Goal: Task Accomplishment & Management: Manage account settings

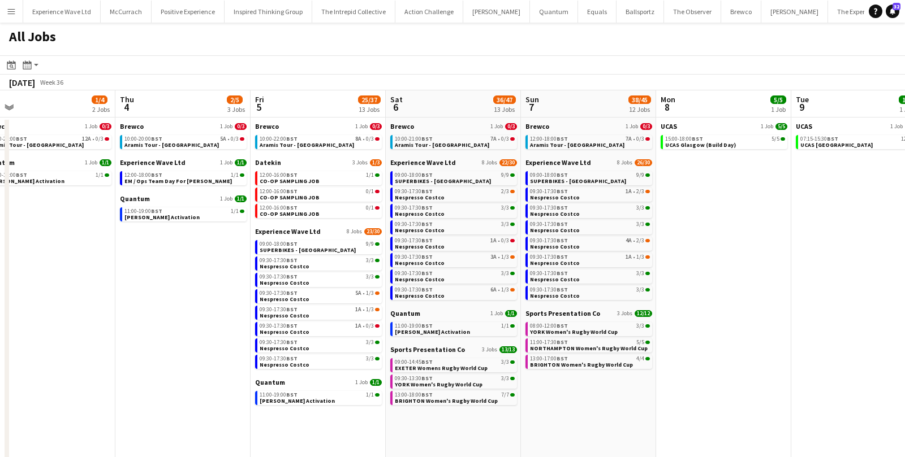
scroll to position [0, 426]
click at [193, 145] on link "10:00-20:00 BST 5A • 0/3 Aramis Tour - Liverpool" at bounding box center [183, 141] width 120 height 13
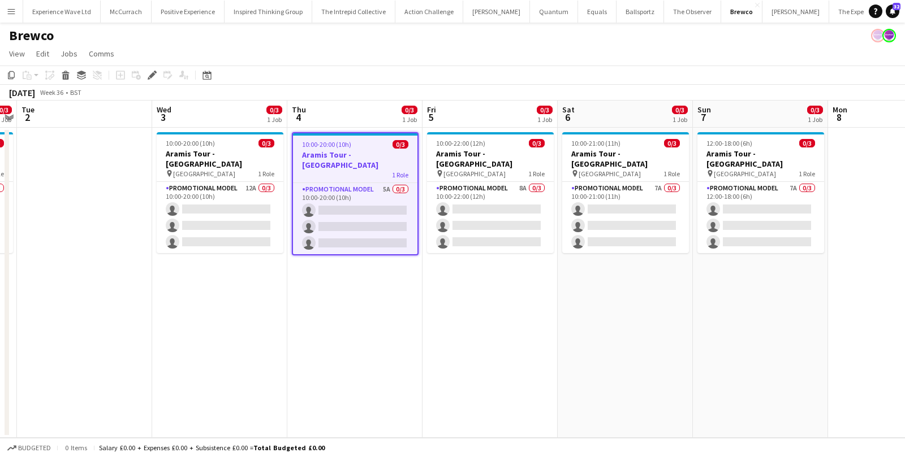
click at [501, 284] on app-date-cell "10:00-22:00 (12h) 0/3 Aramis Tour - Manchester pin Manchester 1 Role Promotiona…" at bounding box center [489, 283] width 135 height 310
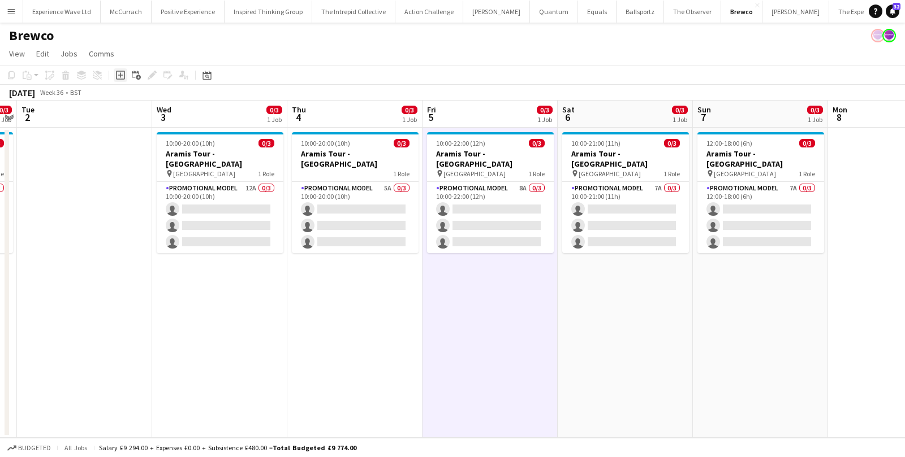
click at [118, 79] on icon "Add job" at bounding box center [120, 75] width 9 height 9
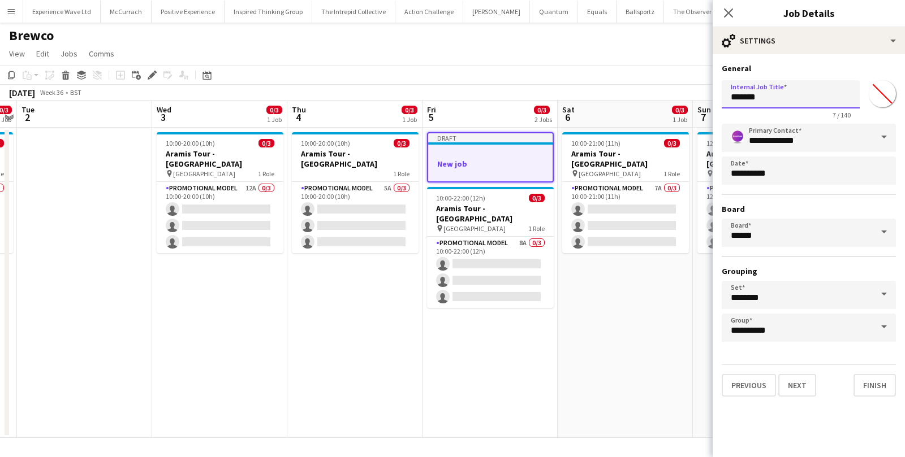
drag, startPoint x: 795, startPoint y: 101, endPoint x: 713, endPoint y: 96, distance: 82.1
click at [713, 97] on form "**********" at bounding box center [808, 230] width 192 height 334
drag, startPoint x: 788, startPoint y: 98, endPoint x: 728, endPoint y: 94, distance: 59.5
click at [728, 94] on input "**********" at bounding box center [790, 94] width 138 height 28
paste input "**********"
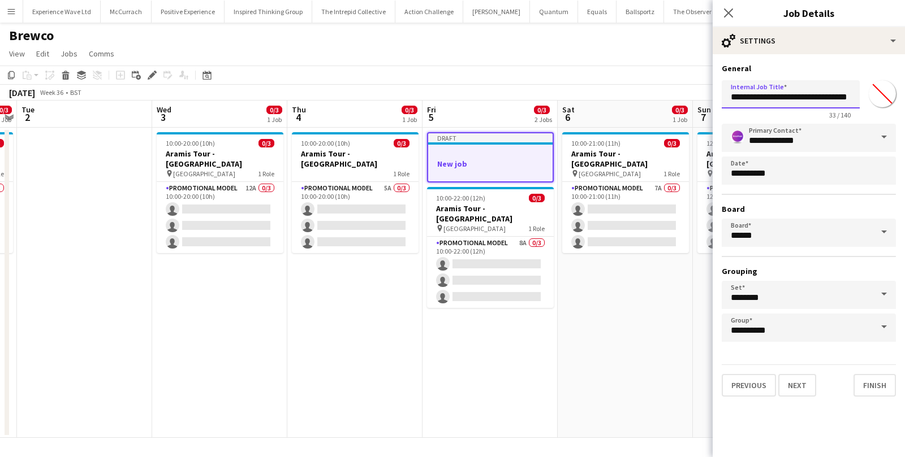
scroll to position [0, 11]
type input "**********"
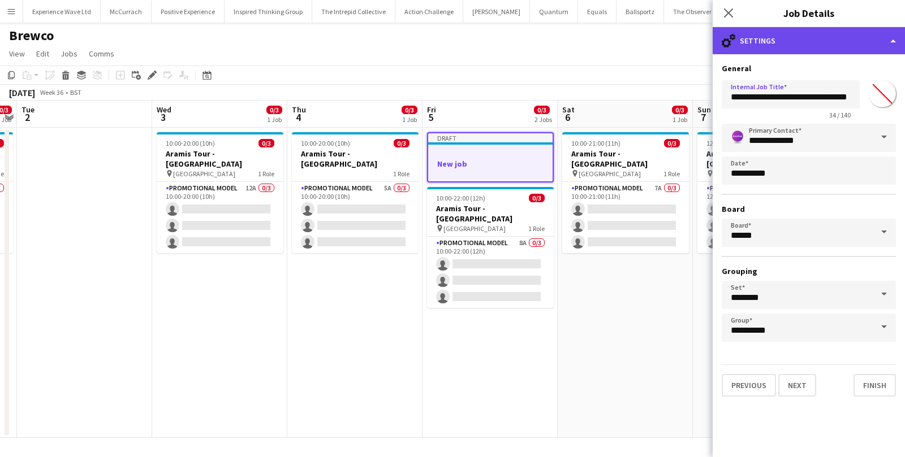
scroll to position [0, 0]
click at [808, 44] on div "cog-double-3 Settings" at bounding box center [808, 40] width 192 height 27
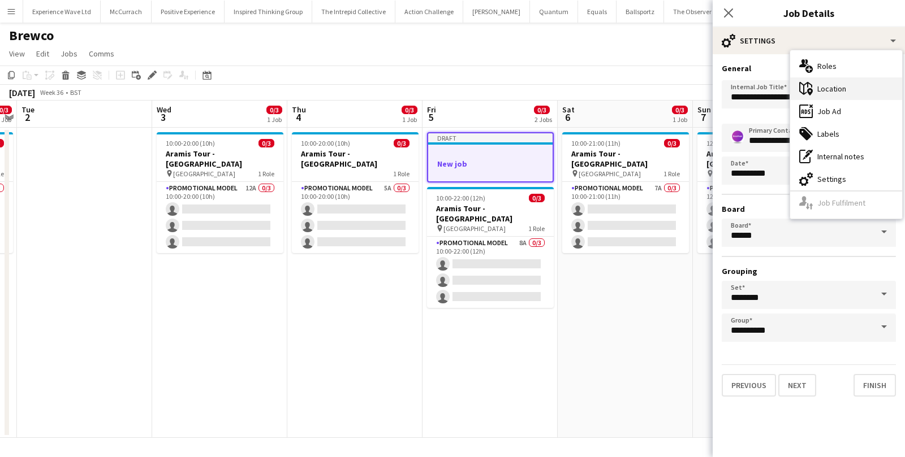
click at [830, 92] on div "maps-pin-1 Location" at bounding box center [846, 88] width 112 height 23
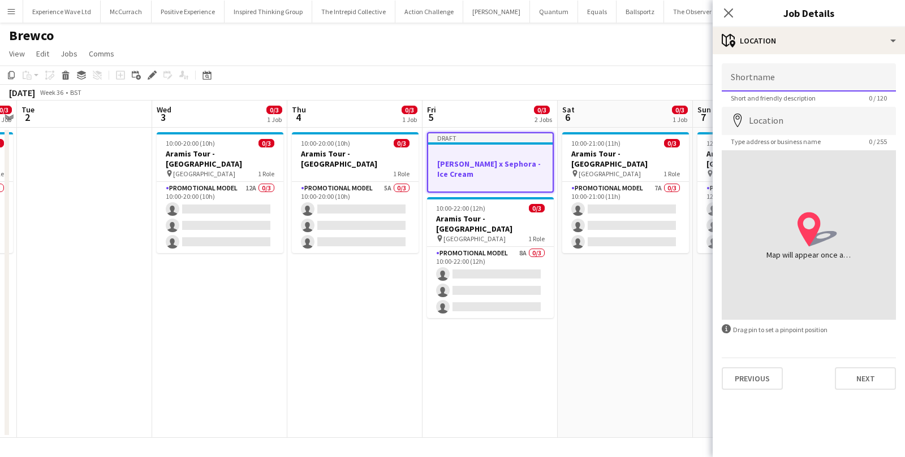
click at [772, 79] on input "Shortname" at bounding box center [808, 77] width 174 height 28
type input "**********"
click at [784, 115] on input "Location" at bounding box center [808, 121] width 174 height 28
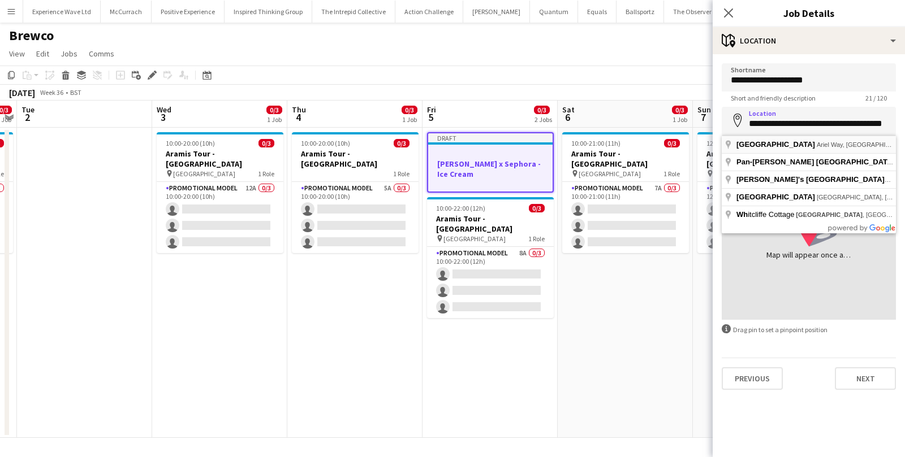
type input "**********"
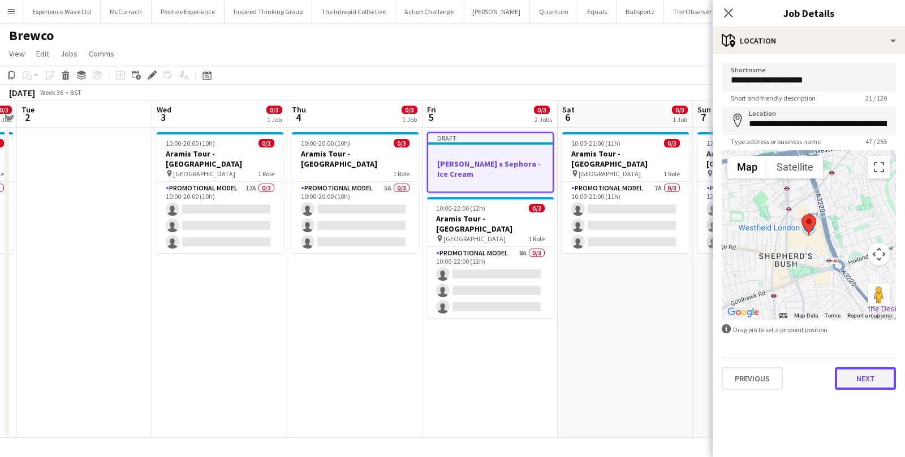
click at [858, 374] on button "Next" at bounding box center [864, 378] width 61 height 23
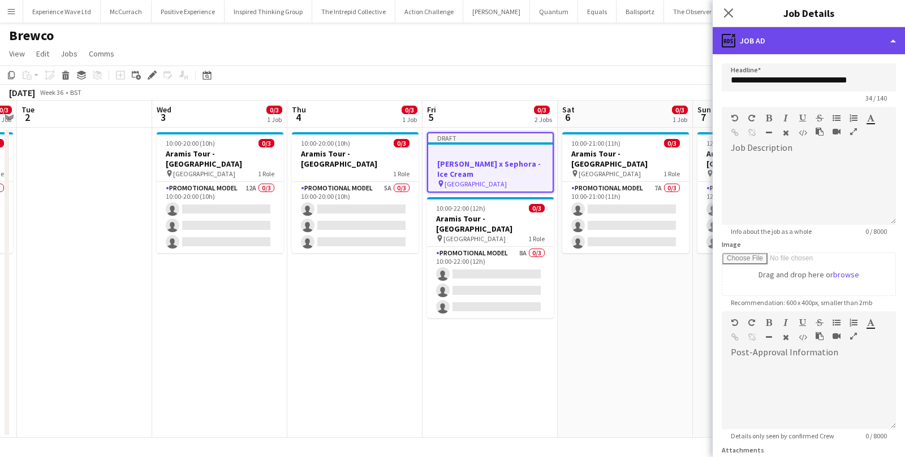
click at [823, 35] on div "ads-window Job Ad" at bounding box center [808, 40] width 192 height 27
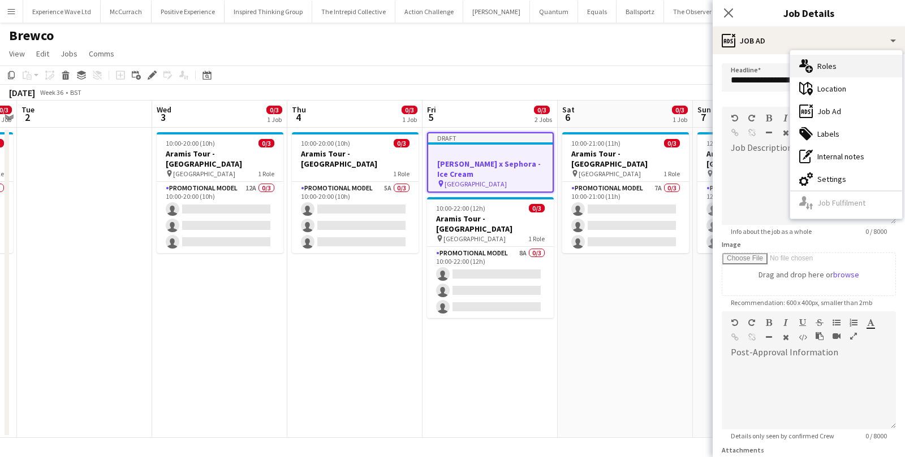
click at [827, 65] on div "multiple-users-add Roles" at bounding box center [846, 66] width 112 height 23
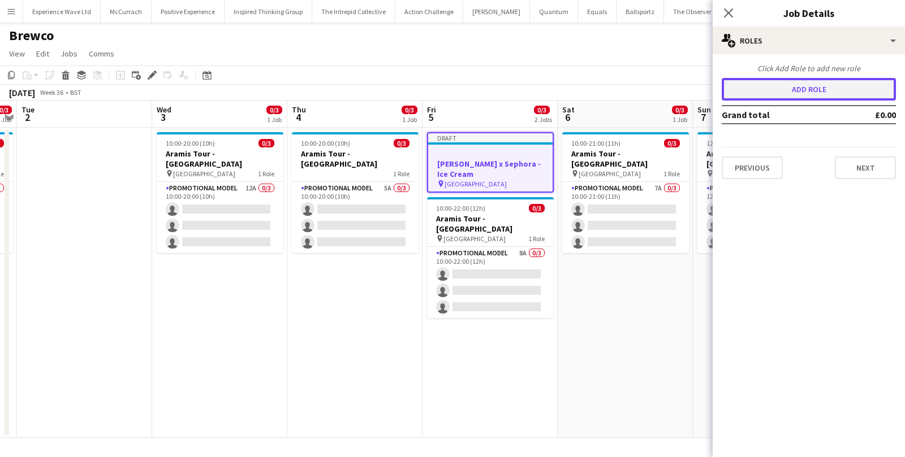
click at [788, 84] on button "Add role" at bounding box center [808, 89] width 174 height 23
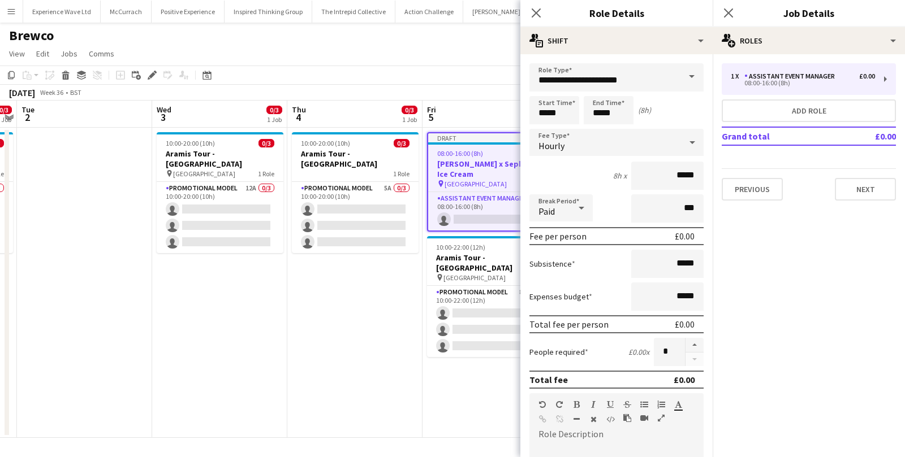
click at [689, 83] on span at bounding box center [692, 76] width 24 height 27
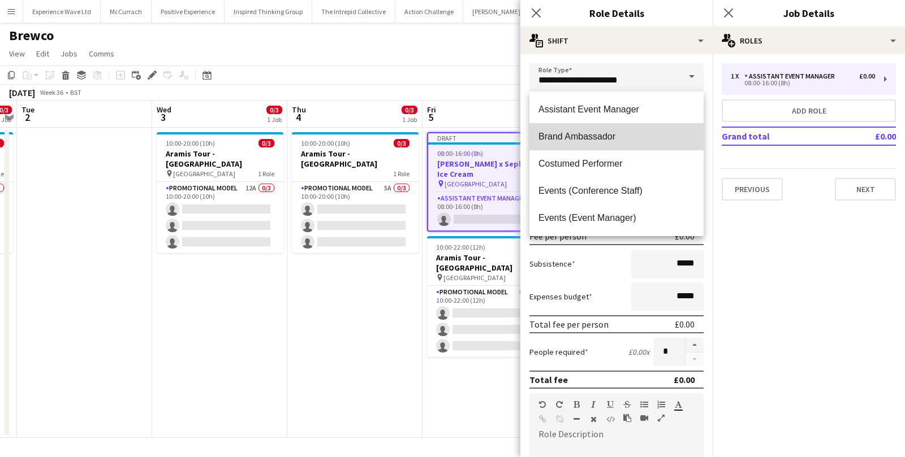
click at [587, 142] on mat-option "Brand Ambassador" at bounding box center [616, 136] width 174 height 27
type input "**********"
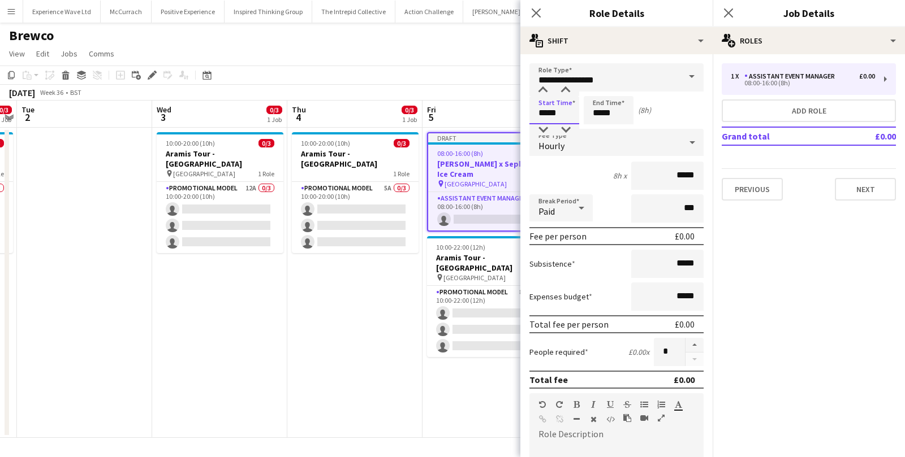
drag, startPoint x: 563, startPoint y: 113, endPoint x: 533, endPoint y: 110, distance: 30.0
click at [533, 111] on input "*****" at bounding box center [554, 110] width 50 height 28
type input "*****"
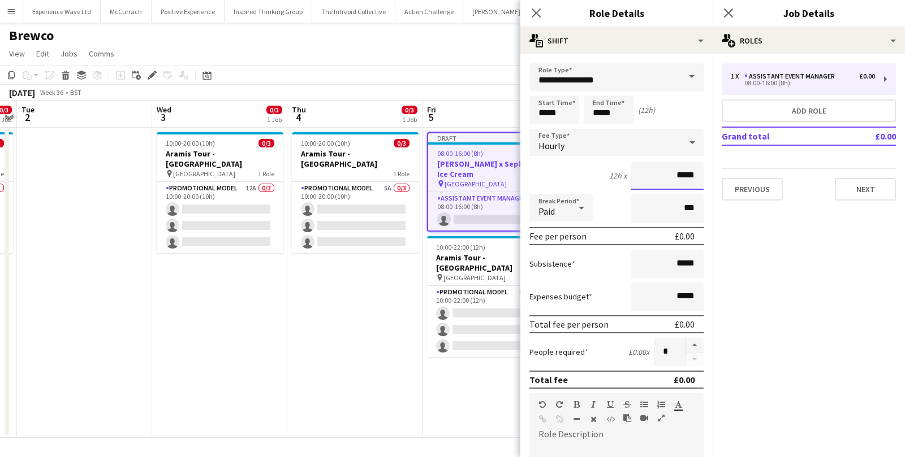
click at [681, 175] on input "*****" at bounding box center [667, 176] width 72 height 28
type input "**"
type input "******"
drag, startPoint x: 697, startPoint y: 260, endPoint x: 653, endPoint y: 257, distance: 43.6
click at [653, 257] on input "*****" at bounding box center [667, 264] width 72 height 28
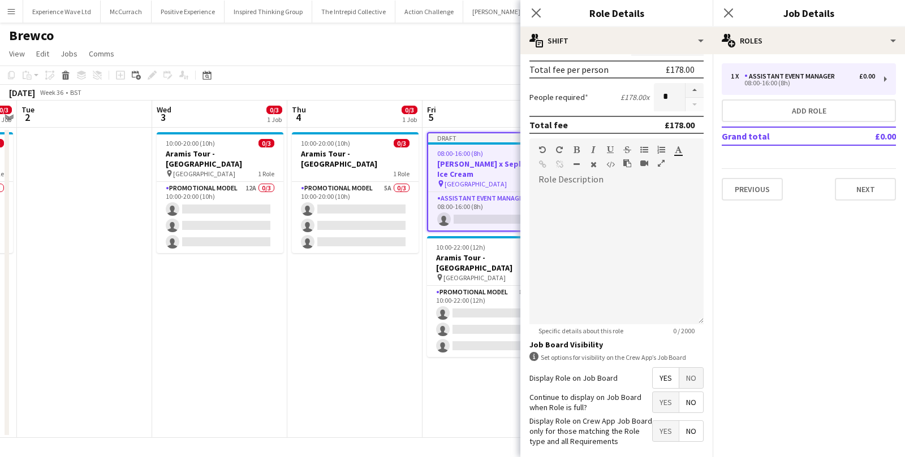
scroll to position [305, 0]
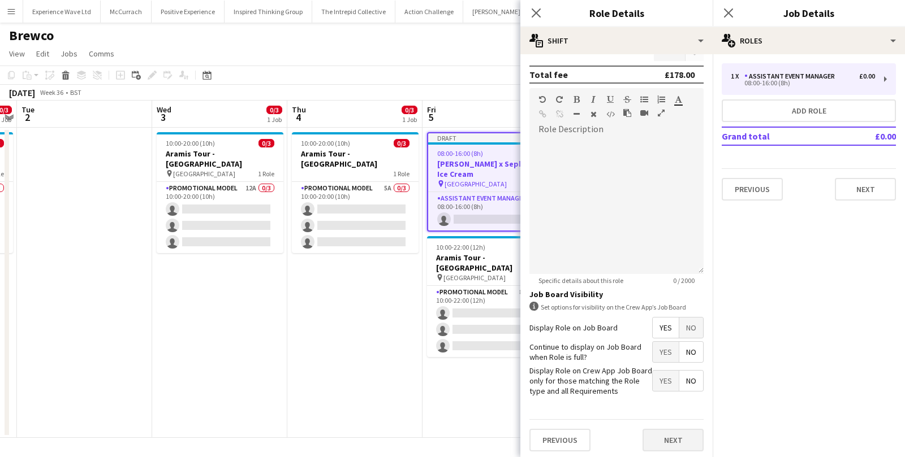
type input "******"
click at [674, 439] on button "Next" at bounding box center [672, 440] width 61 height 23
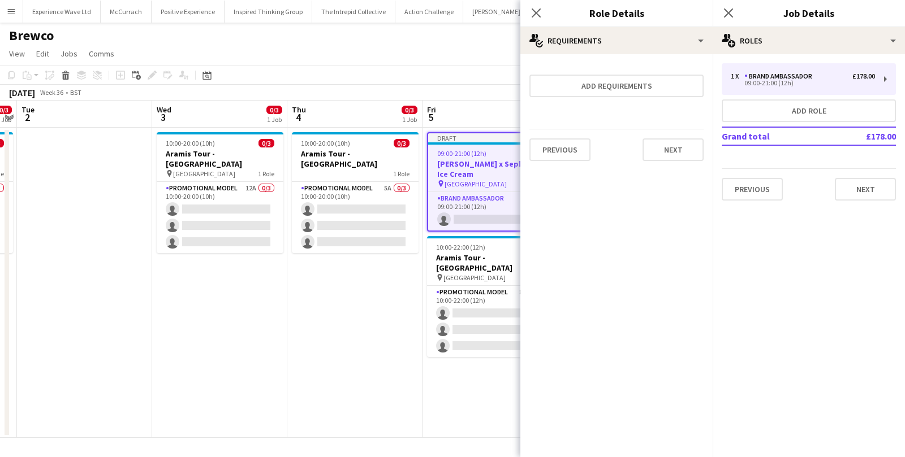
scroll to position [0, 0]
click at [669, 148] on button "Next" at bounding box center [672, 150] width 61 height 23
click at [669, 140] on div "Previous Next Finish" at bounding box center [616, 147] width 174 height 32
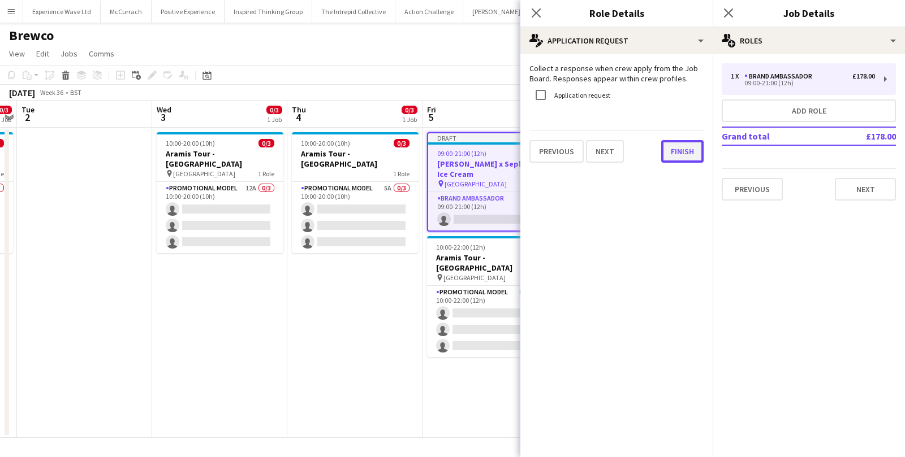
click at [672, 150] on button "Finish" at bounding box center [682, 151] width 42 height 23
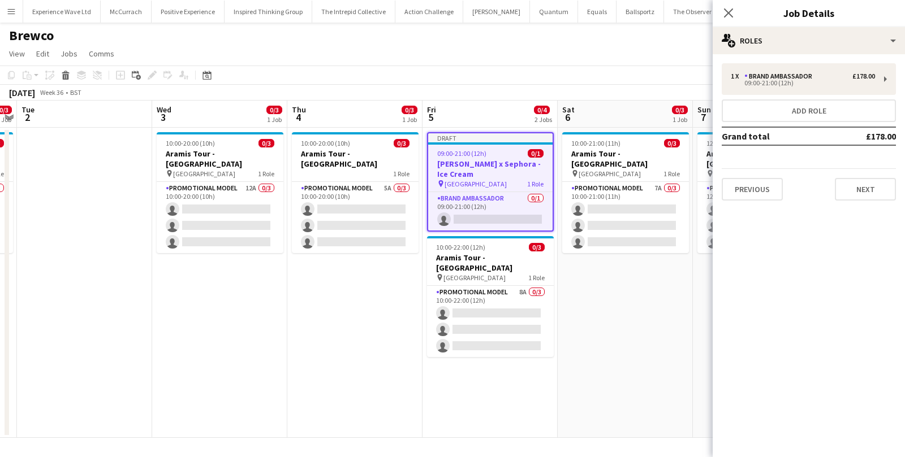
click at [537, 79] on app-toolbar "Copy Paste Paste Command V Paste with crew Command Shift V Paste linked Job Del…" at bounding box center [452, 75] width 905 height 19
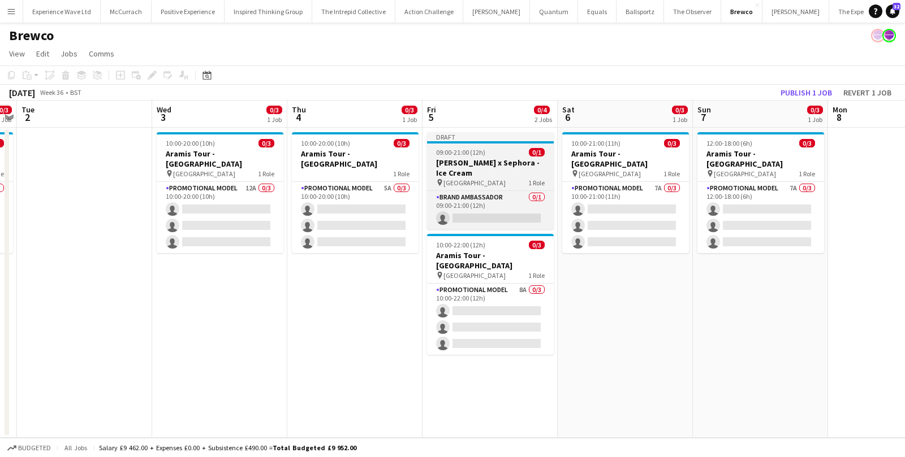
click at [482, 163] on h3 "Estée Lauder x Sephora - Ice Cream" at bounding box center [490, 168] width 127 height 20
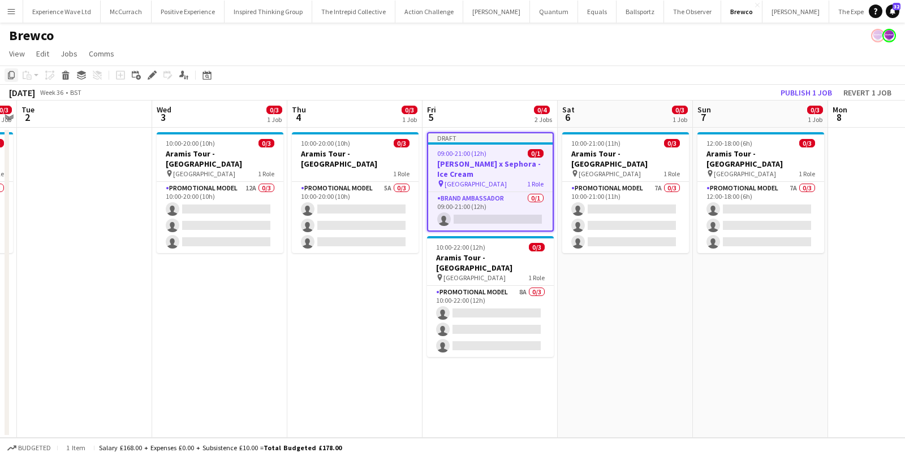
click at [14, 76] on icon "Copy" at bounding box center [11, 75] width 9 height 9
click at [564, 130] on app-date-cell "10:00-21:00 (11h) 0/3 Aramis Tour - Manchester pin Manchester 1 Role Promotiona…" at bounding box center [624, 283] width 135 height 310
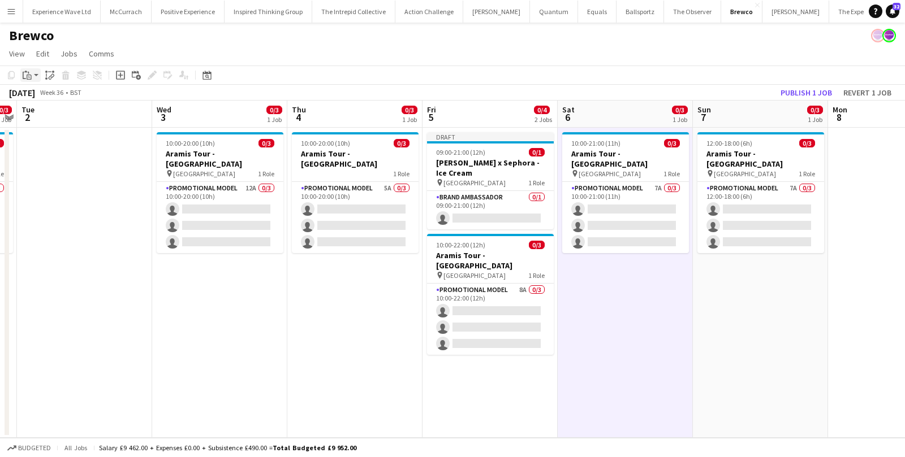
click at [29, 76] on icon "Paste" at bounding box center [27, 75] width 9 height 9
click at [47, 98] on link "Paste Command V" at bounding box center [74, 97] width 89 height 10
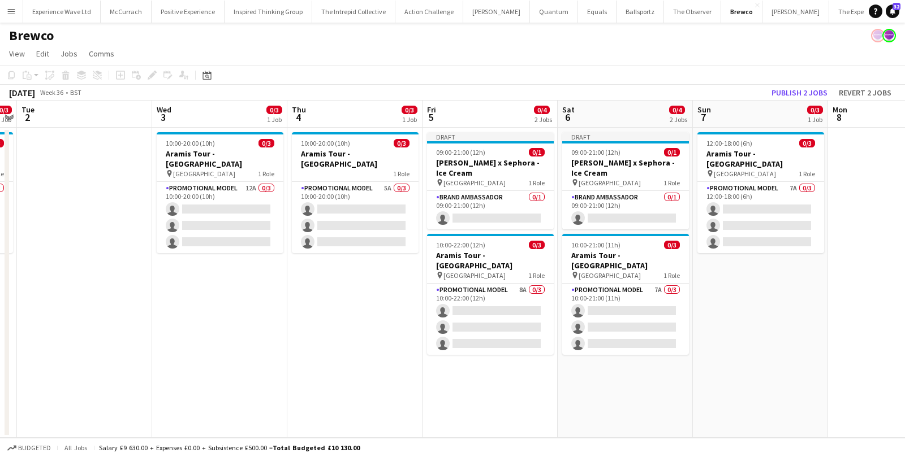
click at [697, 129] on app-date-cell "12:00-18:00 (6h) 0/3 Aramis Tour - Manchester pin Manchester 1 Role Promotional…" at bounding box center [760, 283] width 135 height 310
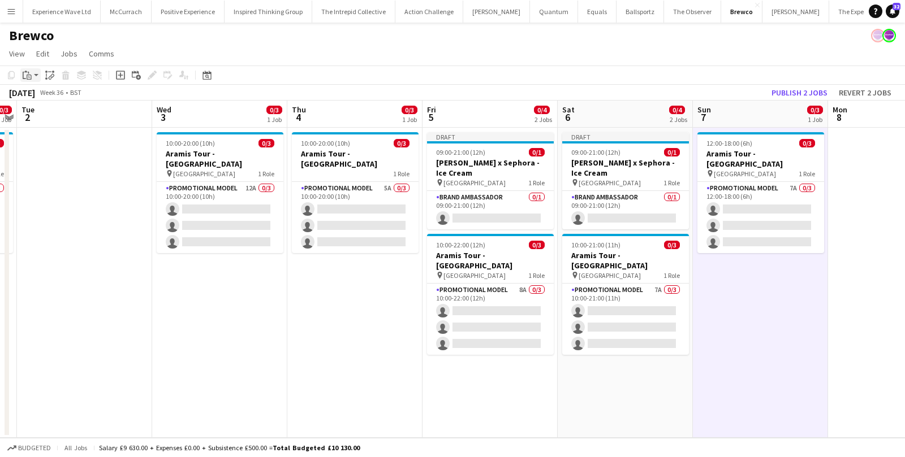
click at [25, 73] on icon "Paste" at bounding box center [27, 75] width 9 height 9
click at [44, 98] on link "Paste Command V" at bounding box center [74, 97] width 89 height 10
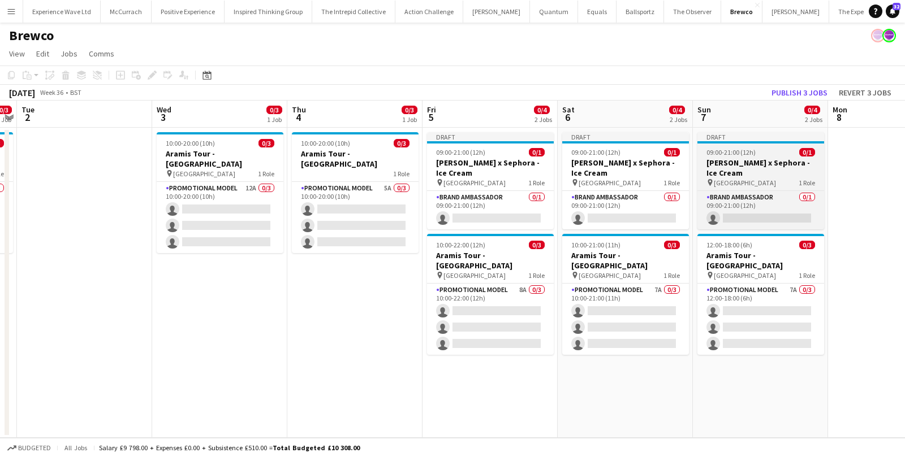
click at [747, 155] on span "09:00-21:00 (12h)" at bounding box center [730, 152] width 49 height 8
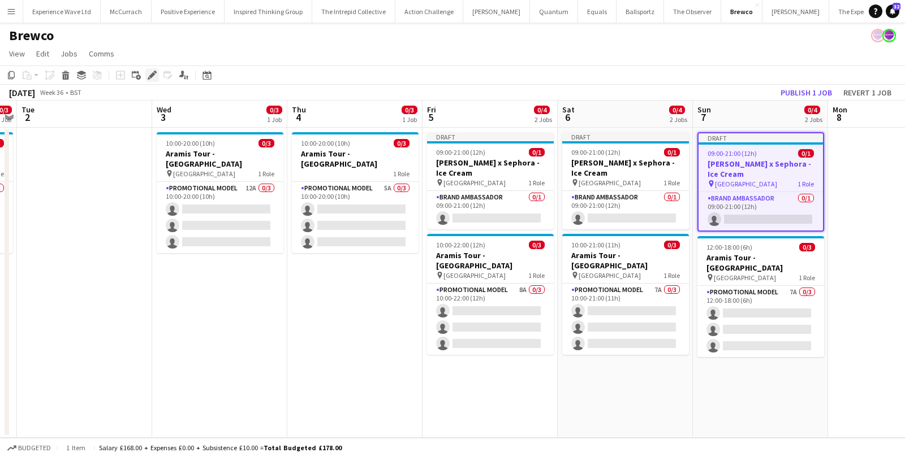
click at [156, 75] on icon "Edit" at bounding box center [152, 75] width 9 height 9
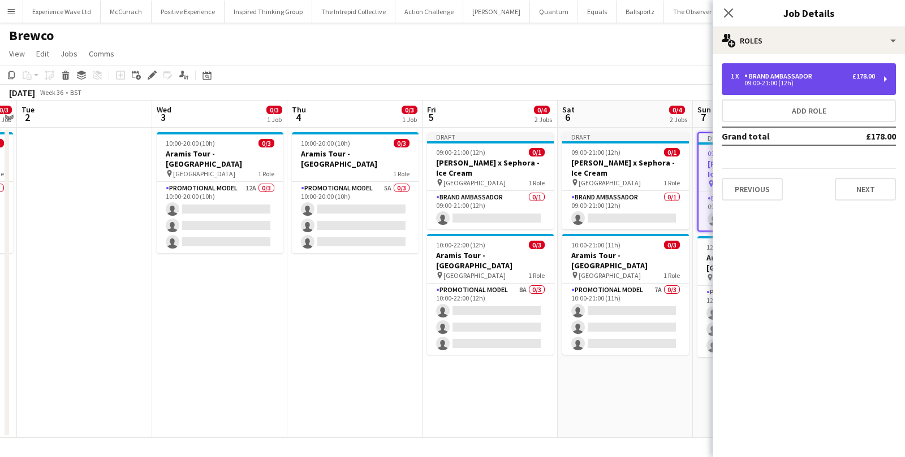
click at [822, 80] on div "1 x Brand Ambassador £178.00" at bounding box center [802, 76] width 144 height 8
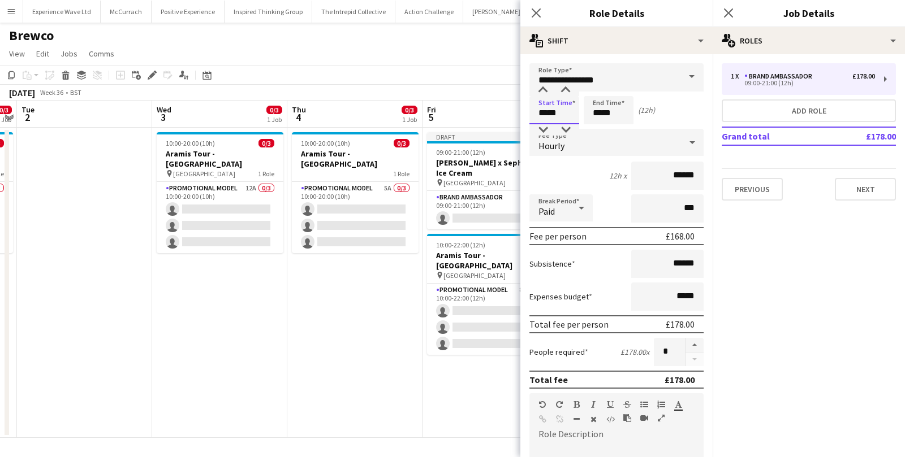
drag, startPoint x: 562, startPoint y: 116, endPoint x: 523, endPoint y: 114, distance: 39.1
click at [523, 114] on form "**********" at bounding box center [616, 414] width 192 height 703
type input "*****"
click at [603, 167] on div "8h x ******" at bounding box center [616, 176] width 174 height 28
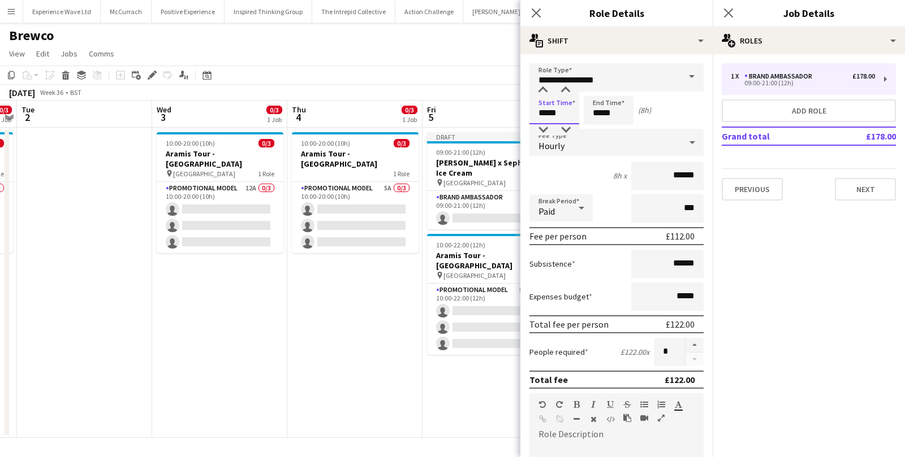
drag, startPoint x: 566, startPoint y: 115, endPoint x: 531, endPoint y: 115, distance: 34.5
click at [531, 115] on input "*****" at bounding box center [554, 110] width 50 height 28
type input "*****"
click at [573, 169] on div "8h x ******" at bounding box center [616, 176] width 174 height 28
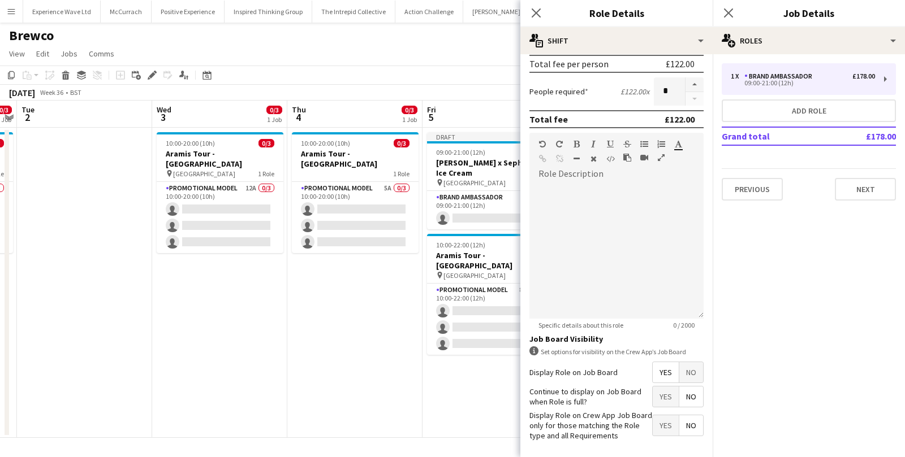
scroll to position [305, 0]
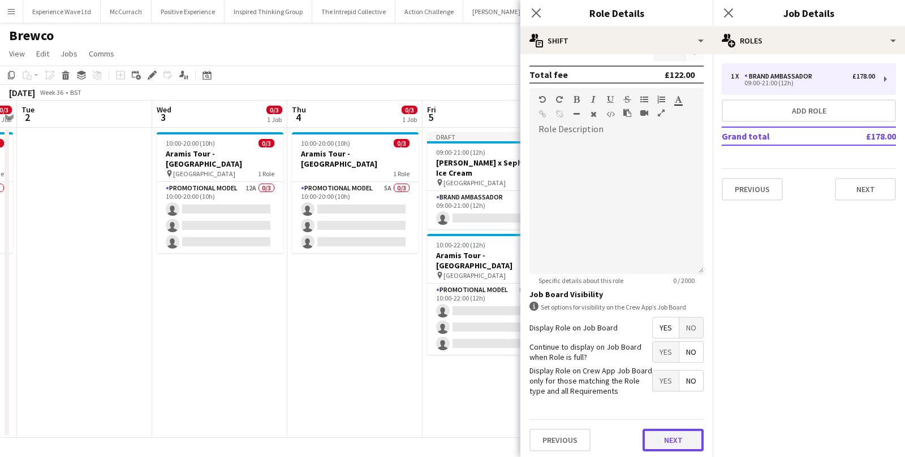
click at [677, 437] on button "Next" at bounding box center [672, 440] width 61 height 23
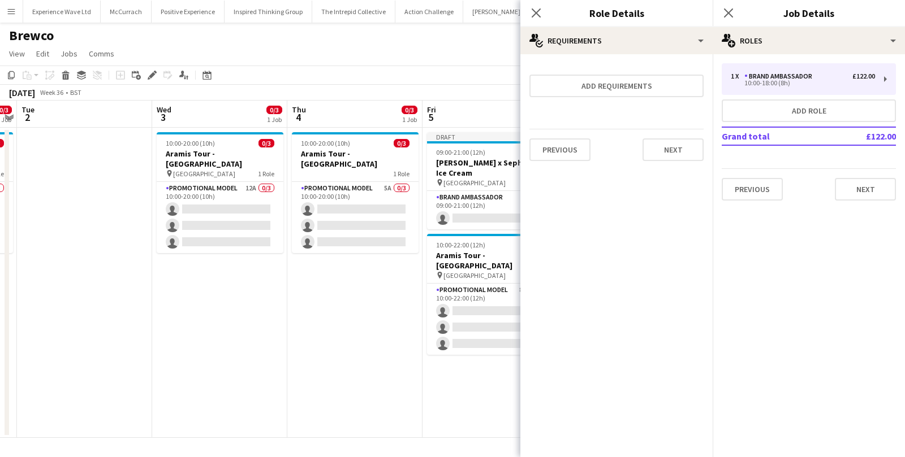
scroll to position [0, 0]
click at [669, 154] on button "Next" at bounding box center [672, 150] width 61 height 23
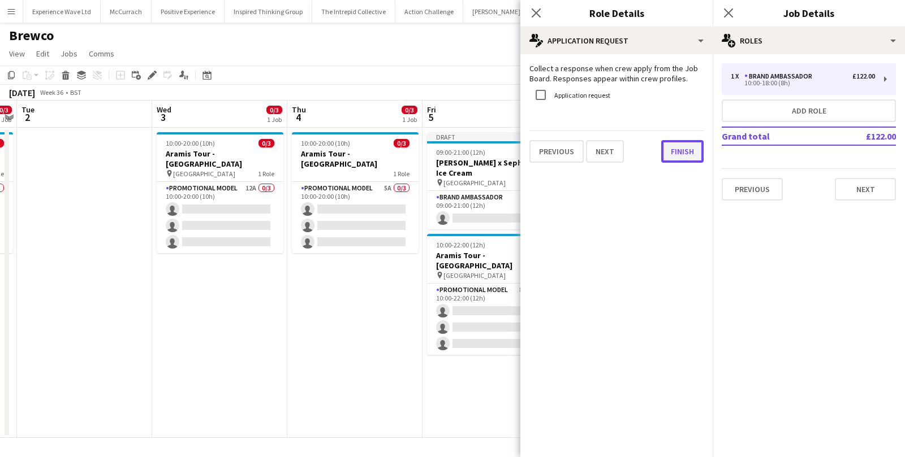
click at [670, 151] on button "Finish" at bounding box center [682, 151] width 42 height 23
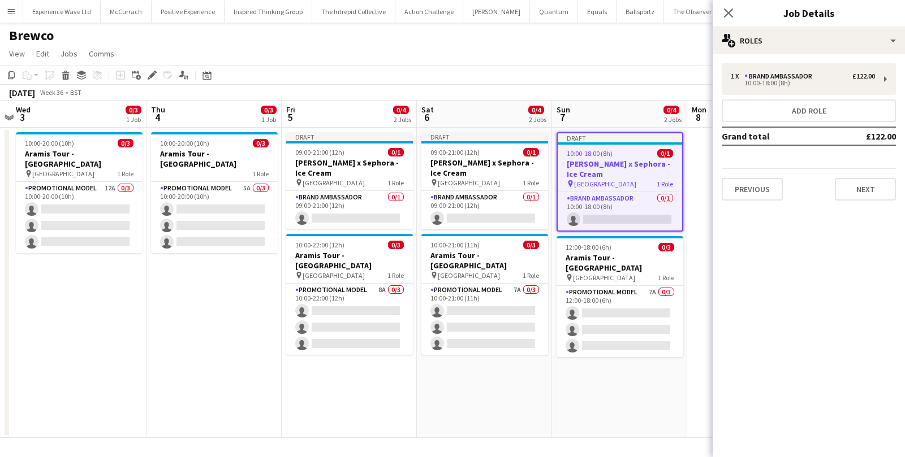
scroll to position [0, 403]
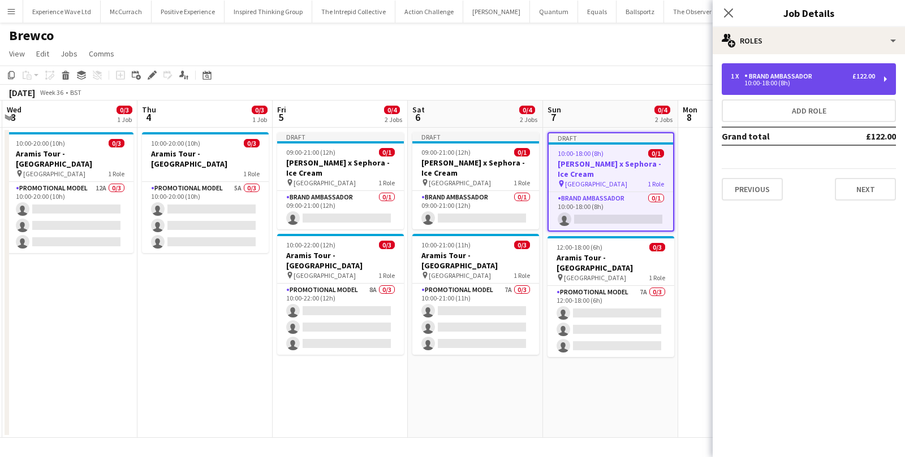
click at [829, 76] on div "1 x Brand Ambassador £122.00" at bounding box center [802, 76] width 144 height 8
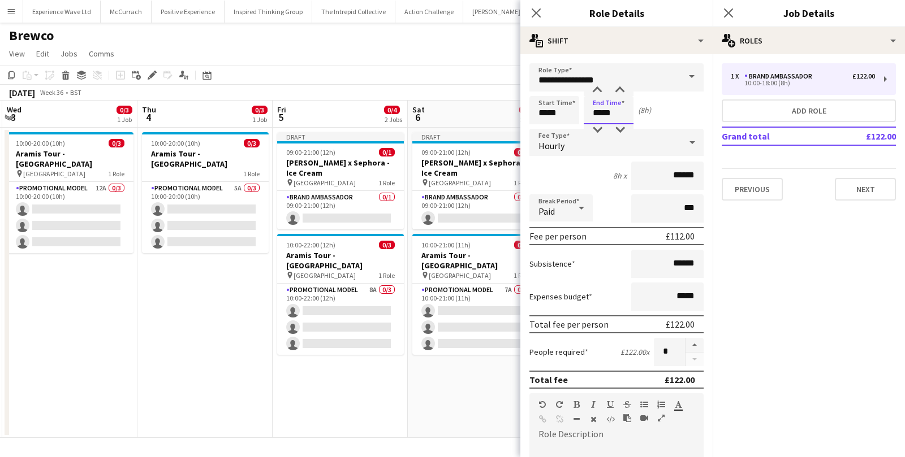
drag, startPoint x: 621, startPoint y: 112, endPoint x: 588, endPoint y: 107, distance: 33.1
click at [588, 107] on input "*****" at bounding box center [608, 110] width 50 height 28
click at [874, 194] on button "Next" at bounding box center [864, 189] width 61 height 23
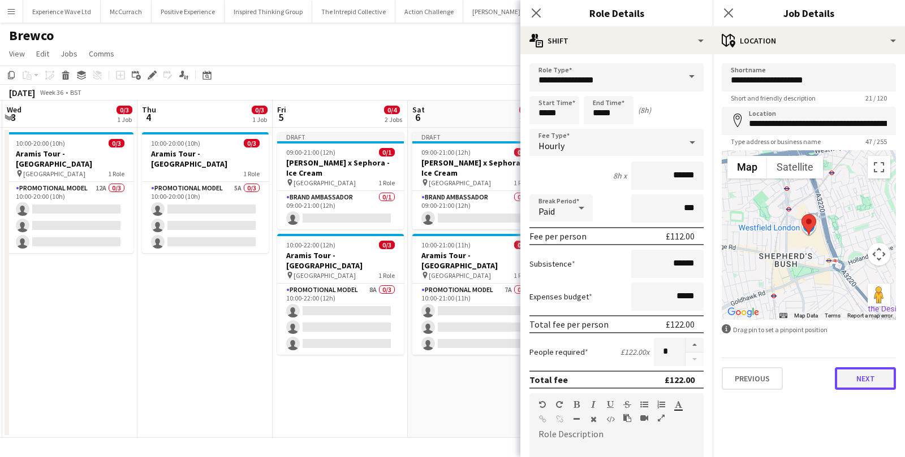
click at [867, 382] on button "Next" at bounding box center [864, 378] width 61 height 23
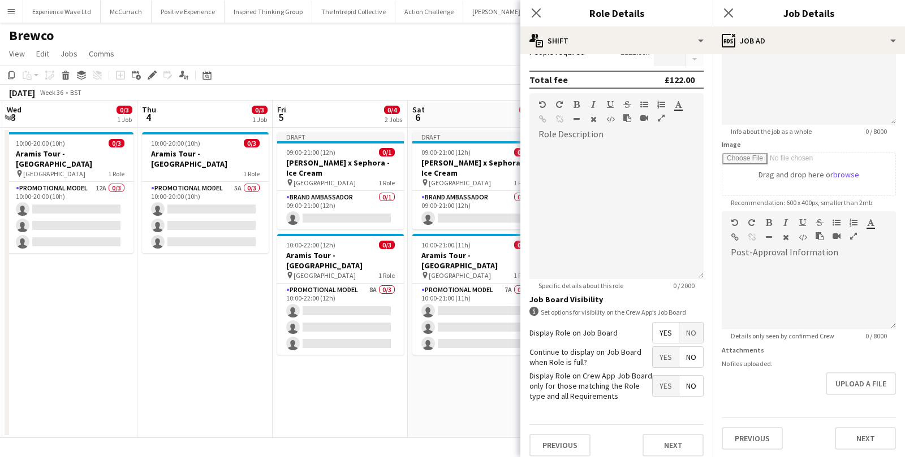
scroll to position [305, 0]
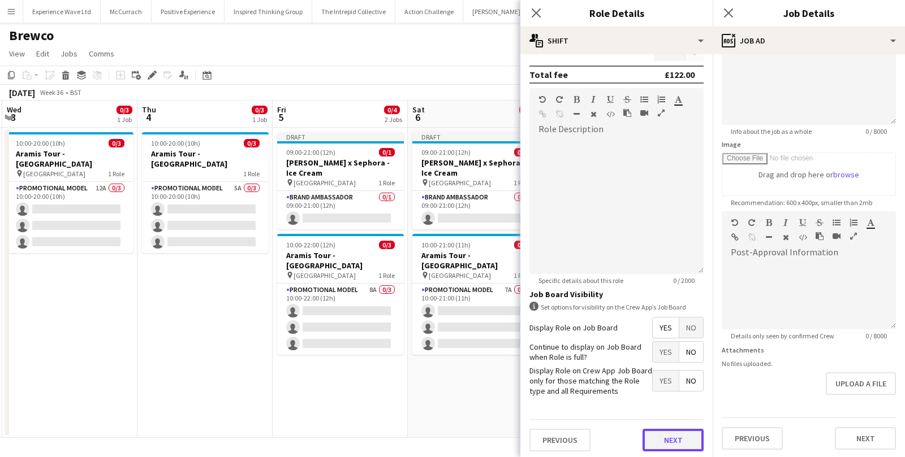
click at [665, 443] on button "Next" at bounding box center [672, 440] width 61 height 23
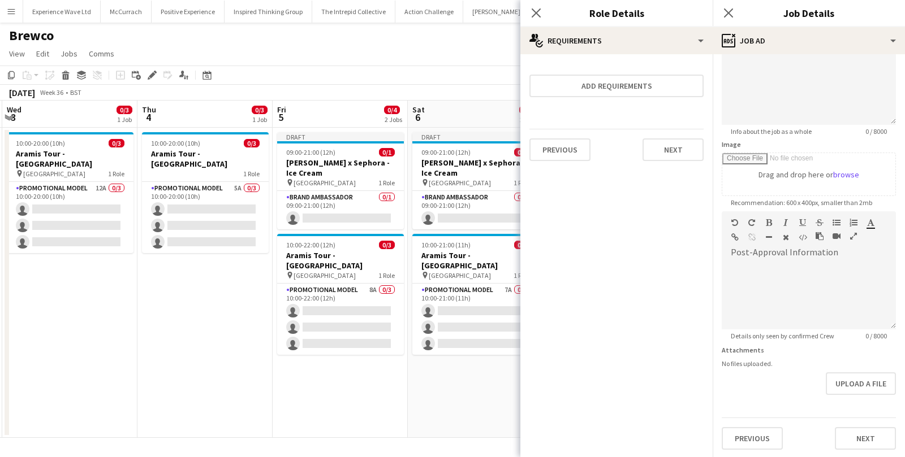
scroll to position [0, 0]
click at [674, 144] on button "Next" at bounding box center [672, 150] width 61 height 23
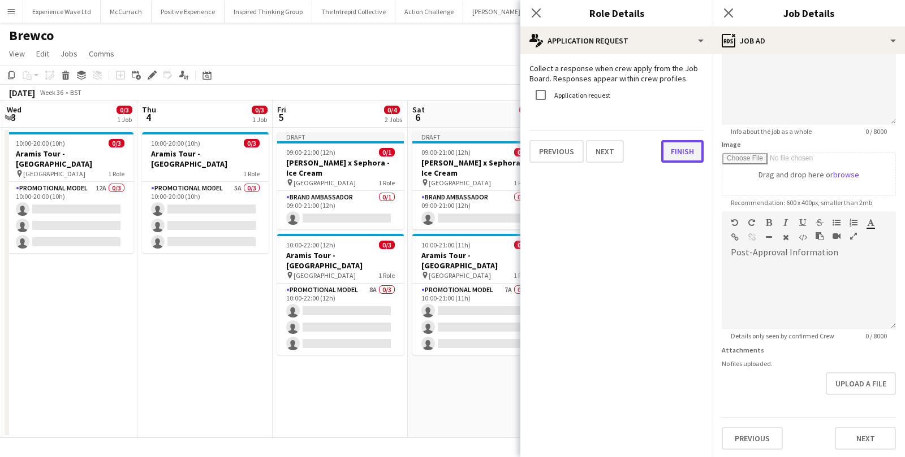
click at [670, 150] on button "Finish" at bounding box center [682, 151] width 42 height 23
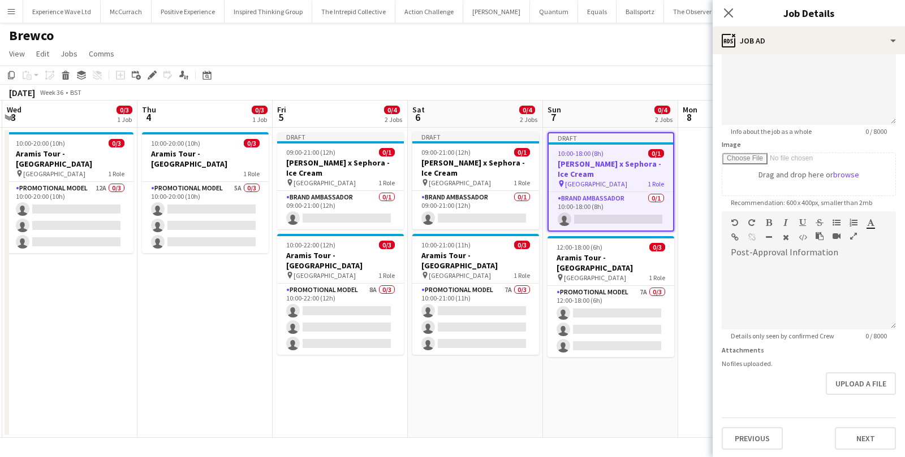
click at [625, 76] on app-toolbar "Copy Paste Paste Command V Paste with crew Command Shift V Paste linked Job Del…" at bounding box center [452, 75] width 905 height 19
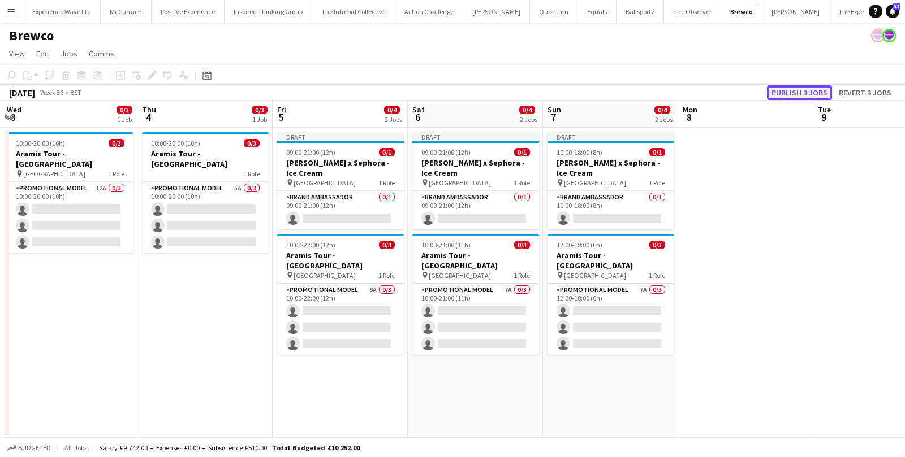
click at [785, 94] on button "Publish 3 jobs" at bounding box center [799, 92] width 65 height 15
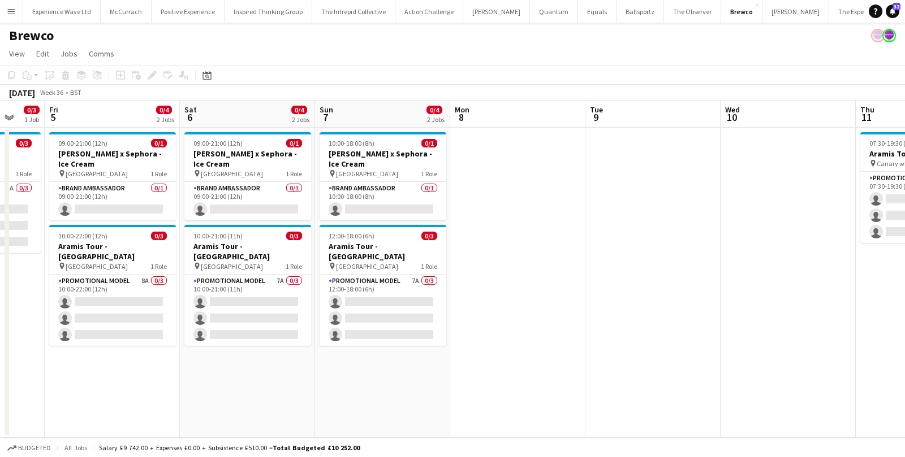
scroll to position [0, 363]
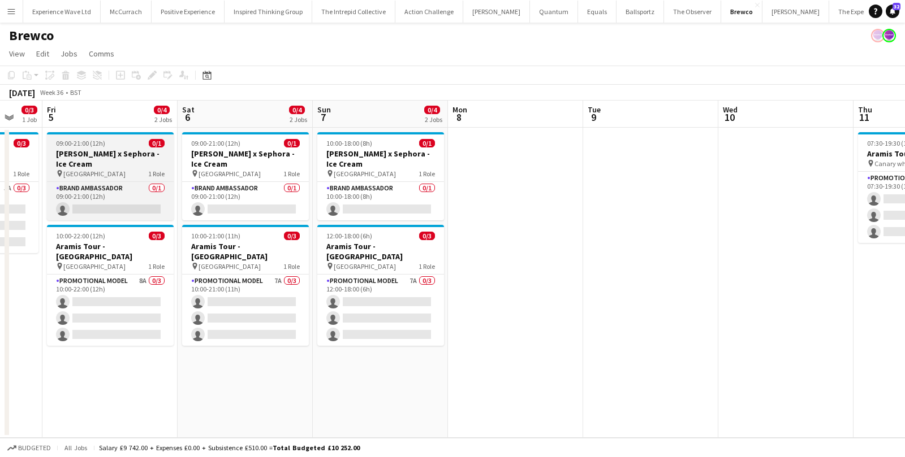
click at [124, 153] on h3 "Estée Lauder x Sephora - Ice Cream" at bounding box center [110, 159] width 127 height 20
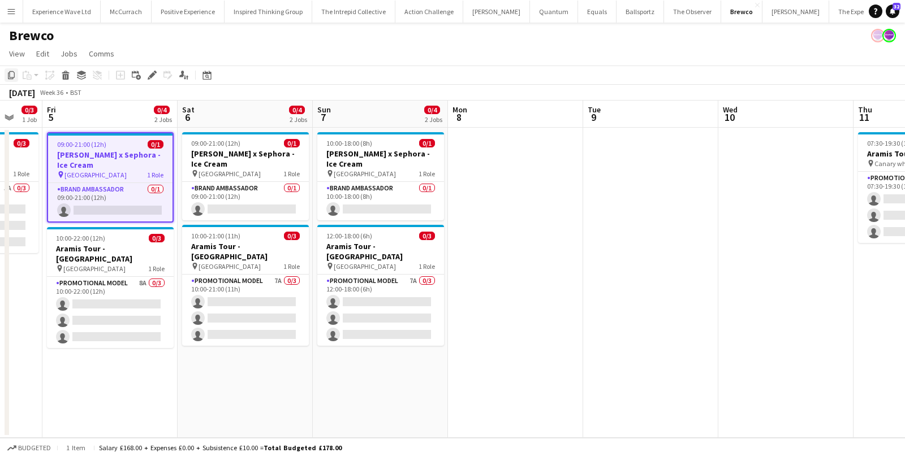
click at [12, 77] on icon "Copy" at bounding box center [11, 75] width 9 height 9
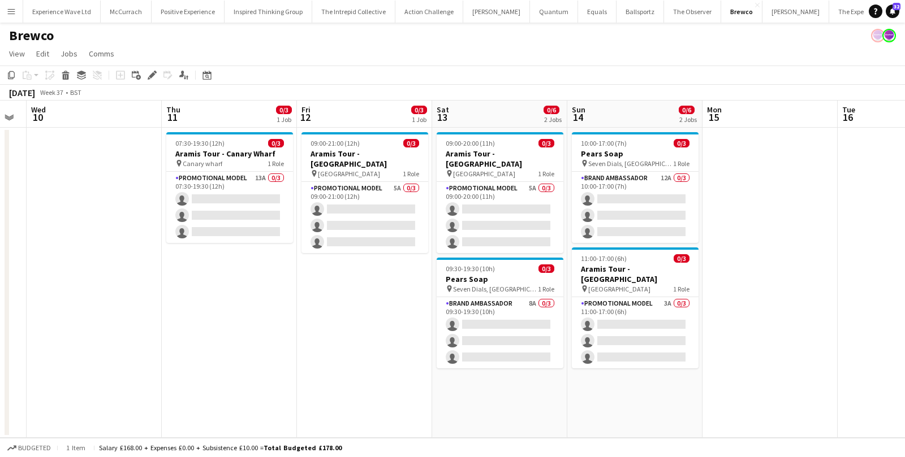
click at [380, 280] on app-date-cell "09:00-21:00 (12h) 0/3 Aramis Tour - Leicester pin Leicester 1 Role Promotional …" at bounding box center [364, 283] width 135 height 310
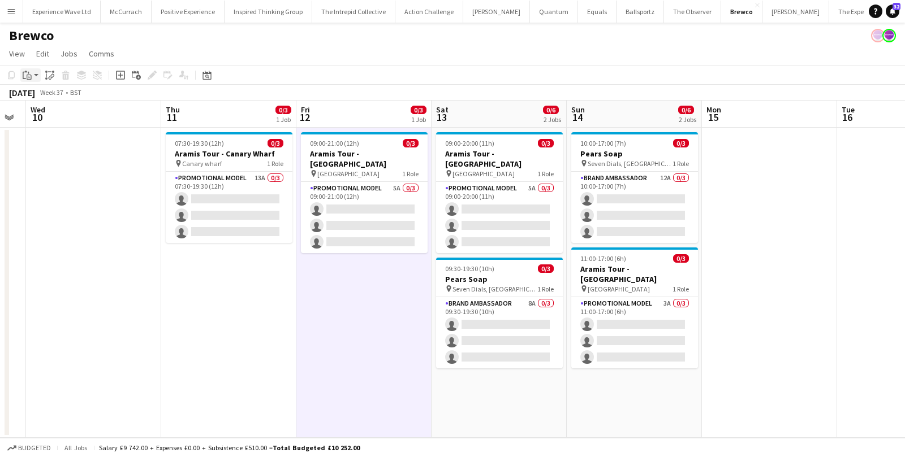
click at [34, 76] on app-action-btn "Paste" at bounding box center [30, 75] width 20 height 14
click at [39, 96] on link "Paste Command V" at bounding box center [74, 97] width 89 height 10
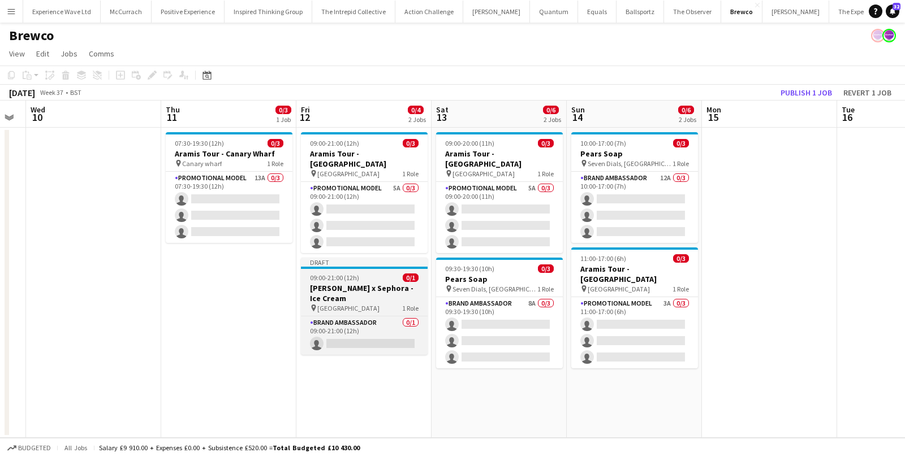
click at [354, 285] on h3 "Estée Lauder x Sephora - Ice Cream" at bounding box center [364, 293] width 127 height 20
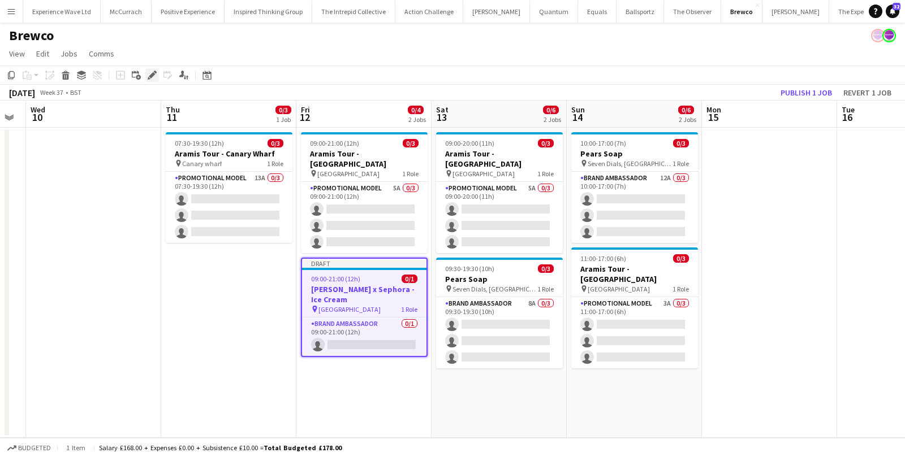
click at [152, 78] on icon "Edit" at bounding box center [152, 75] width 9 height 9
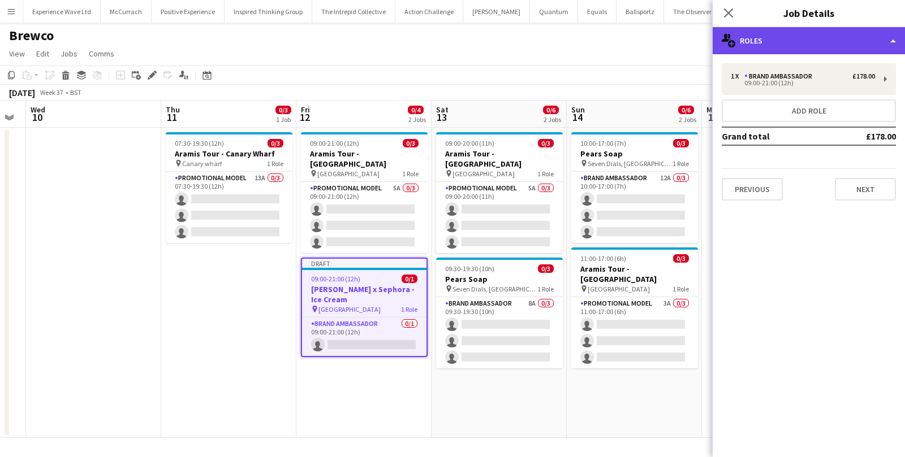
click at [812, 53] on div "multiple-users-add Roles" at bounding box center [808, 40] width 192 height 27
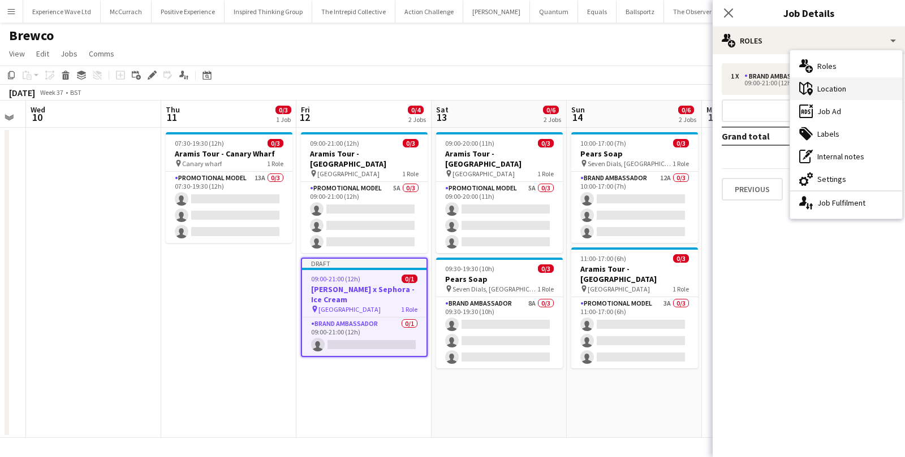
click at [830, 89] on div "maps-pin-1 Location" at bounding box center [846, 88] width 112 height 23
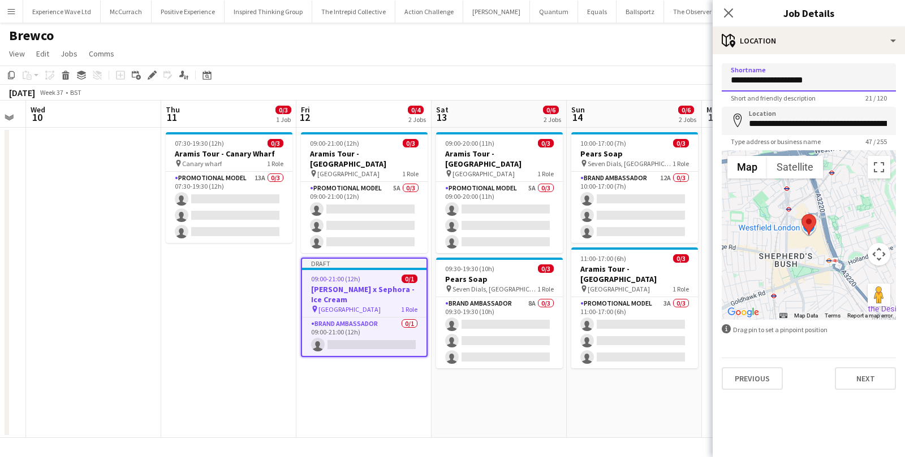
drag, startPoint x: 819, startPoint y: 81, endPoint x: 726, endPoint y: 83, distance: 92.2
click at [726, 83] on input "**********" at bounding box center [808, 77] width 174 height 28
type input "********"
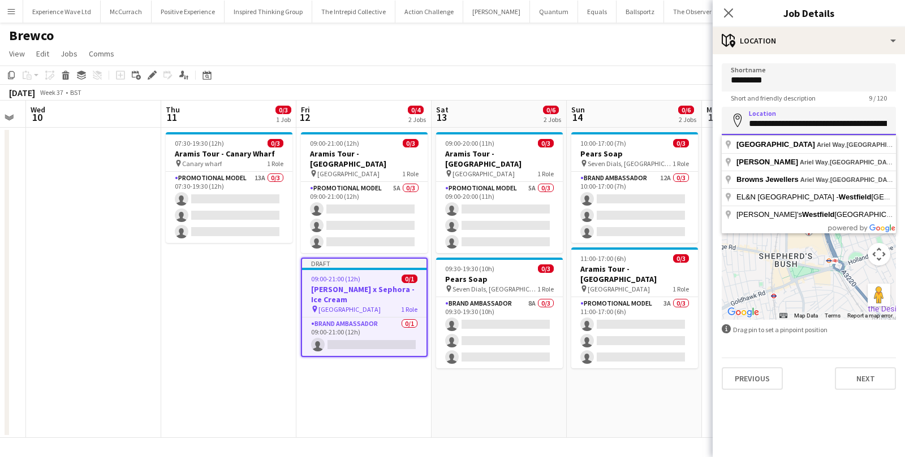
scroll to position [0, 48]
drag, startPoint x: 748, startPoint y: 126, endPoint x: 899, endPoint y: 126, distance: 151.5
click at [899, 126] on form "**********" at bounding box center [808, 226] width 192 height 327
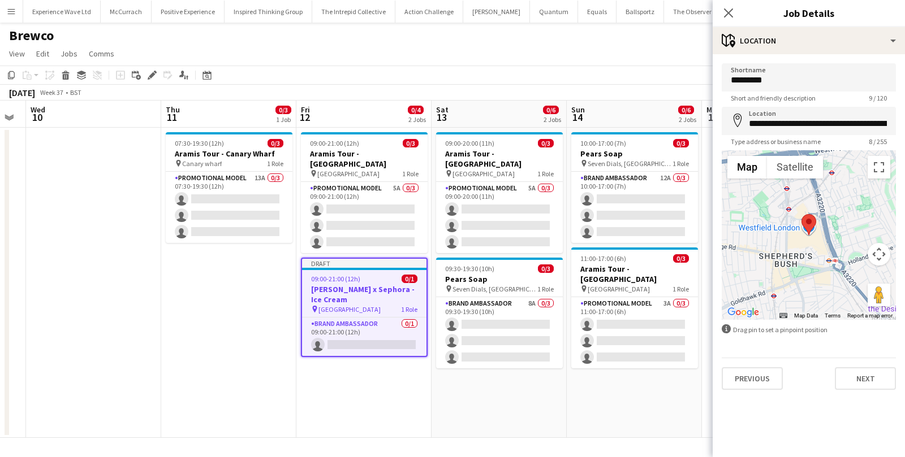
type input "**********"
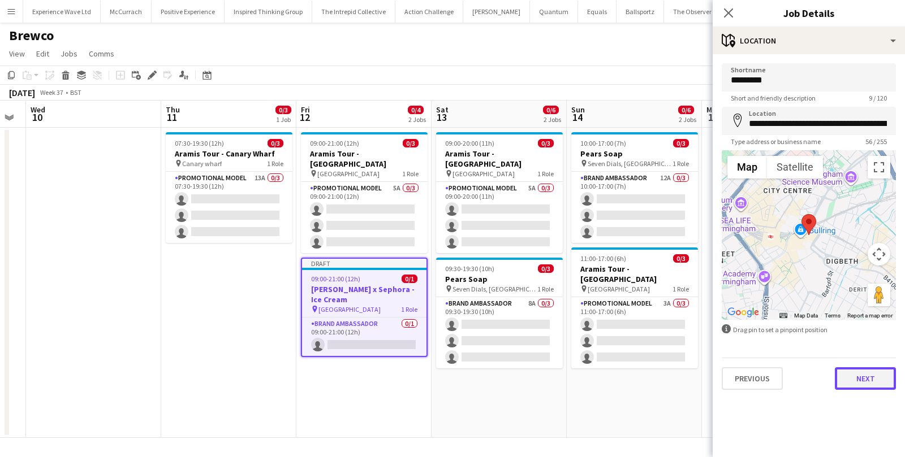
click at [865, 382] on button "Next" at bounding box center [864, 378] width 61 height 23
type input "*******"
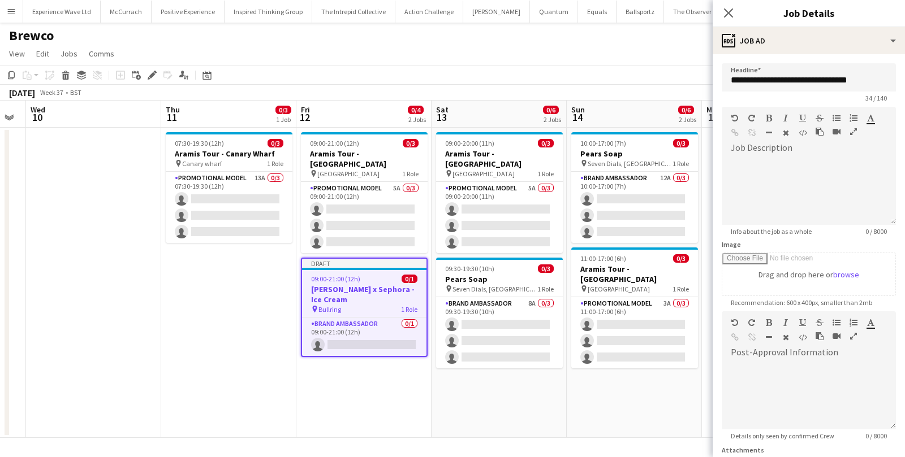
scroll to position [100, 0]
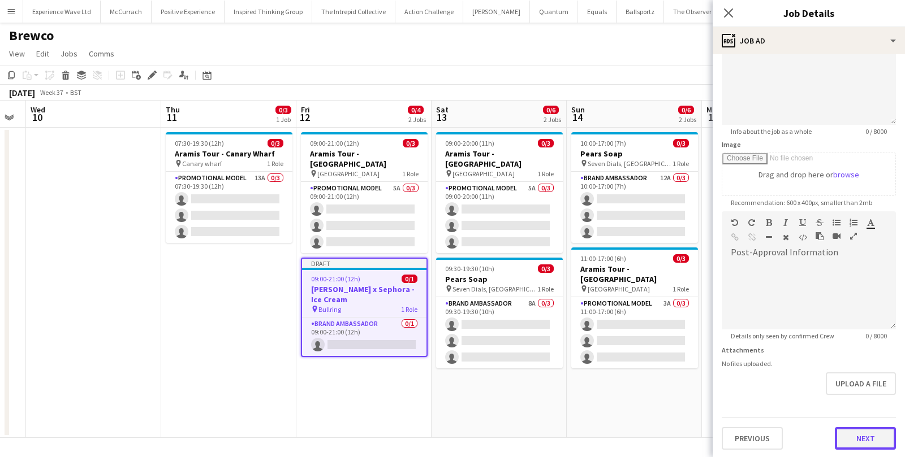
click at [867, 433] on button "Next" at bounding box center [864, 438] width 61 height 23
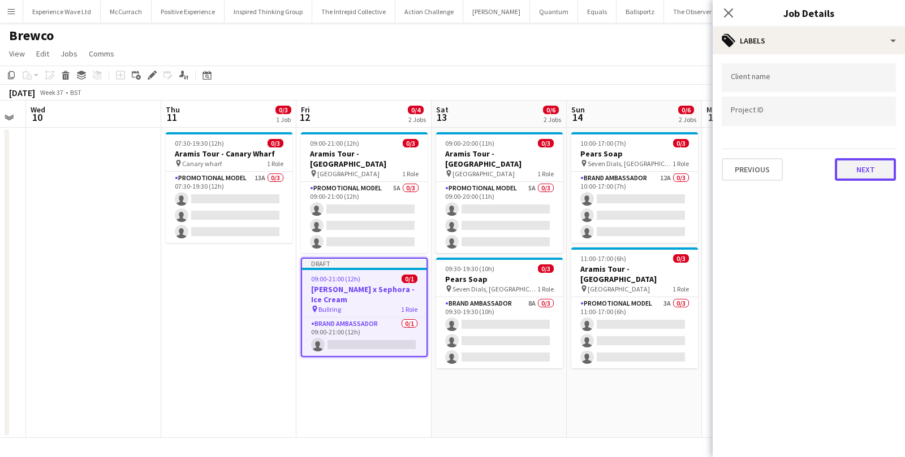
click at [855, 170] on button "Next" at bounding box center [864, 169] width 61 height 23
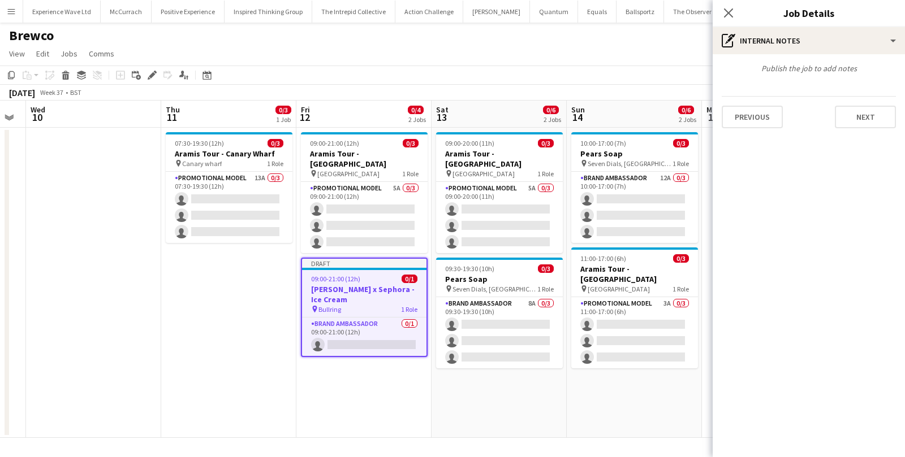
click at [866, 105] on div "Previous Next" at bounding box center [808, 112] width 174 height 32
click at [865, 115] on button "Next" at bounding box center [864, 117] width 61 height 23
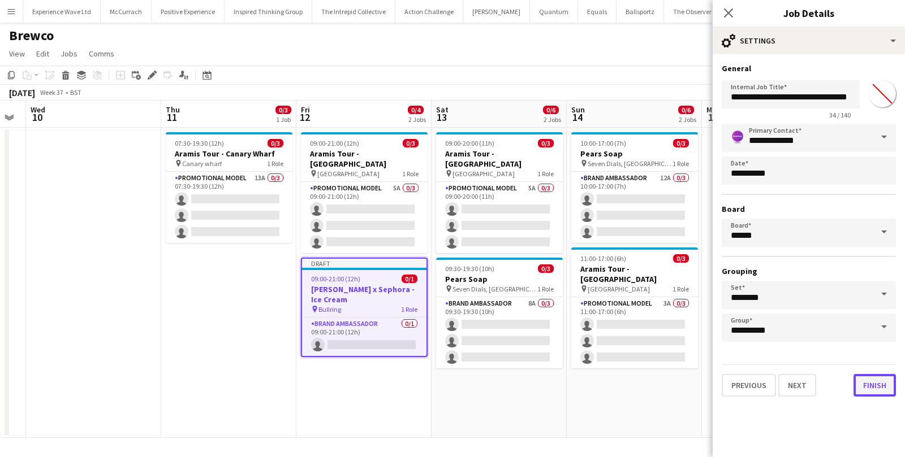
click at [875, 382] on button "Finish" at bounding box center [874, 385] width 42 height 23
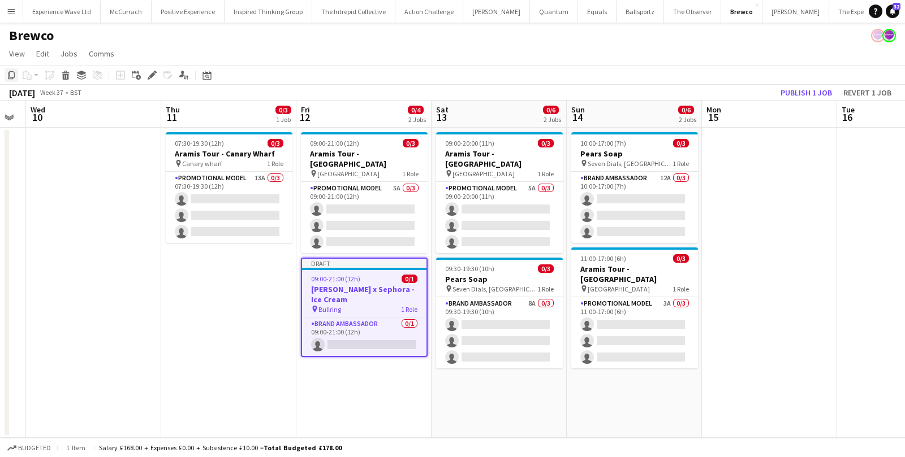
click at [6, 73] on div "Copy" at bounding box center [12, 75] width 14 height 14
click at [435, 247] on app-date-cell "09:00-20:00 (11h) 0/3 Aramis Tour - Leicester pin Leicester 1 Role Promotional …" at bounding box center [498, 283] width 135 height 310
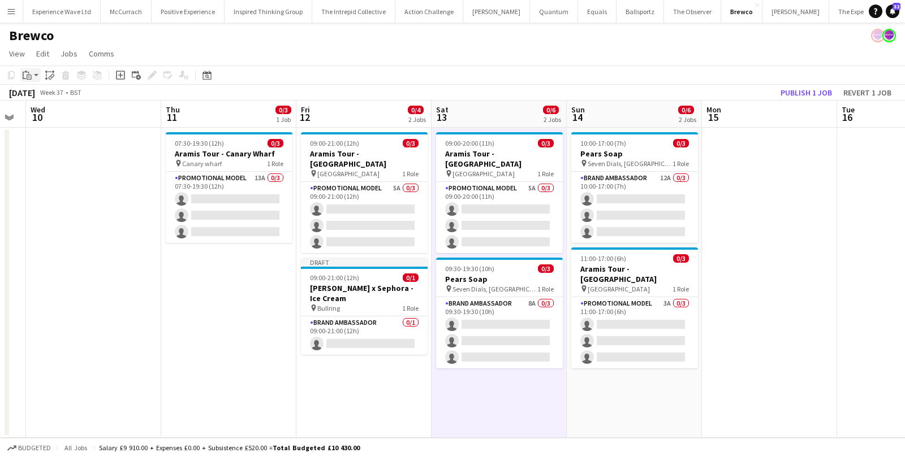
click at [35, 73] on app-action-btn "Paste" at bounding box center [30, 75] width 20 height 14
click at [41, 100] on link "Paste Command V" at bounding box center [74, 97] width 89 height 10
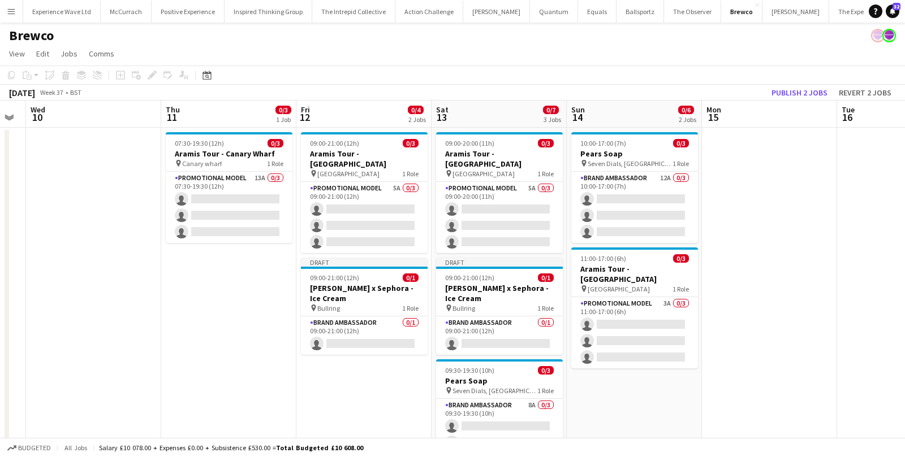
click at [605, 409] on app-date-cell "10:00-17:00 (7h) 0/3 Pears Soap pin Seven Dials, Covent Garden, London 1 Role B…" at bounding box center [633, 312] width 135 height 368
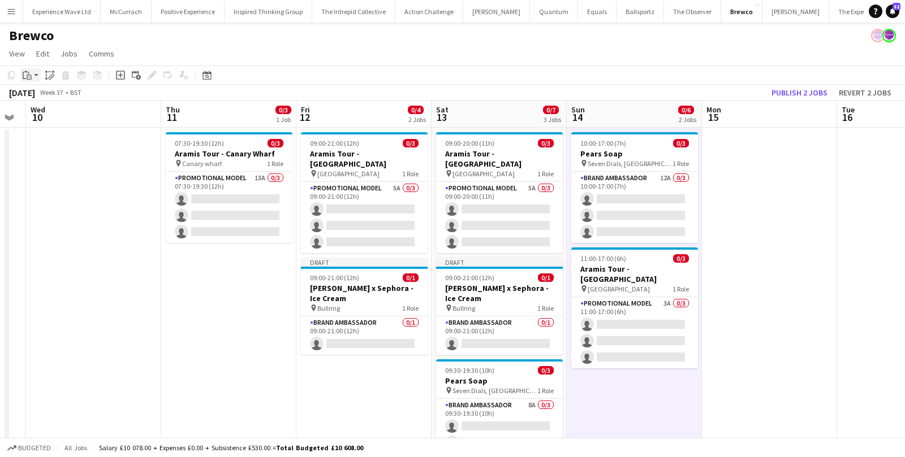
click at [25, 71] on icon at bounding box center [25, 72] width 3 height 2
click at [38, 99] on link "Paste Command V" at bounding box center [74, 97] width 89 height 10
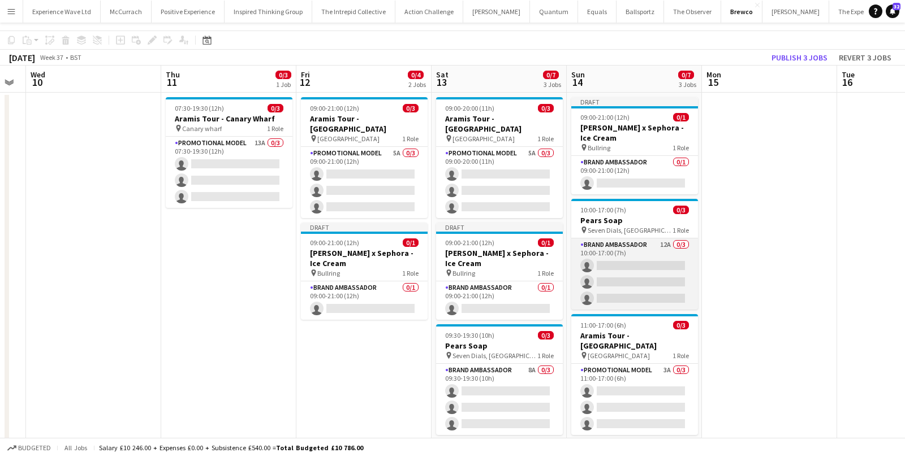
scroll to position [7, 0]
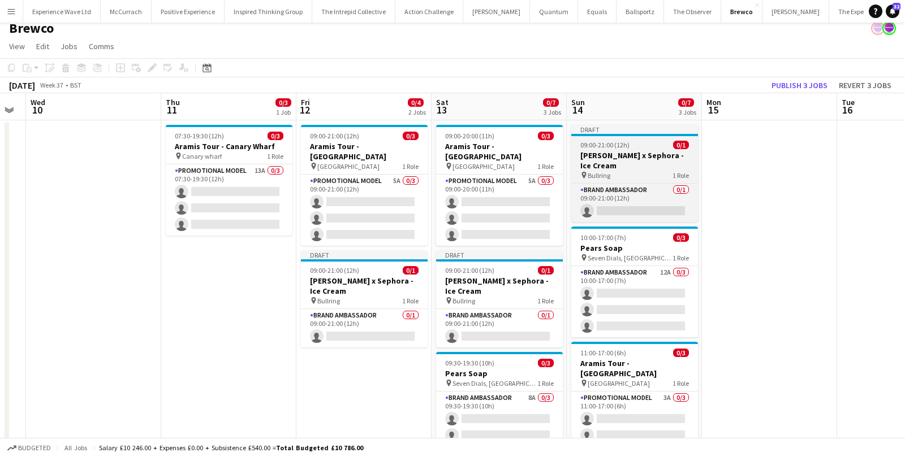
click at [616, 141] on span "09:00-21:00 (12h)" at bounding box center [604, 145] width 49 height 8
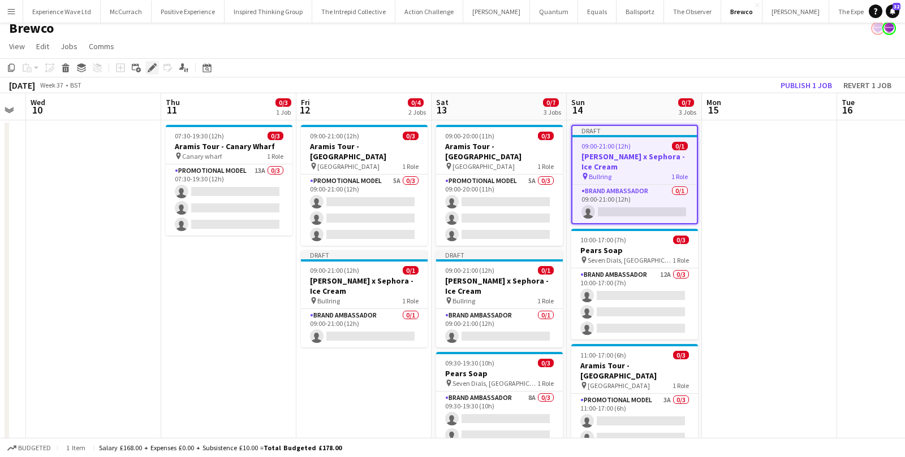
click at [149, 68] on icon at bounding box center [152, 68] width 6 height 6
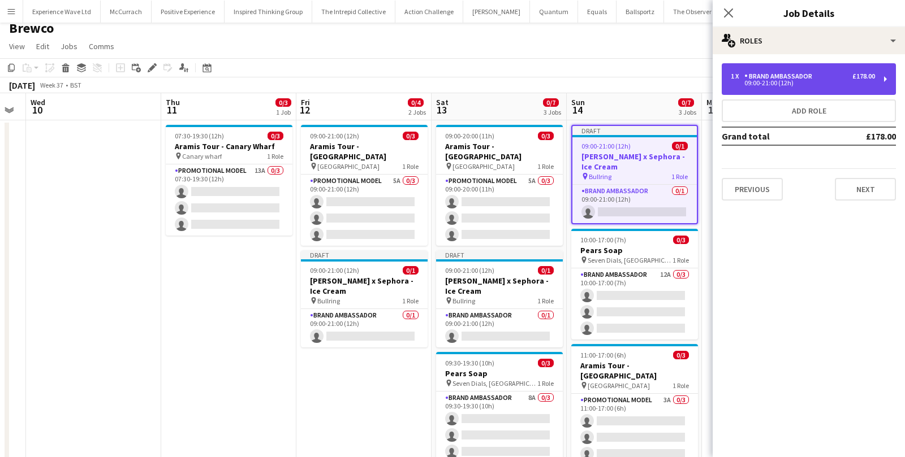
click at [833, 79] on div "1 x Brand Ambassador £178.00" at bounding box center [802, 76] width 144 height 8
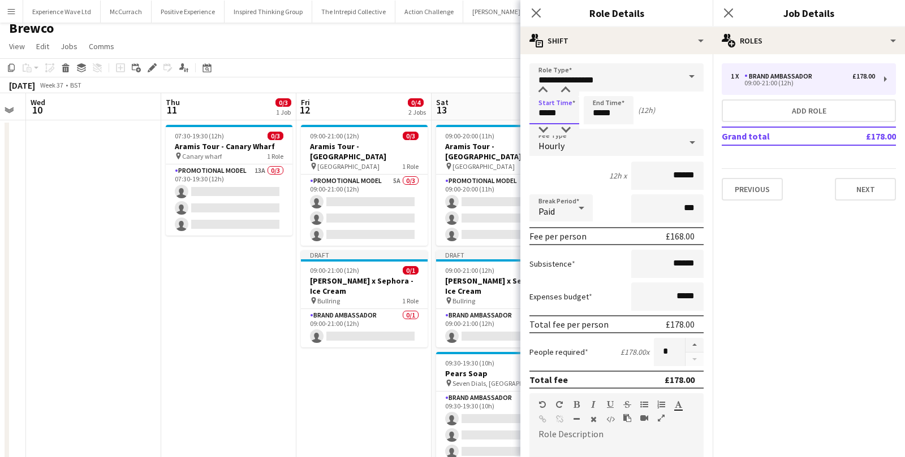
drag, startPoint x: 560, startPoint y: 114, endPoint x: 528, endPoint y: 114, distance: 32.2
click at [528, 114] on form "**********" at bounding box center [616, 414] width 192 height 703
type input "*****"
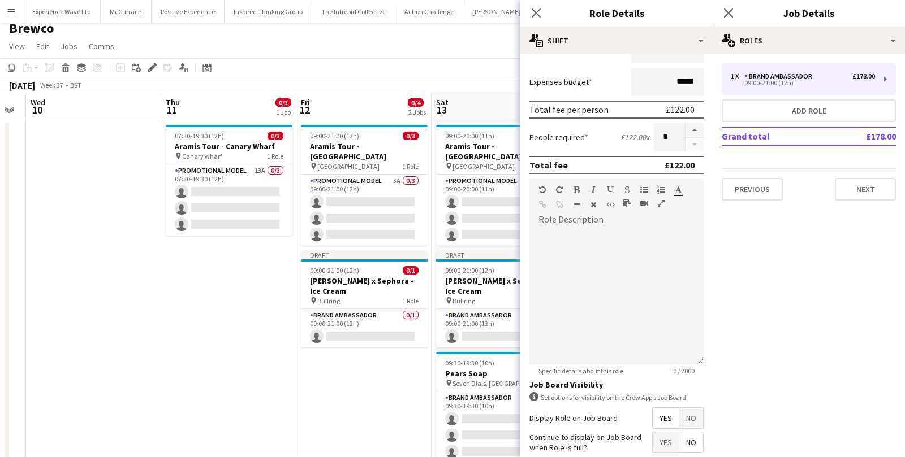
scroll to position [305, 0]
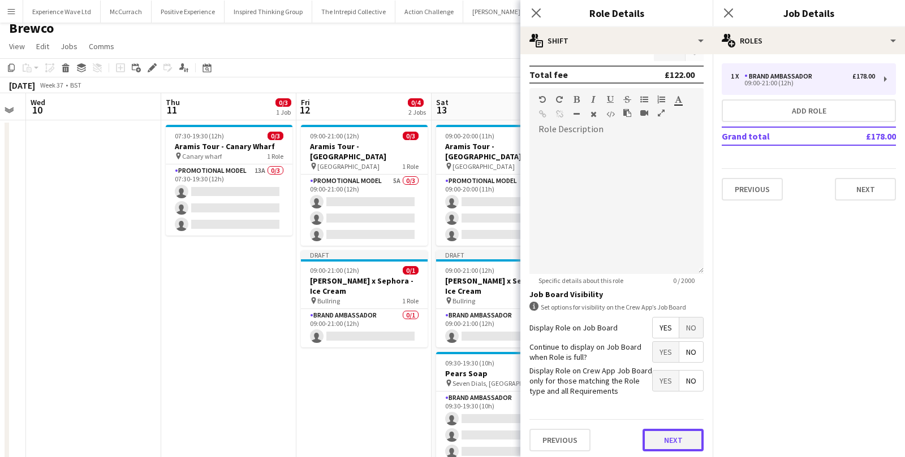
click at [672, 444] on button "Next" at bounding box center [672, 440] width 61 height 23
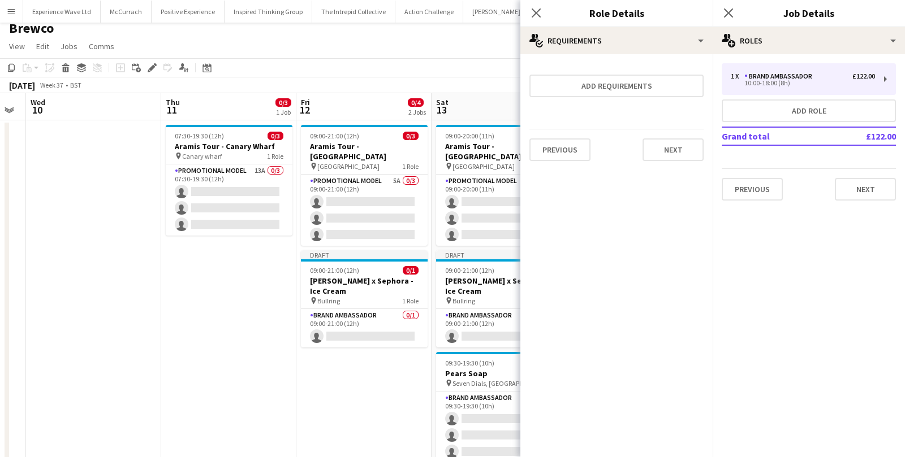
scroll to position [0, 0]
click at [544, 154] on button "Previous" at bounding box center [559, 150] width 61 height 23
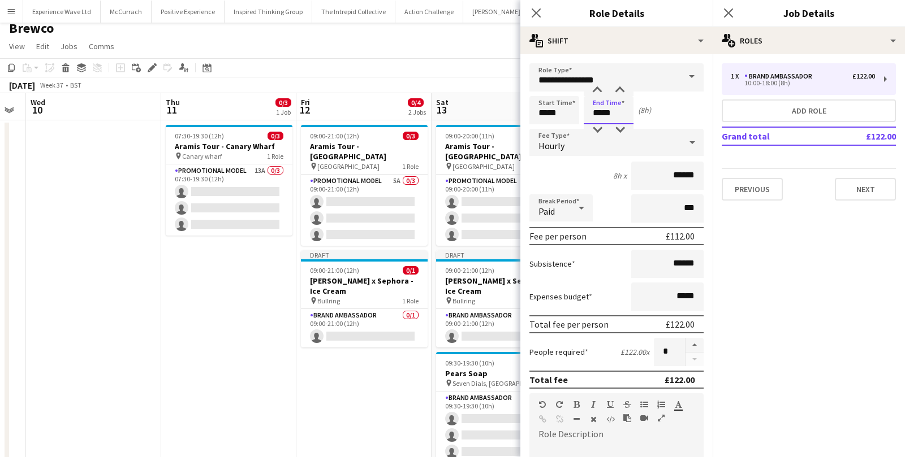
drag, startPoint x: 615, startPoint y: 116, endPoint x: 585, endPoint y: 116, distance: 30.5
click at [585, 116] on input "*****" at bounding box center [608, 110] width 50 height 28
type input "*****"
click at [602, 176] on div "6h x ******" at bounding box center [616, 176] width 174 height 28
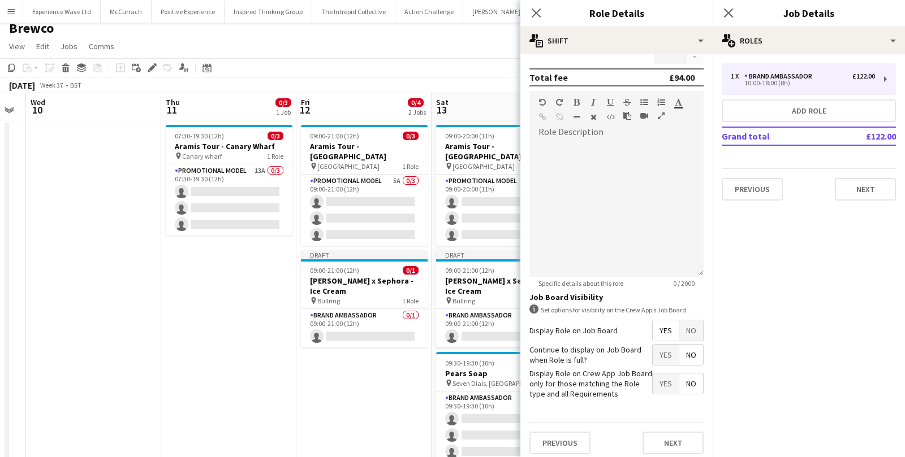
scroll to position [305, 0]
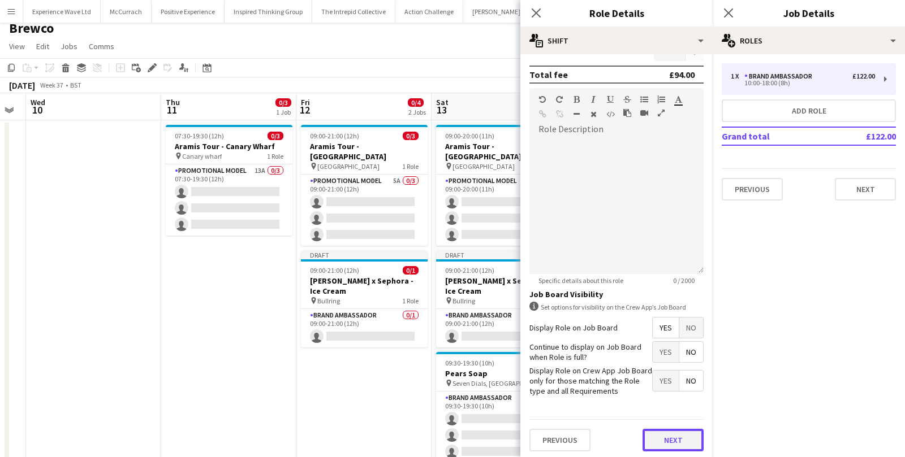
click at [671, 437] on button "Next" at bounding box center [672, 440] width 61 height 23
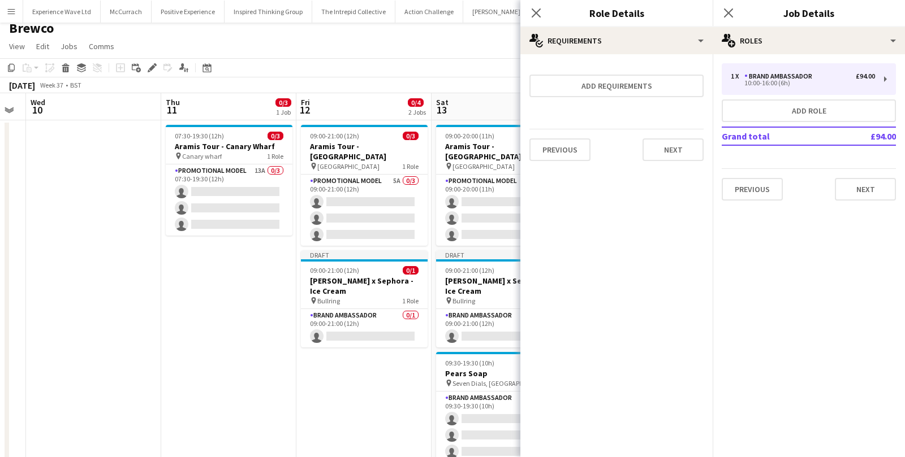
click at [679, 135] on div "Previous Next" at bounding box center [616, 149] width 174 height 41
click at [674, 142] on button "Next" at bounding box center [672, 150] width 61 height 23
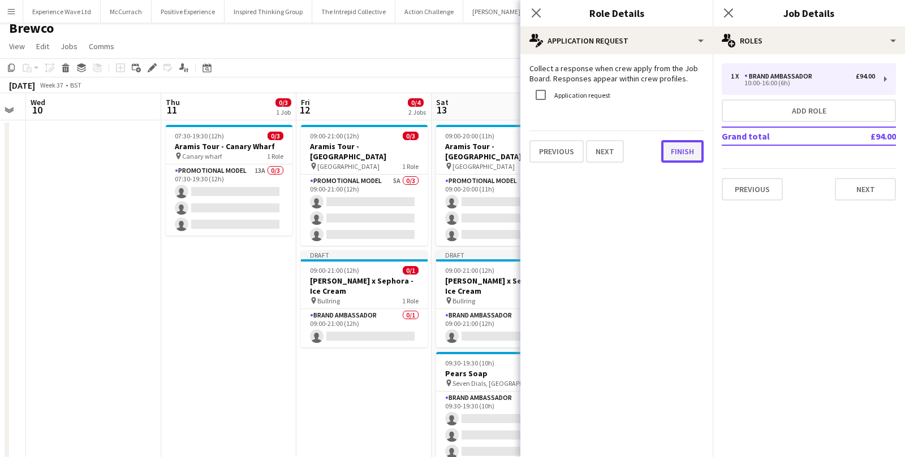
click at [668, 147] on button "Finish" at bounding box center [682, 151] width 42 height 23
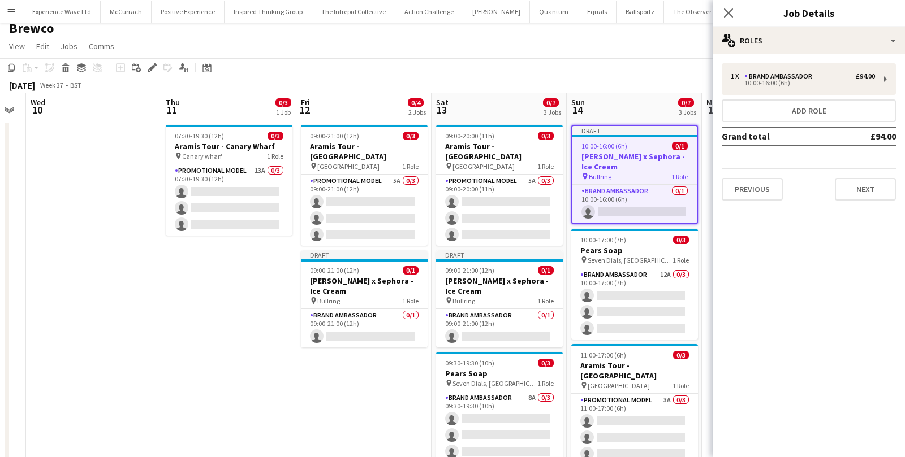
click at [638, 68] on app-toolbar "Copy Paste Paste Command V Paste with crew Command Shift V Paste linked Job Del…" at bounding box center [452, 67] width 905 height 19
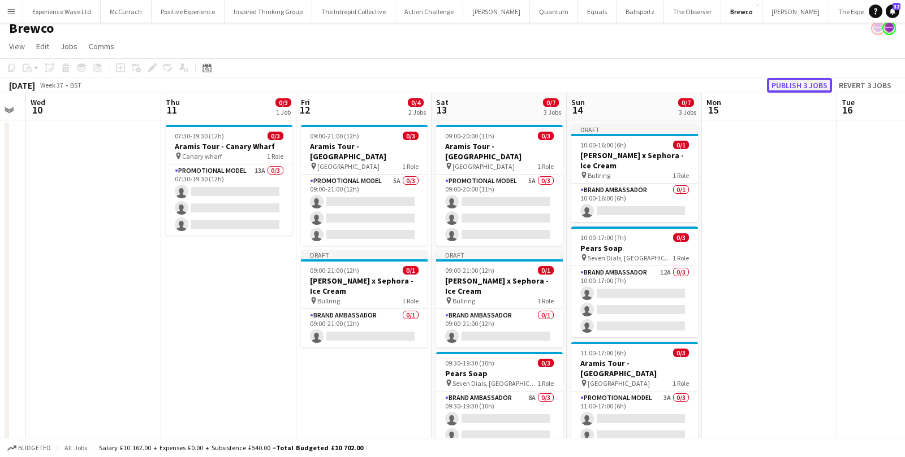
click at [789, 84] on button "Publish 3 jobs" at bounding box center [799, 85] width 65 height 15
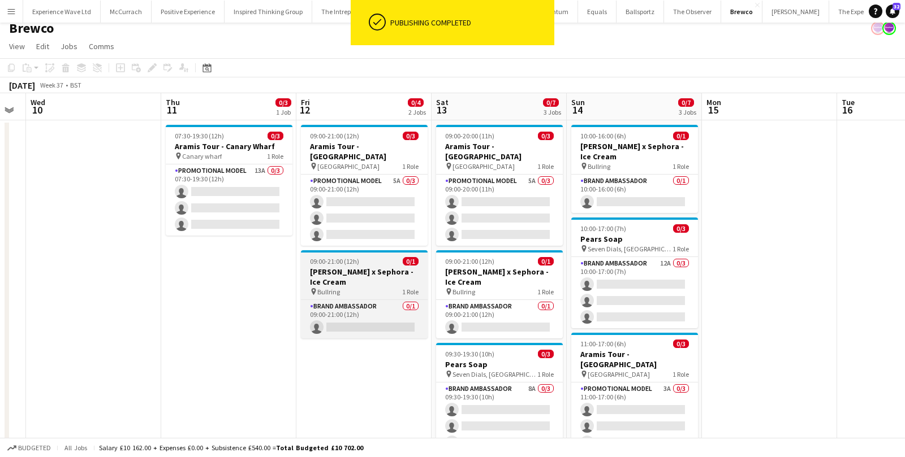
click at [353, 256] on app-job-card "09:00-21:00 (12h) 0/1 Estée Lauder x Sephora - Ice Cream pin Bullring 1 Role Br…" at bounding box center [364, 294] width 127 height 88
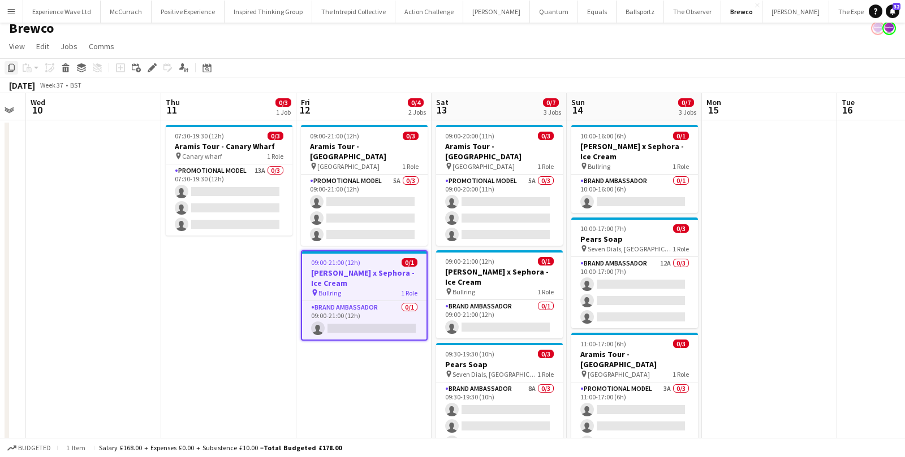
click at [9, 67] on icon "Copy" at bounding box center [11, 67] width 9 height 9
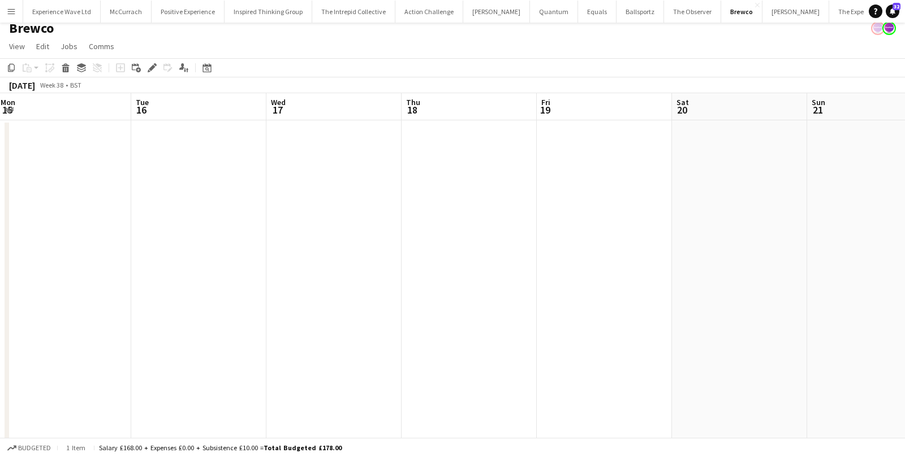
scroll to position [0, 417]
click at [586, 181] on app-date-cell at bounding box center [596, 299] width 135 height 359
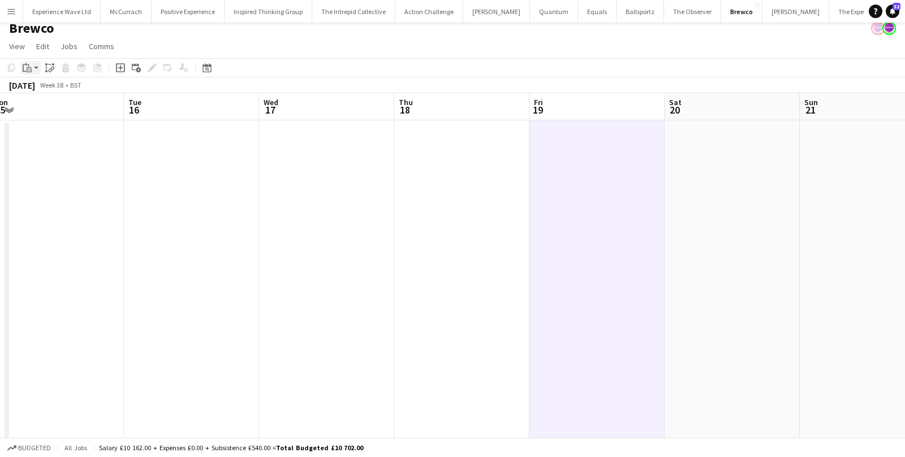
click at [36, 67] on app-action-btn "Paste" at bounding box center [30, 68] width 20 height 14
click at [38, 82] on div "Paste Command V Paste with crew Command Shift V" at bounding box center [74, 99] width 109 height 49
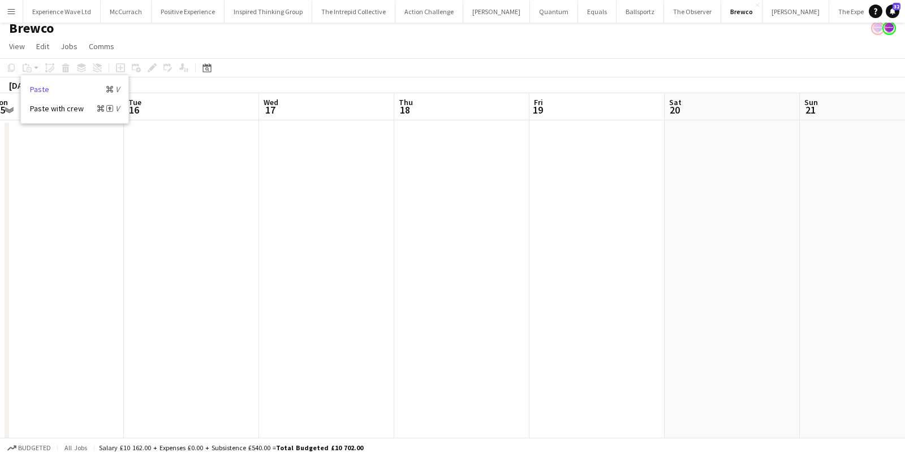
click at [37, 87] on link "Paste Command V" at bounding box center [74, 89] width 89 height 10
click at [542, 157] on app-date-cell at bounding box center [596, 299] width 135 height 359
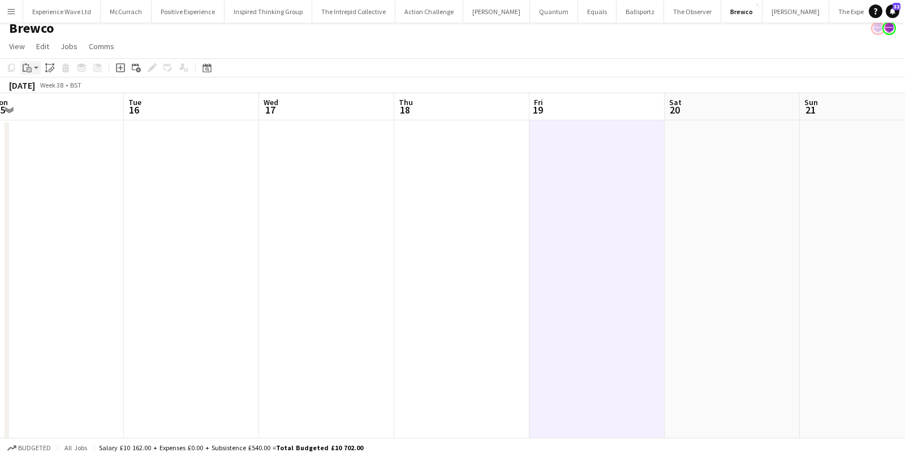
click at [38, 70] on app-action-btn "Paste" at bounding box center [30, 68] width 20 height 14
click at [39, 89] on link "Paste Command V" at bounding box center [74, 89] width 89 height 10
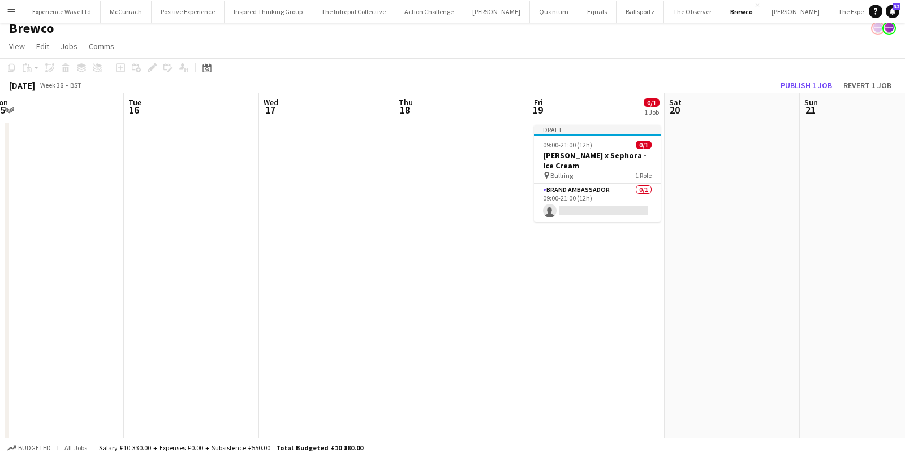
click at [747, 180] on app-date-cell at bounding box center [731, 299] width 135 height 359
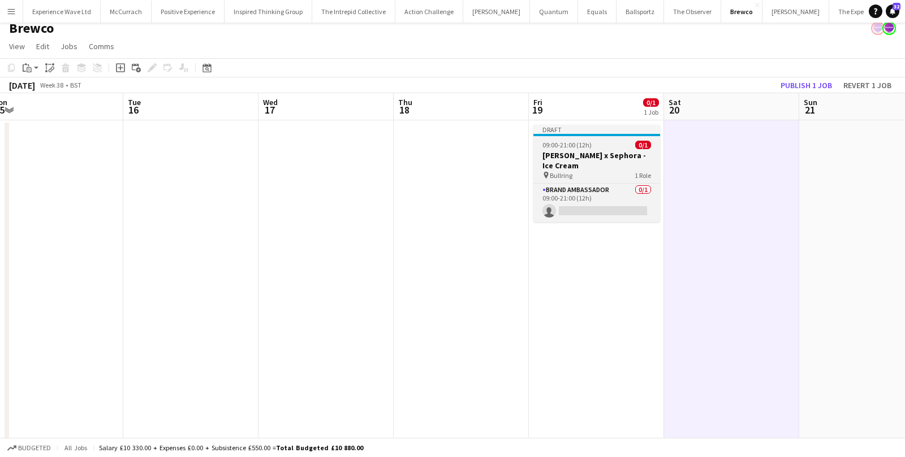
click at [602, 162] on h3 "Estée Lauder x Sephora - Ice Cream" at bounding box center [596, 160] width 127 height 20
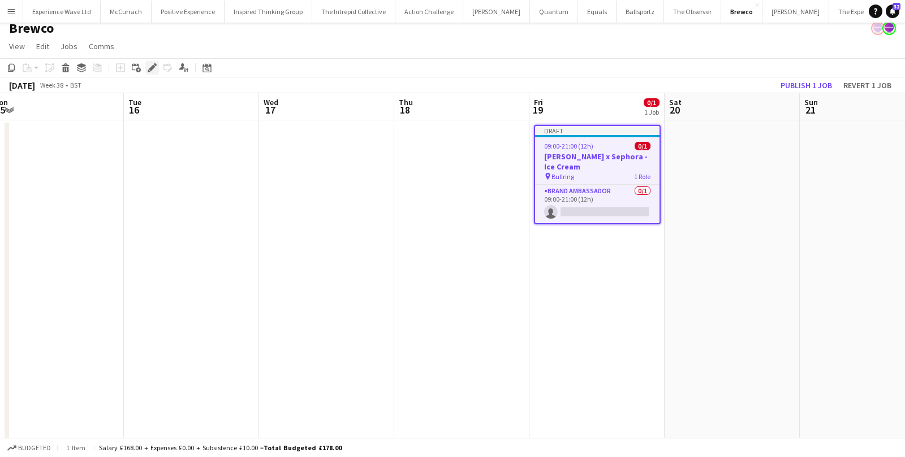
click at [150, 68] on icon at bounding box center [152, 68] width 6 height 6
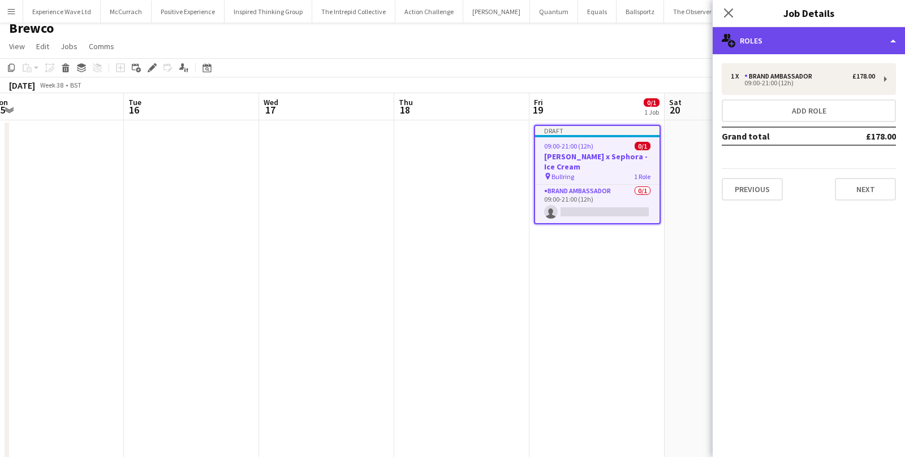
click at [832, 50] on div "multiple-users-add Roles" at bounding box center [808, 40] width 192 height 27
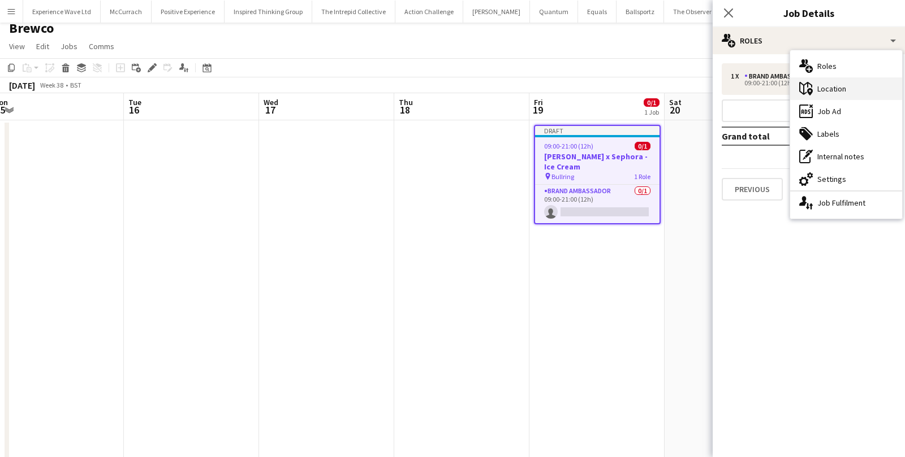
click at [846, 94] on div "maps-pin-1 Location" at bounding box center [846, 88] width 112 height 23
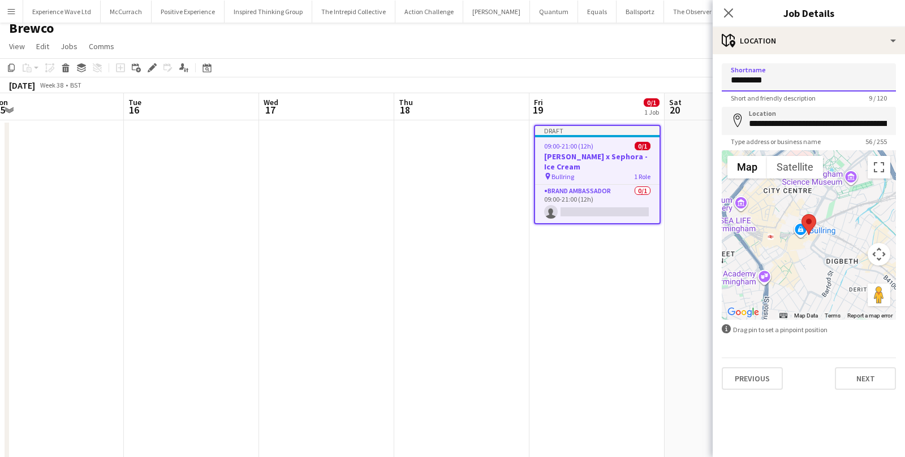
drag, startPoint x: 793, startPoint y: 83, endPoint x: 716, endPoint y: 81, distance: 76.4
click at [716, 81] on form "**********" at bounding box center [808, 226] width 192 height 327
type input "**********"
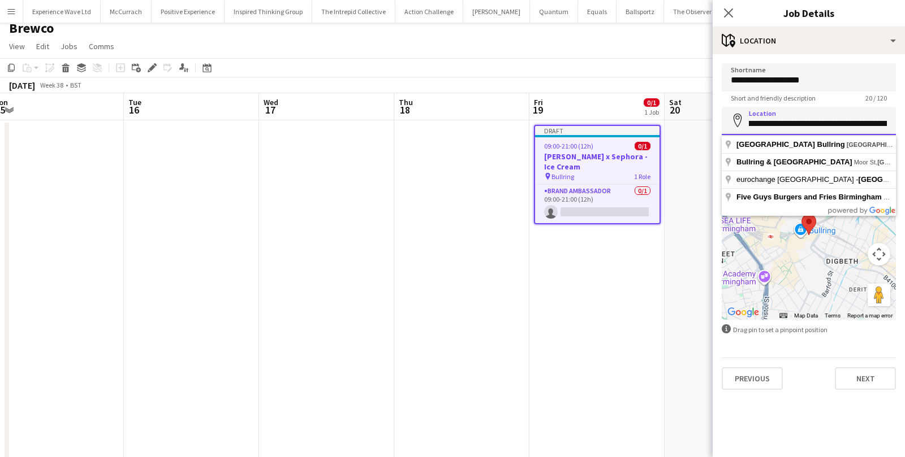
scroll to position [0, 83]
drag, startPoint x: 750, startPoint y: 125, endPoint x: 889, endPoint y: 124, distance: 139.6
click at [889, 124] on input "**********" at bounding box center [808, 121] width 174 height 28
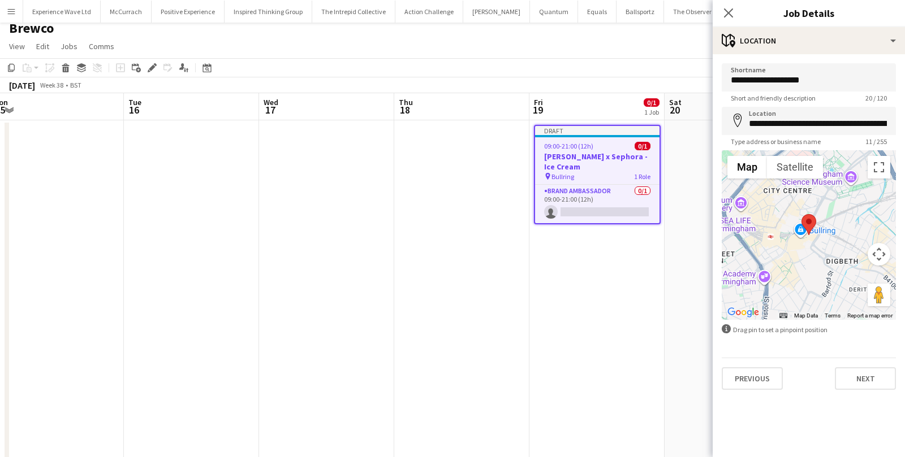
type input "**********"
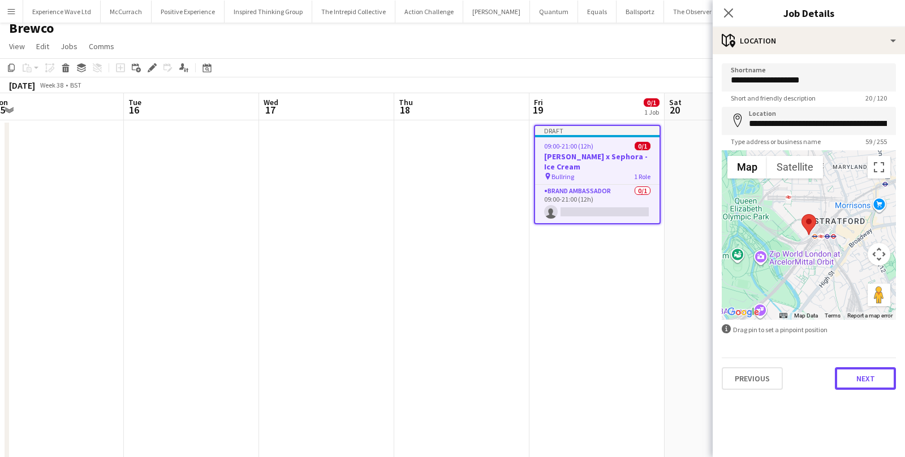
click at [849, 374] on button "Next" at bounding box center [864, 378] width 61 height 23
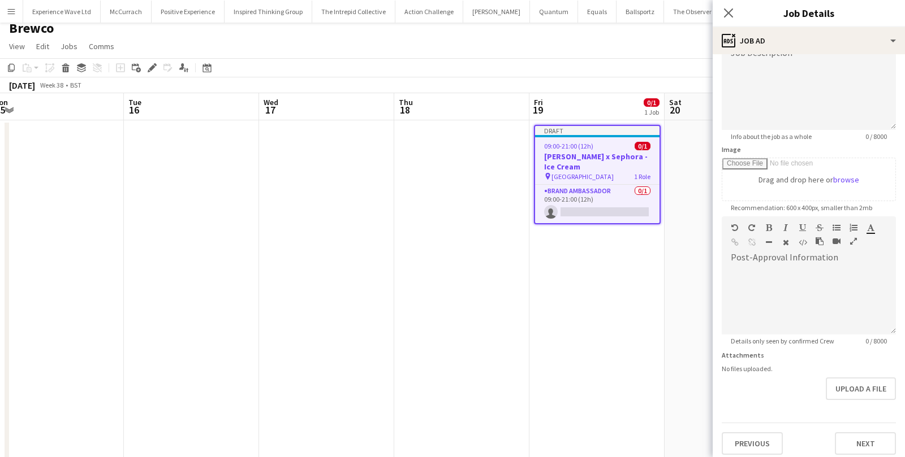
scroll to position [100, 0]
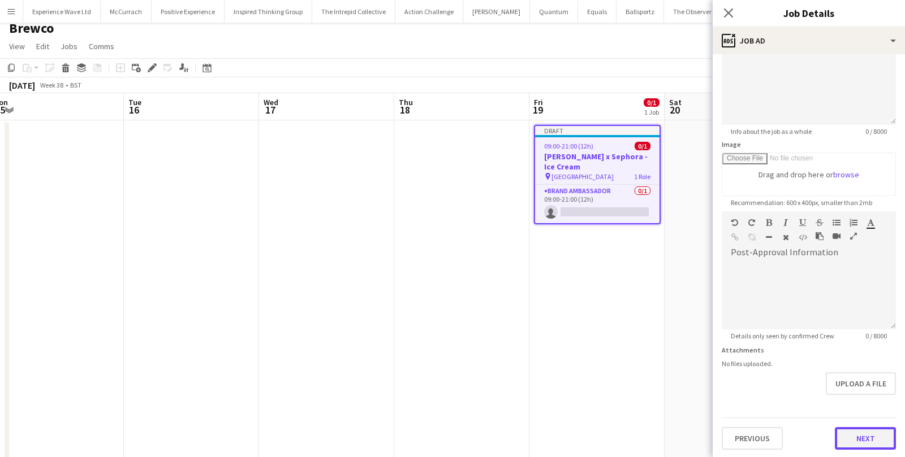
click at [869, 439] on button "Next" at bounding box center [864, 438] width 61 height 23
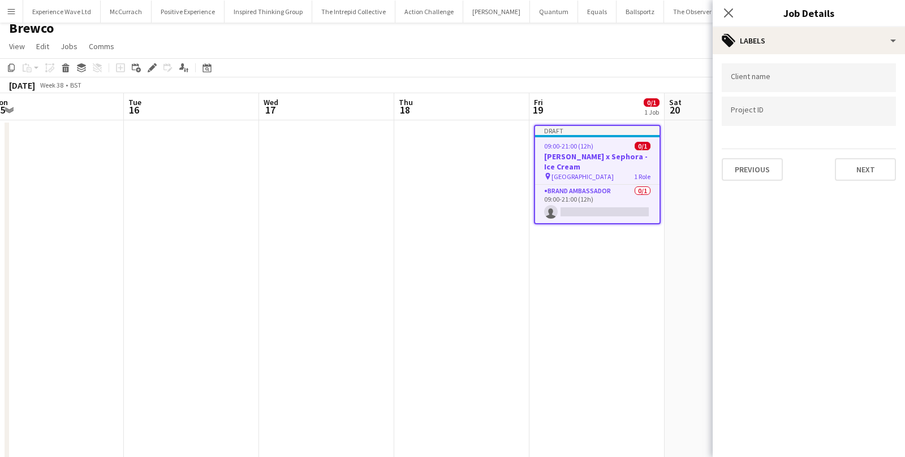
scroll to position [0, 0]
click at [847, 170] on button "Next" at bounding box center [864, 169] width 61 height 23
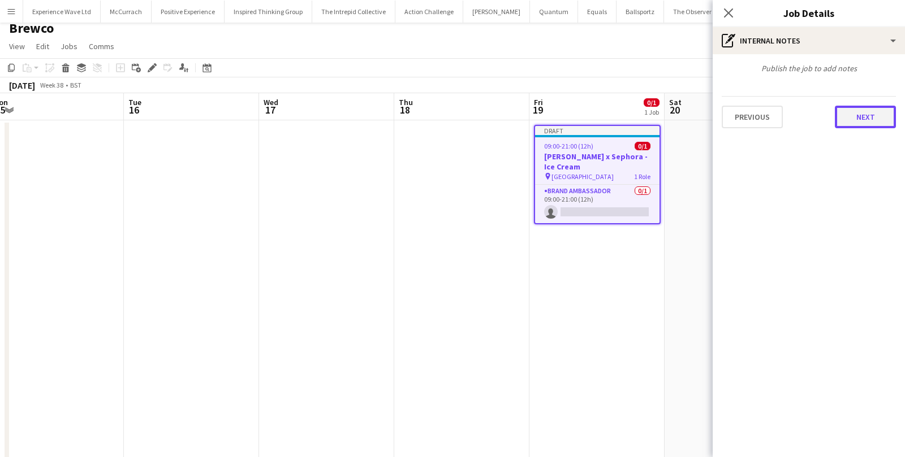
click at [847, 122] on button "Next" at bounding box center [864, 117] width 61 height 23
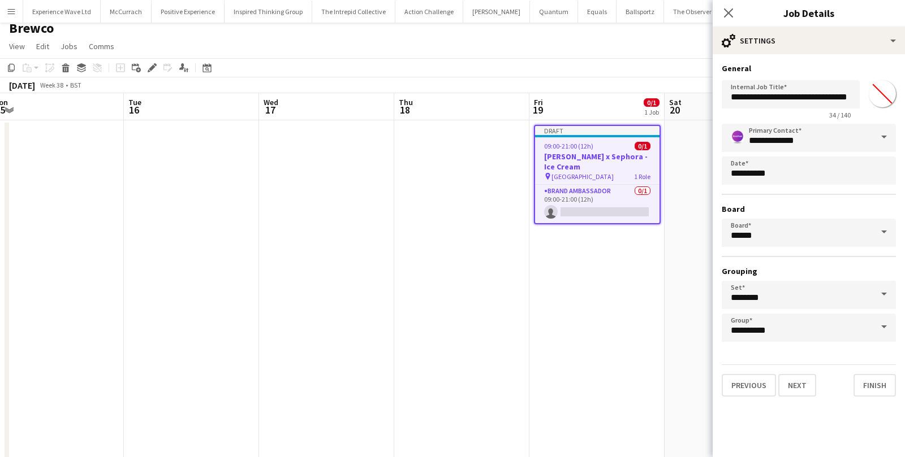
click at [589, 160] on h3 "Estée Lauder x Sephora - Ice Cream" at bounding box center [597, 162] width 124 height 20
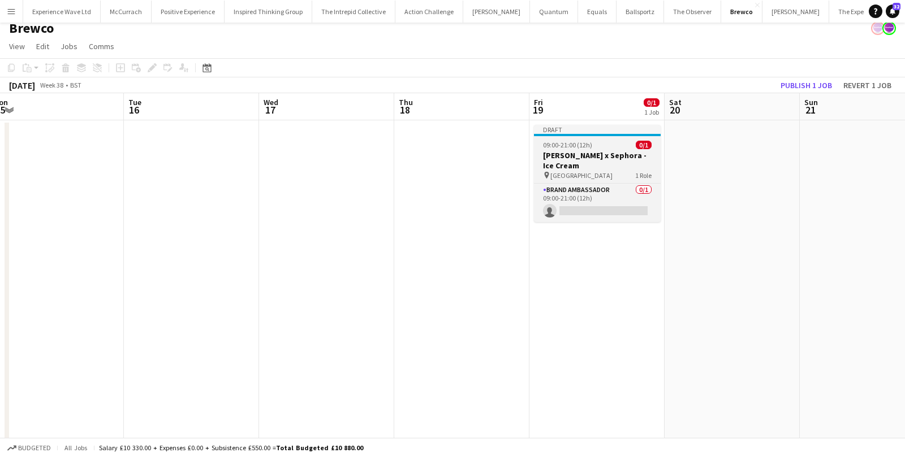
click at [589, 160] on h3 "Estée Lauder x Sephora - Ice Cream" at bounding box center [597, 160] width 127 height 20
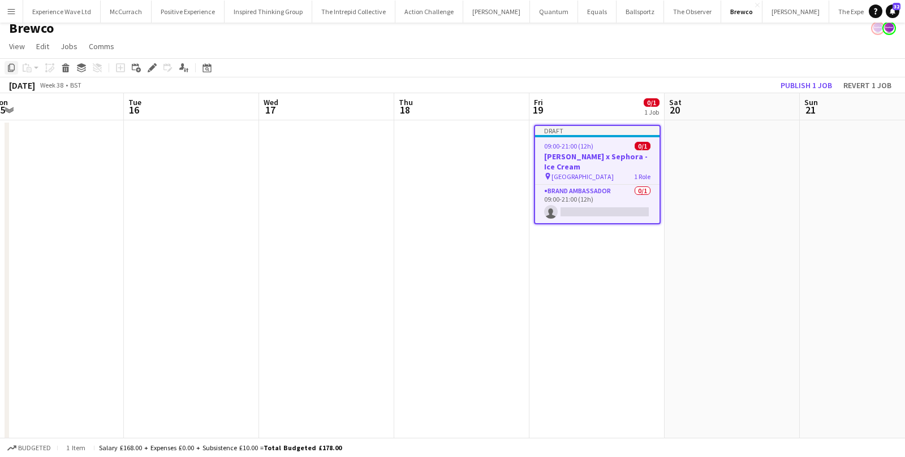
click at [15, 65] on icon "Copy" at bounding box center [11, 67] width 9 height 9
click at [723, 152] on app-date-cell at bounding box center [731, 299] width 135 height 359
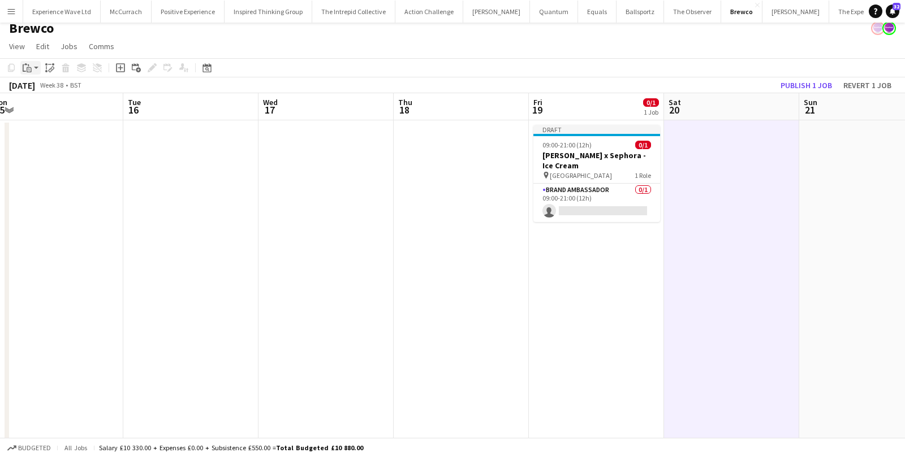
click at [38, 66] on app-action-btn "Paste" at bounding box center [30, 68] width 20 height 14
click at [42, 88] on link "Paste Command V" at bounding box center [74, 89] width 89 height 10
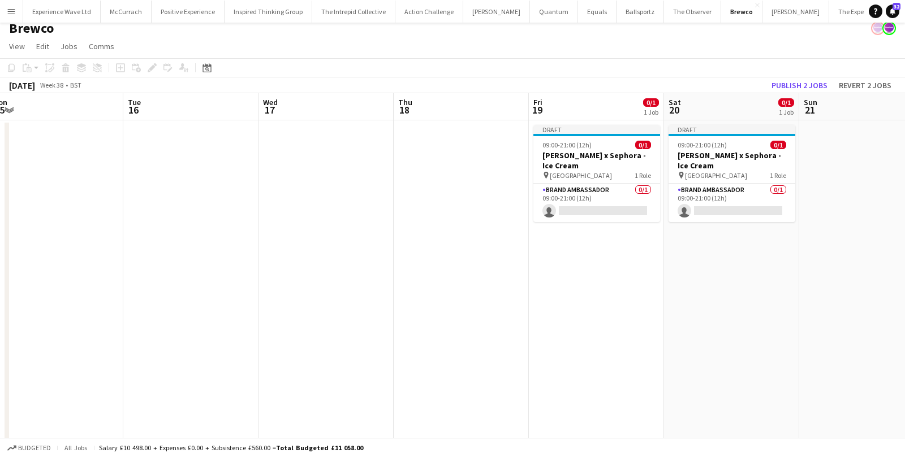
click at [834, 141] on app-date-cell at bounding box center [866, 299] width 135 height 359
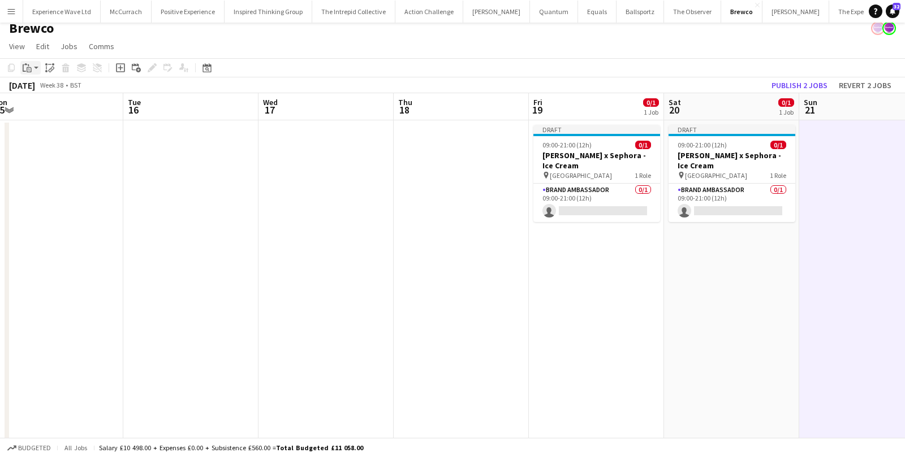
click at [35, 65] on app-action-btn "Paste" at bounding box center [30, 68] width 20 height 14
click at [41, 88] on link "Paste Command V" at bounding box center [74, 89] width 89 height 10
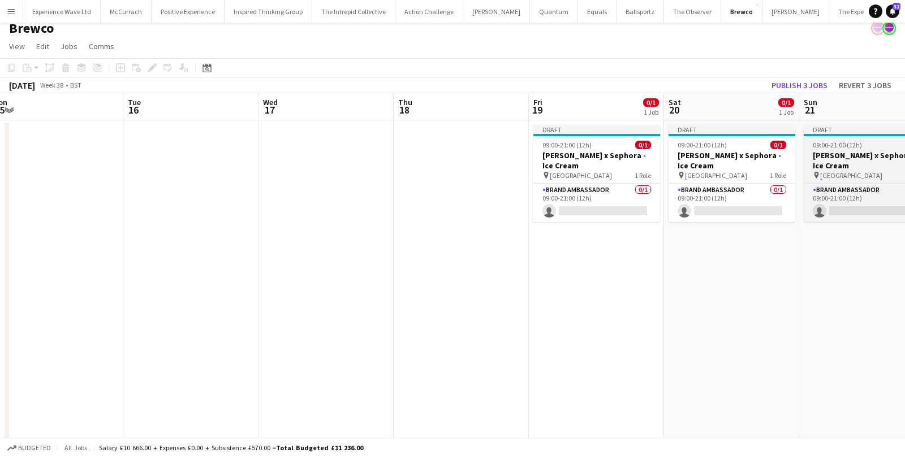
click at [854, 145] on span "09:00-21:00 (12h)" at bounding box center [836, 145] width 49 height 8
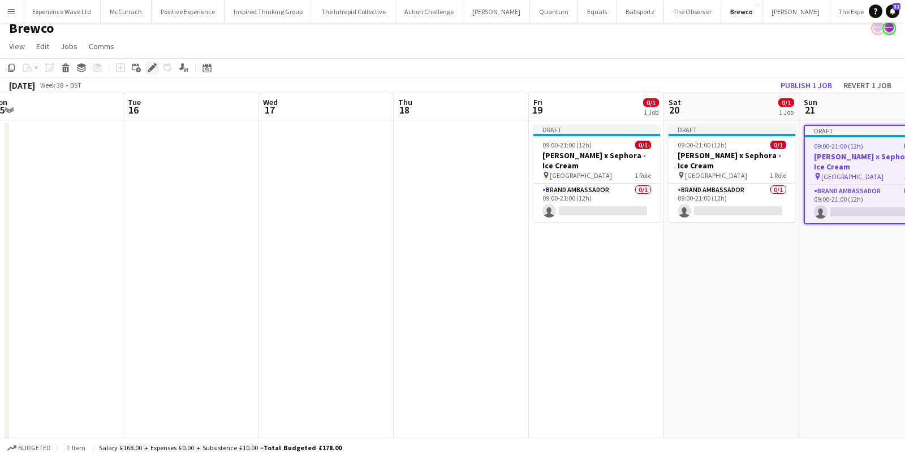
click at [152, 67] on icon at bounding box center [152, 68] width 6 height 6
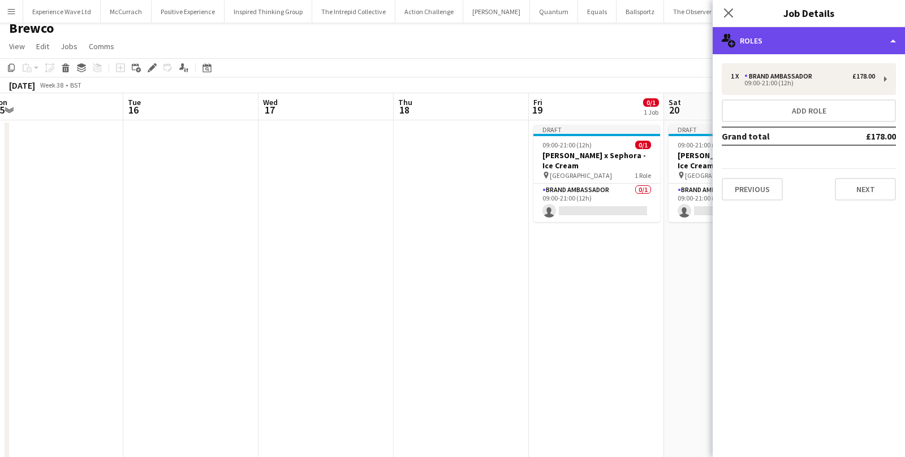
click at [791, 44] on div "multiple-users-add Roles" at bounding box center [808, 40] width 192 height 27
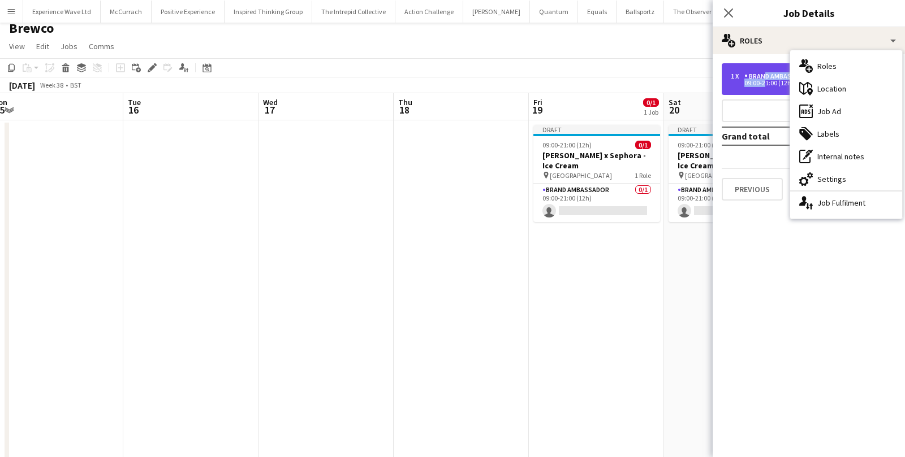
click at [761, 80] on div "1 x Brand Ambassador £178.00 09:00-21:00 (12h)" at bounding box center [802, 79] width 144 height 14
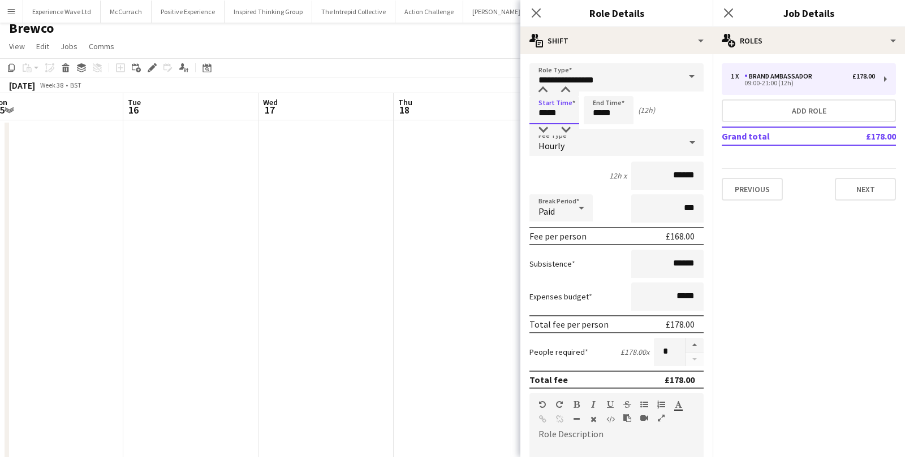
drag, startPoint x: 565, startPoint y: 113, endPoint x: 525, endPoint y: 112, distance: 40.1
click at [525, 112] on form "**********" at bounding box center [616, 414] width 192 height 703
type input "*****"
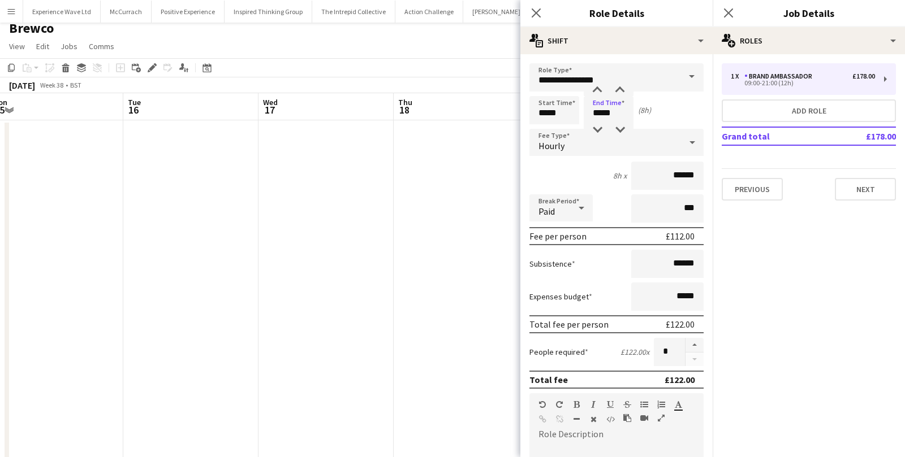
click at [595, 171] on div "8h x ******" at bounding box center [616, 176] width 174 height 28
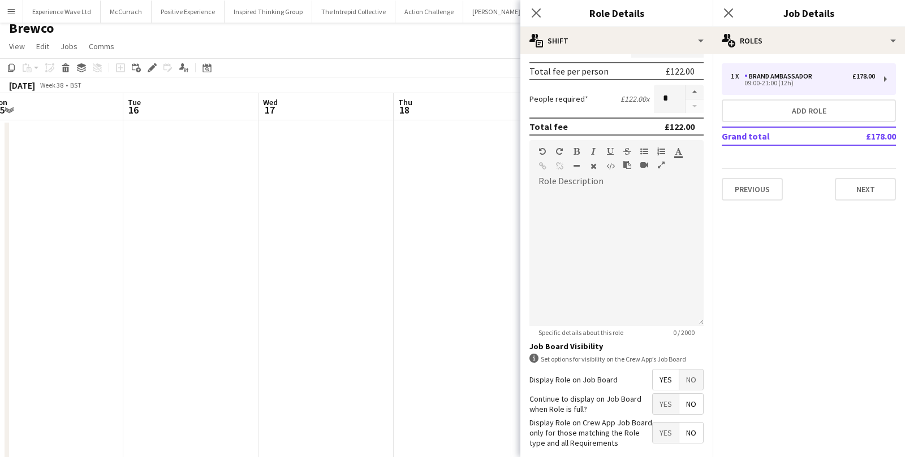
scroll to position [305, 0]
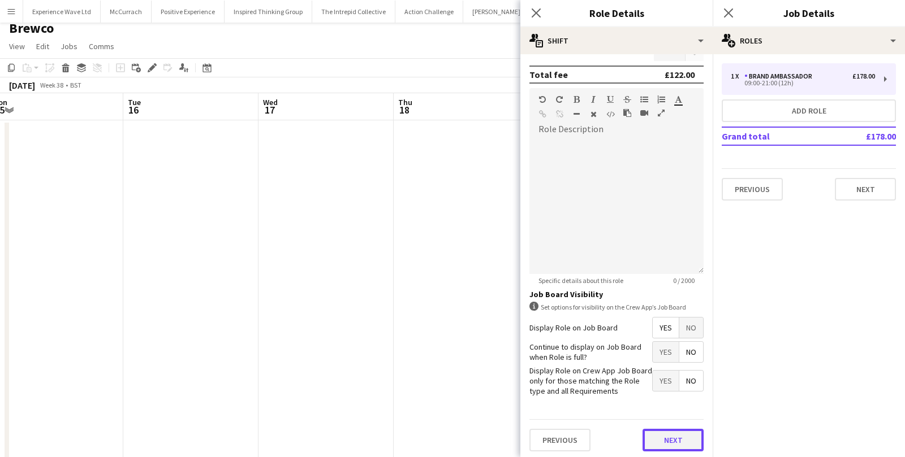
click at [652, 440] on button "Next" at bounding box center [672, 440] width 61 height 23
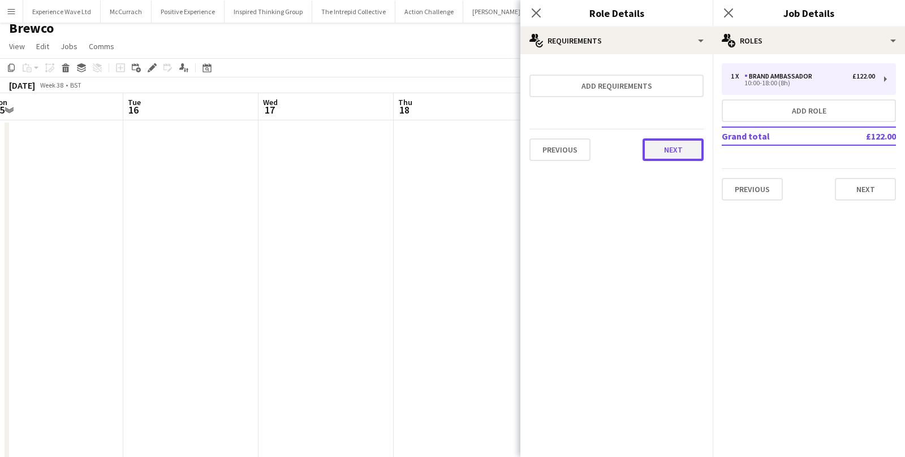
click at [665, 154] on button "Next" at bounding box center [672, 150] width 61 height 23
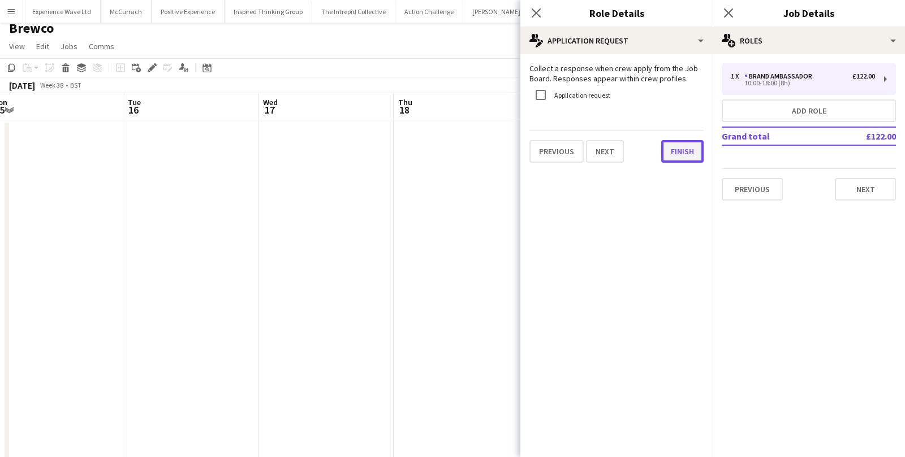
click at [665, 155] on button "Finish" at bounding box center [682, 151] width 42 height 23
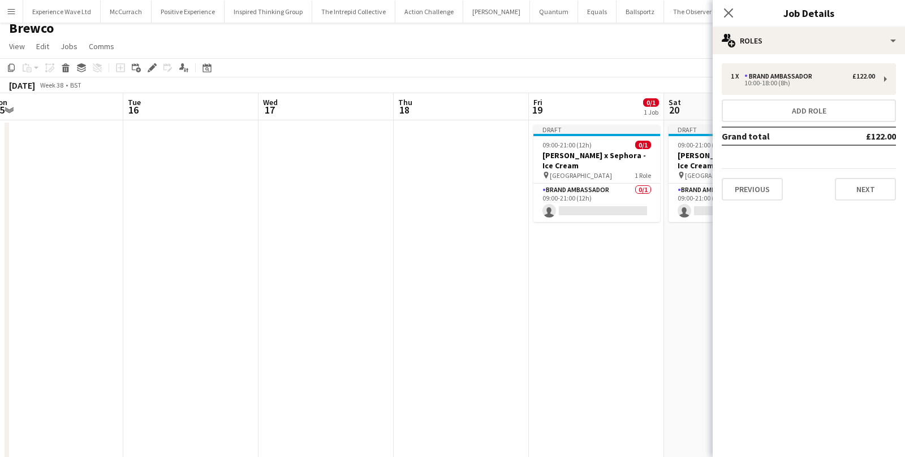
click at [603, 308] on app-date-cell "Draft 09:00-21:00 (12h) 0/1 Estée Lauder x Sephora - Ice Cream pin Westfields S…" at bounding box center [596, 299] width 135 height 359
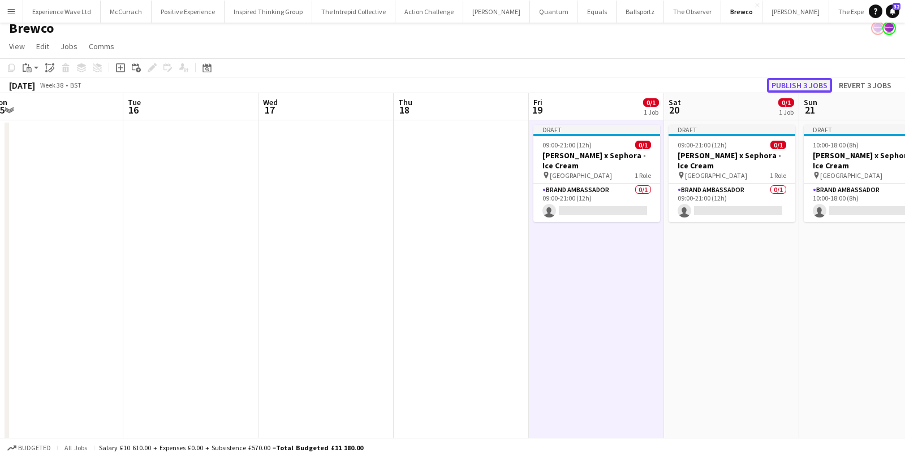
click at [803, 83] on button "Publish 3 jobs" at bounding box center [799, 85] width 65 height 15
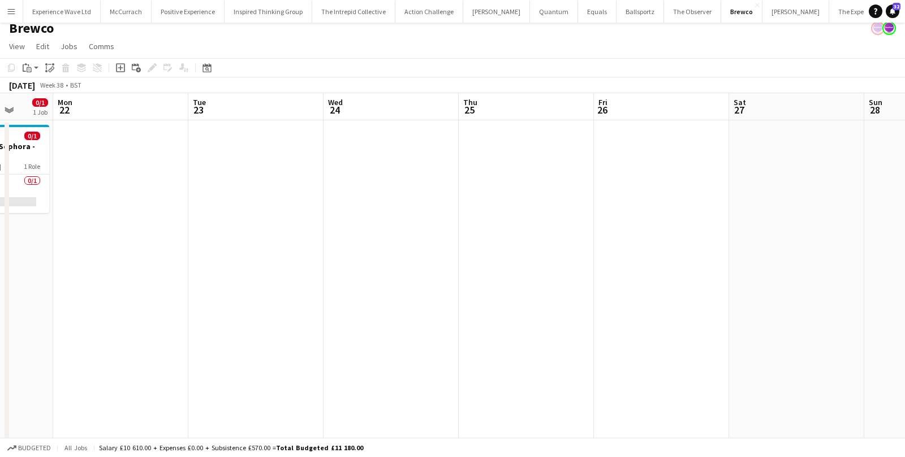
scroll to position [0, 490]
click at [616, 184] on app-date-cell at bounding box center [658, 299] width 135 height 359
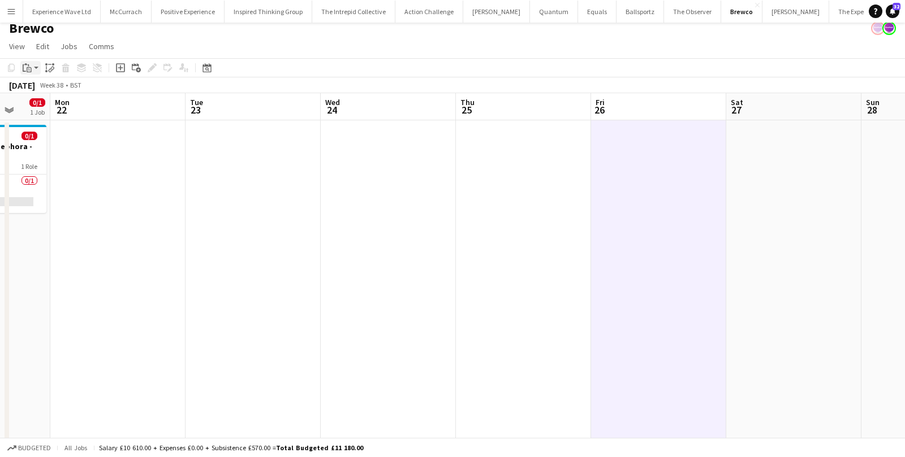
click at [36, 70] on app-action-btn "Paste" at bounding box center [30, 68] width 20 height 14
click at [47, 106] on link "Paste with crew Command Shift V" at bounding box center [74, 108] width 89 height 10
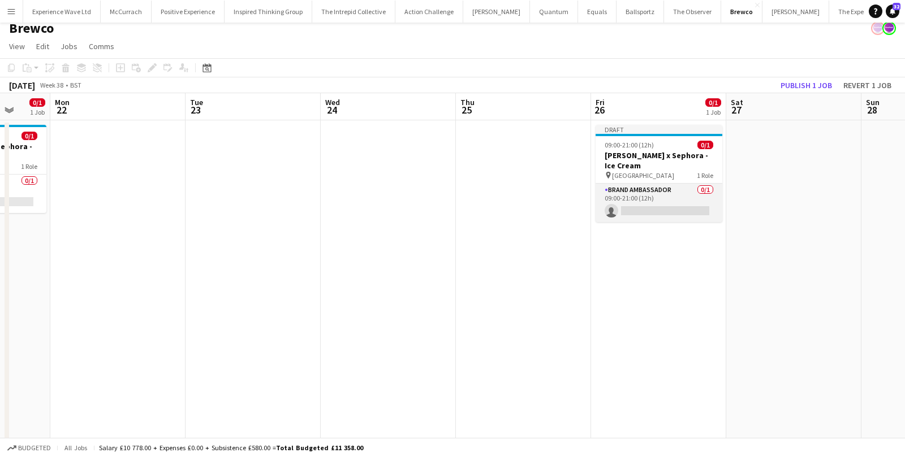
click at [660, 188] on app-card-role "Brand Ambassador 0/1 09:00-21:00 (12h) single-neutral-actions" at bounding box center [658, 203] width 127 height 38
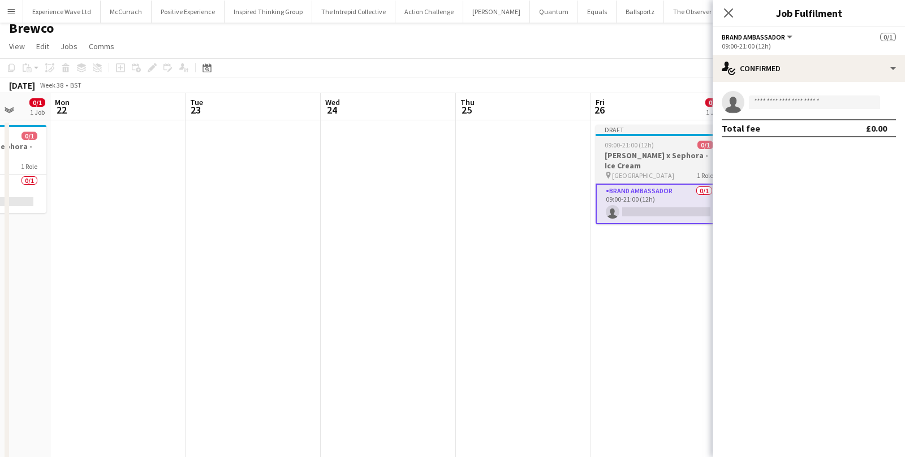
click at [651, 163] on h3 "Estée Lauder x Sephora - Ice Cream" at bounding box center [658, 160] width 127 height 20
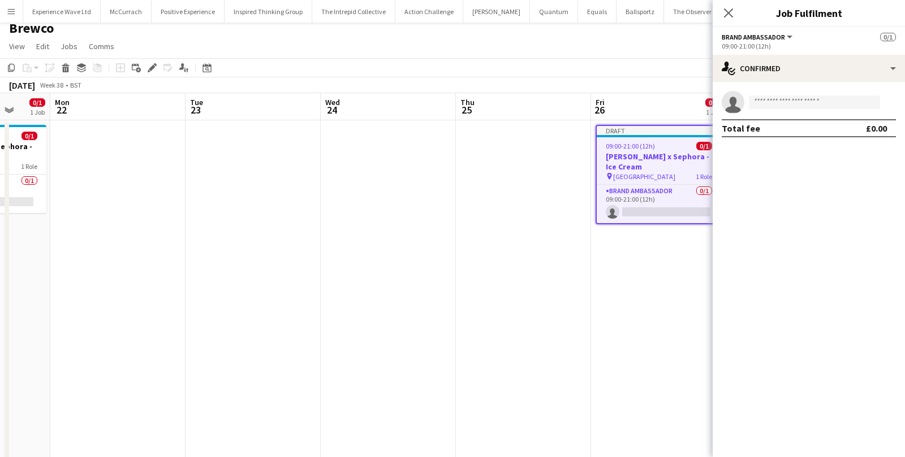
click at [651, 163] on h3 "Estée Lauder x Sephora - Ice Cream" at bounding box center [658, 162] width 124 height 20
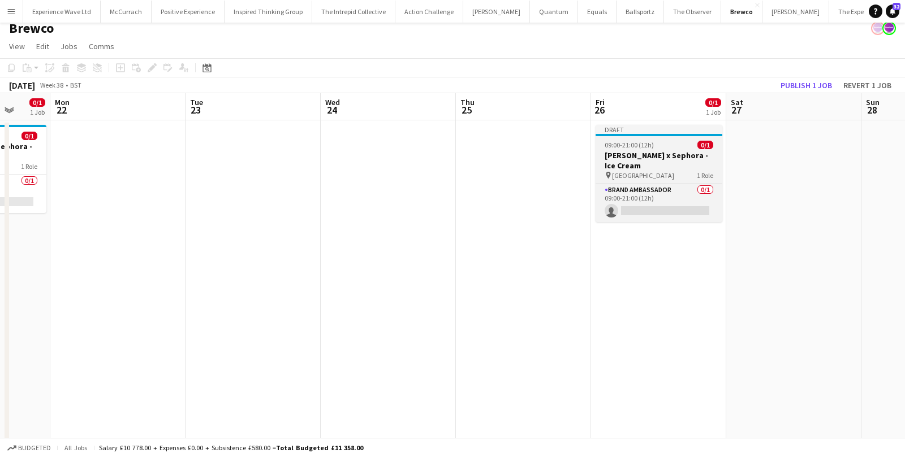
click at [651, 163] on h3 "Estée Lauder x Sephora - Ice Cream" at bounding box center [658, 160] width 127 height 20
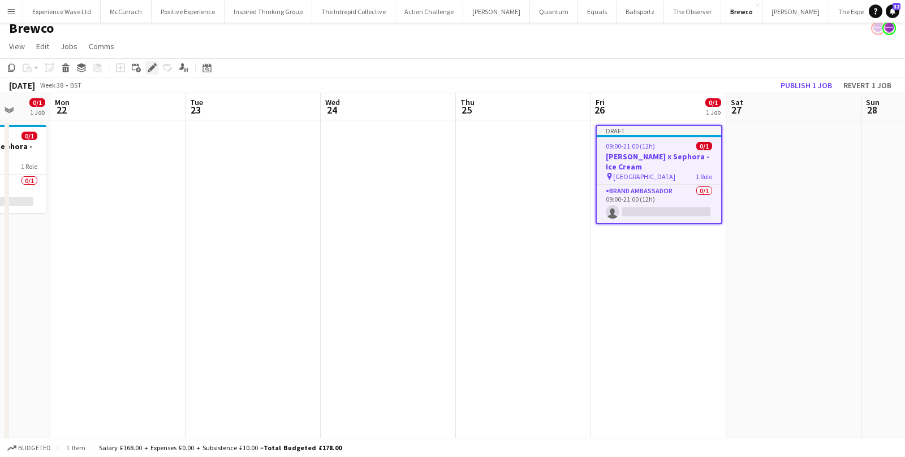
click at [152, 66] on icon at bounding box center [152, 68] width 6 height 6
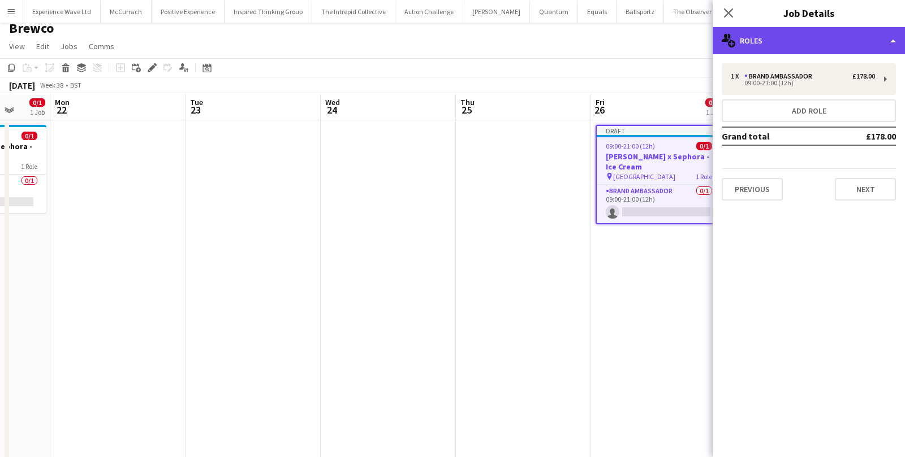
click at [824, 44] on div "multiple-users-add Roles" at bounding box center [808, 40] width 192 height 27
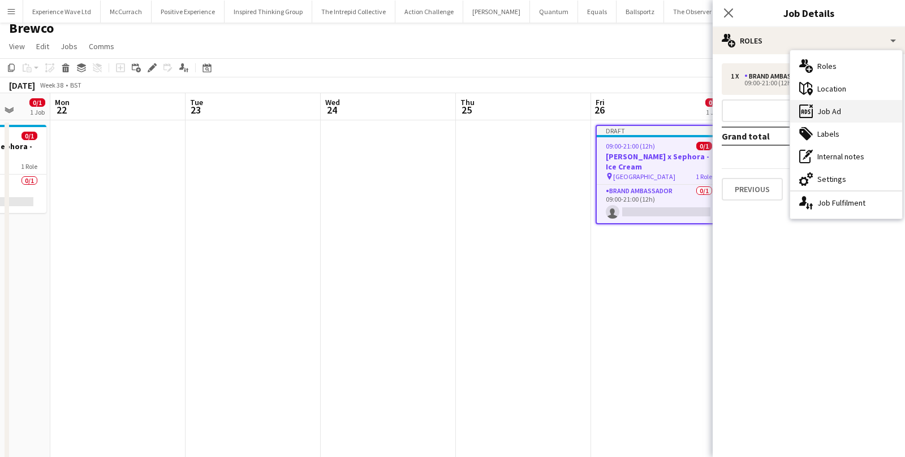
click at [823, 101] on div "ads-window Job Ad" at bounding box center [846, 111] width 112 height 23
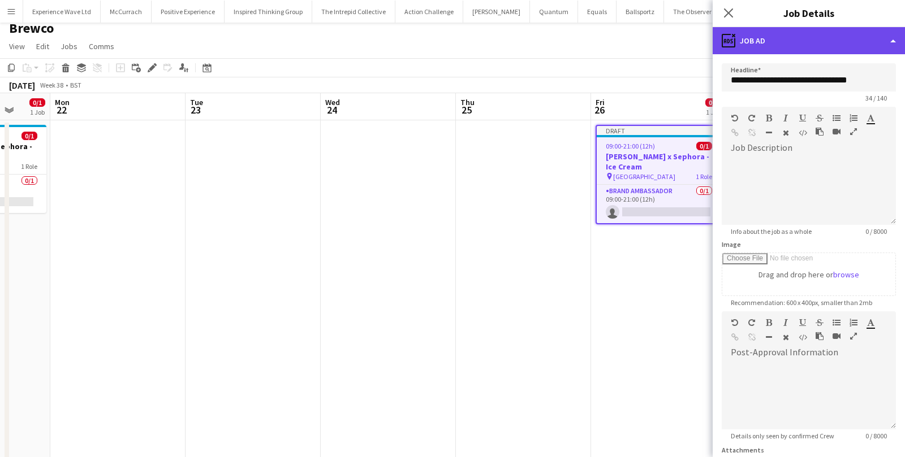
click at [823, 41] on div "ads-window Job Ad" at bounding box center [808, 40] width 192 height 27
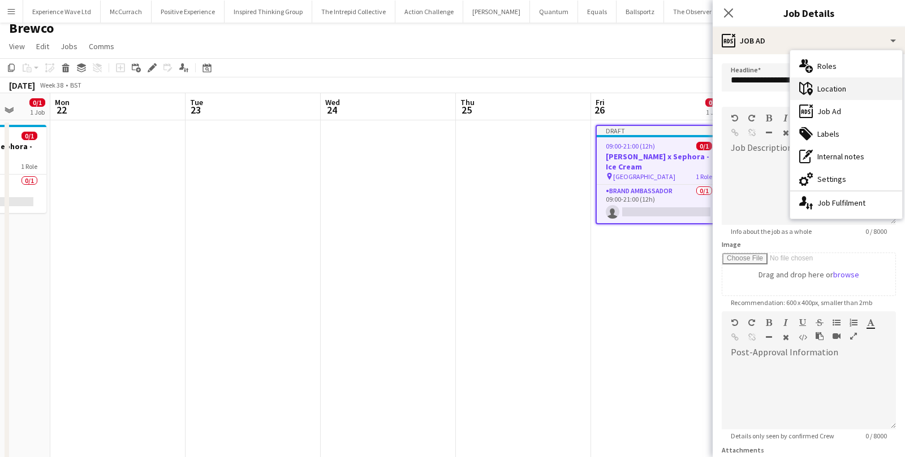
click at [828, 88] on div "maps-pin-1 Location" at bounding box center [846, 88] width 112 height 23
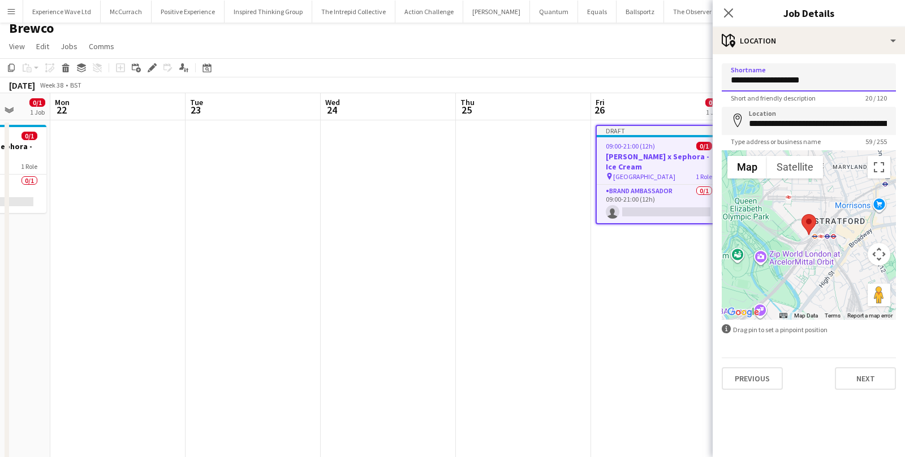
drag, startPoint x: 823, startPoint y: 77, endPoint x: 713, endPoint y: 73, distance: 109.8
click at [715, 73] on form "**********" at bounding box center [808, 226] width 192 height 327
type input "**********"
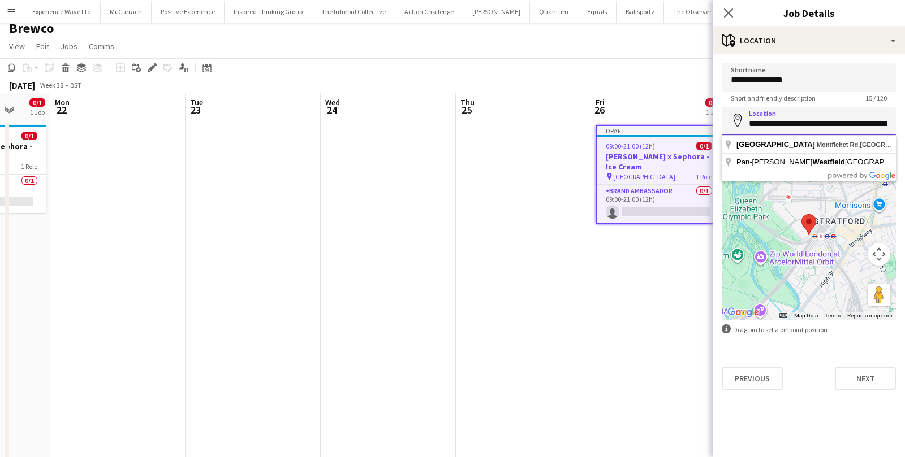
scroll to position [0, 84]
drag, startPoint x: 752, startPoint y: 123, endPoint x: 903, endPoint y: 124, distance: 151.0
click at [903, 124] on form "**********" at bounding box center [808, 226] width 192 height 327
type input "*"
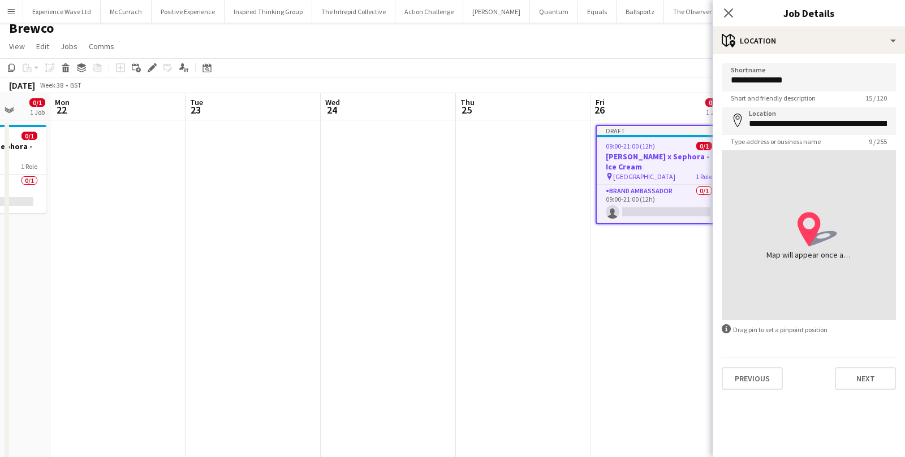
type input "**********"
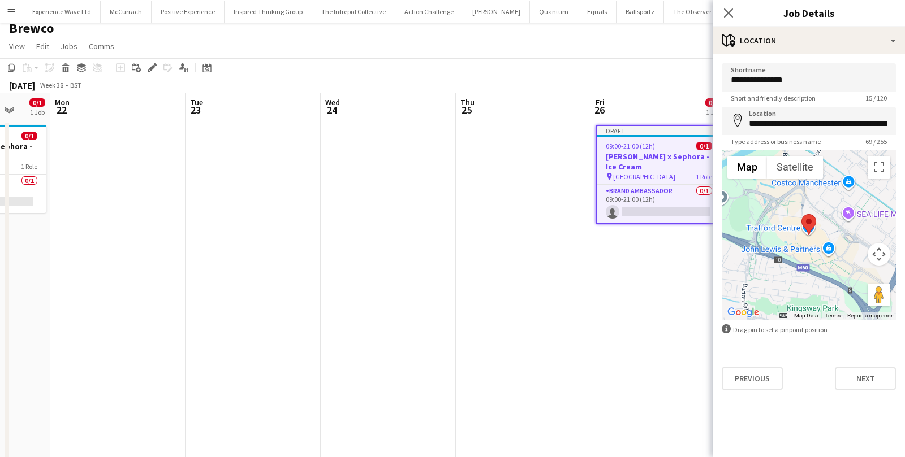
scroll to position [47, 0]
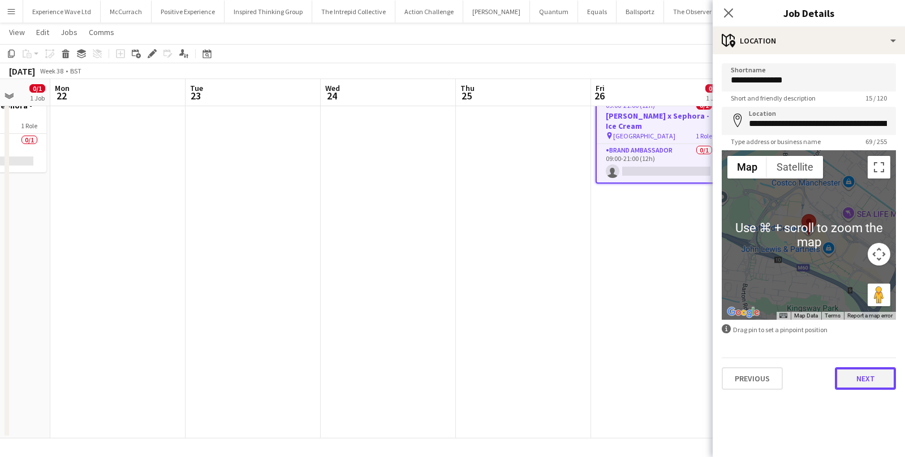
click at [846, 379] on button "Next" at bounding box center [864, 378] width 61 height 23
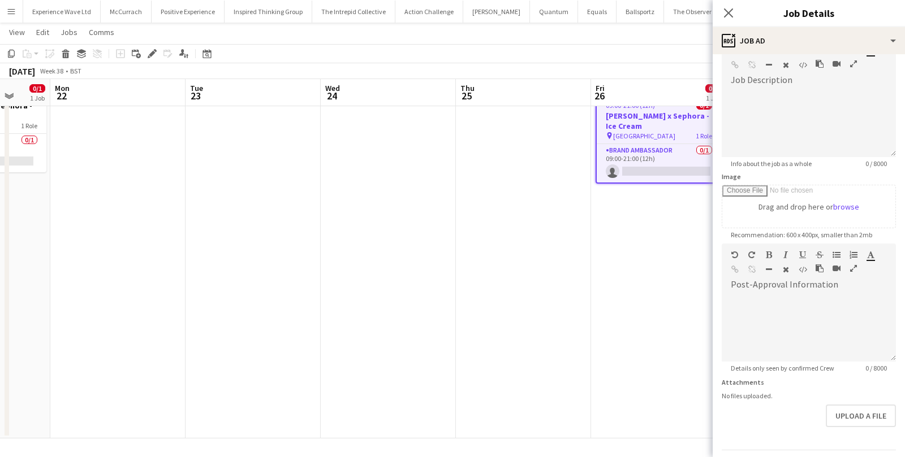
scroll to position [100, 0]
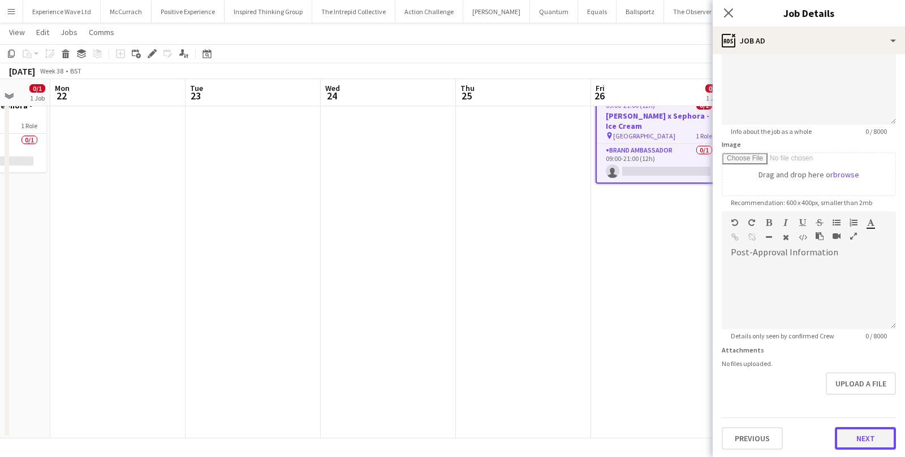
click at [873, 444] on button "Next" at bounding box center [864, 438] width 61 height 23
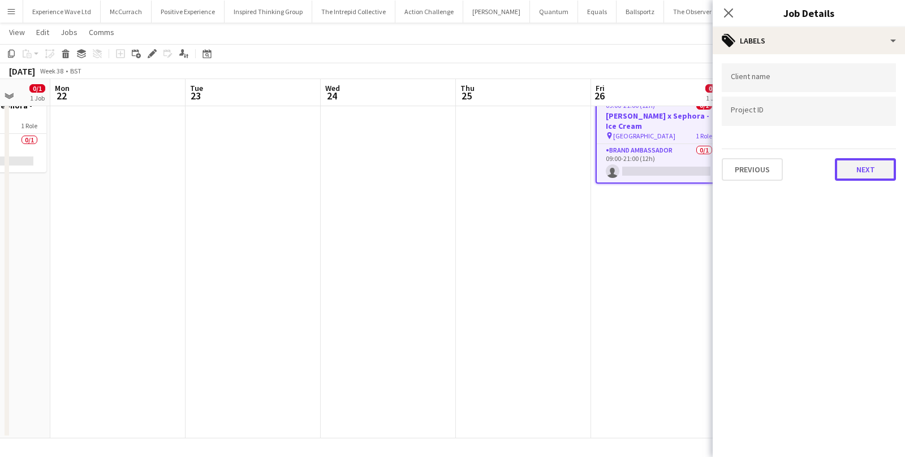
click at [864, 170] on button "Next" at bounding box center [864, 169] width 61 height 23
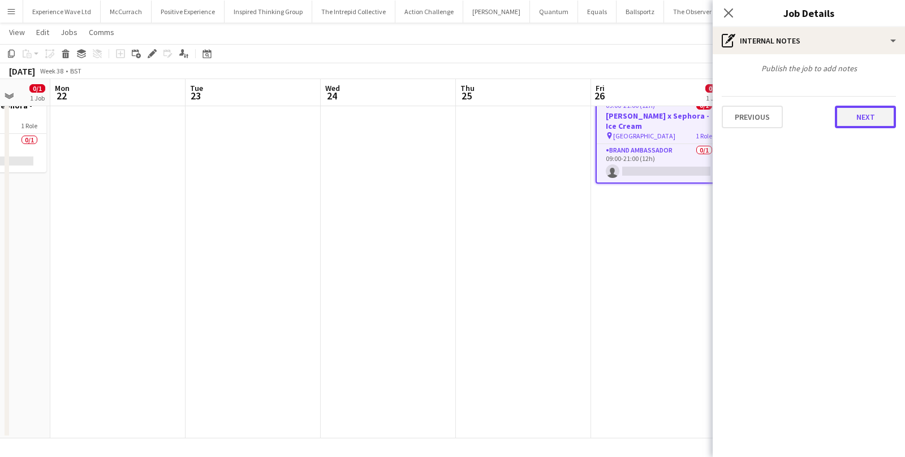
click at [860, 114] on button "Next" at bounding box center [864, 117] width 61 height 23
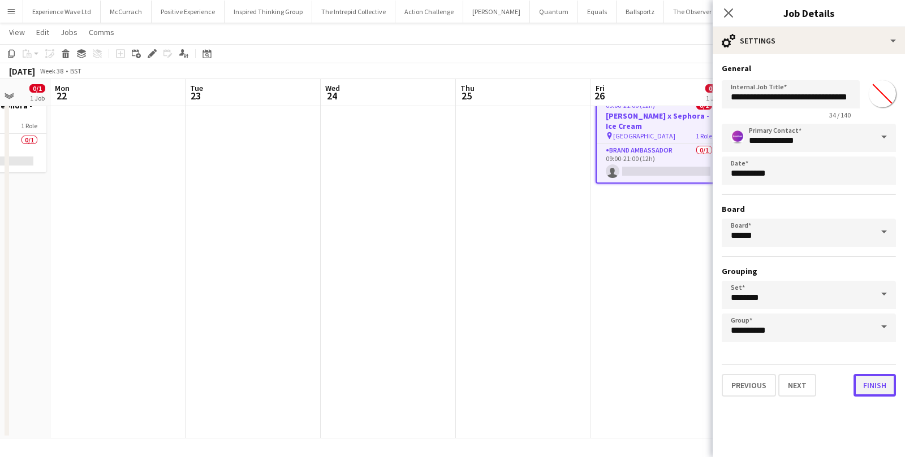
click at [870, 375] on button "Finish" at bounding box center [874, 385] width 42 height 23
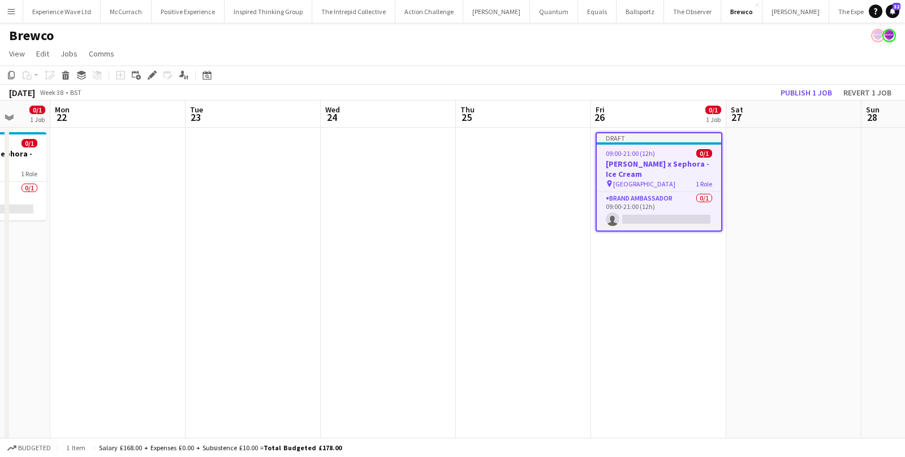
click at [659, 153] on div "09:00-21:00 (12h) 0/1" at bounding box center [658, 153] width 124 height 8
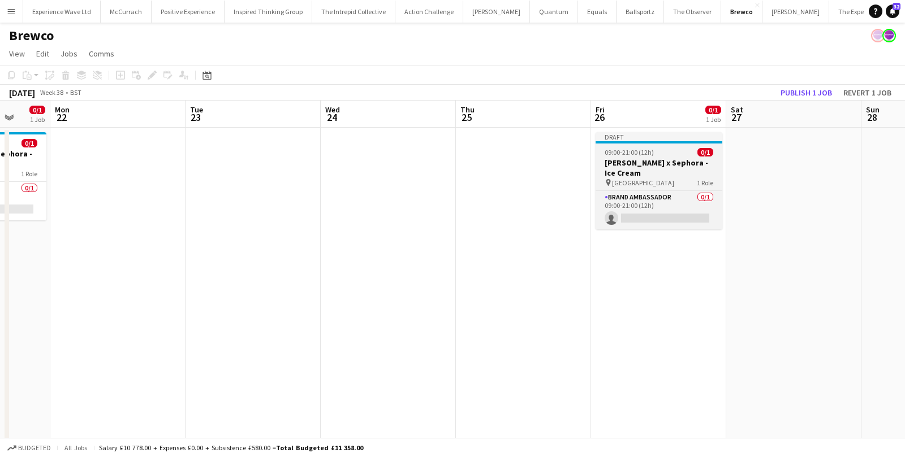
click at [659, 153] on div "09:00-21:00 (12h) 0/1" at bounding box center [658, 152] width 127 height 8
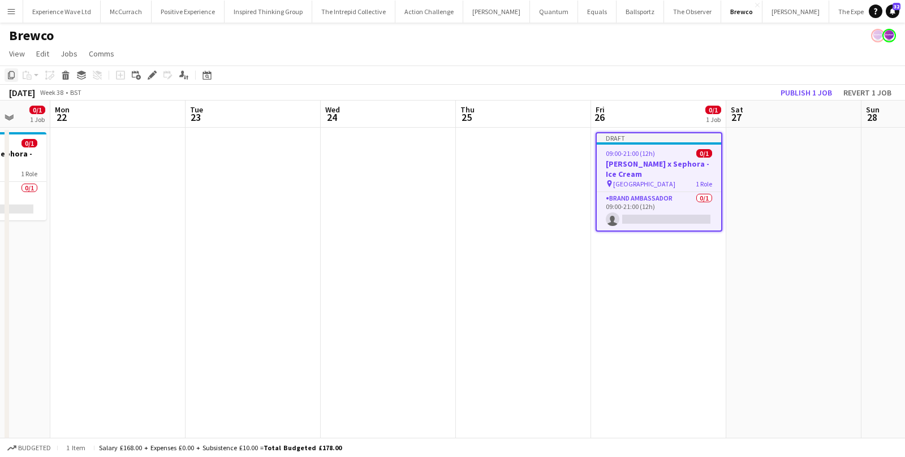
click at [5, 72] on div "Copy" at bounding box center [12, 75] width 14 height 14
click at [782, 166] on app-date-cell at bounding box center [793, 307] width 135 height 359
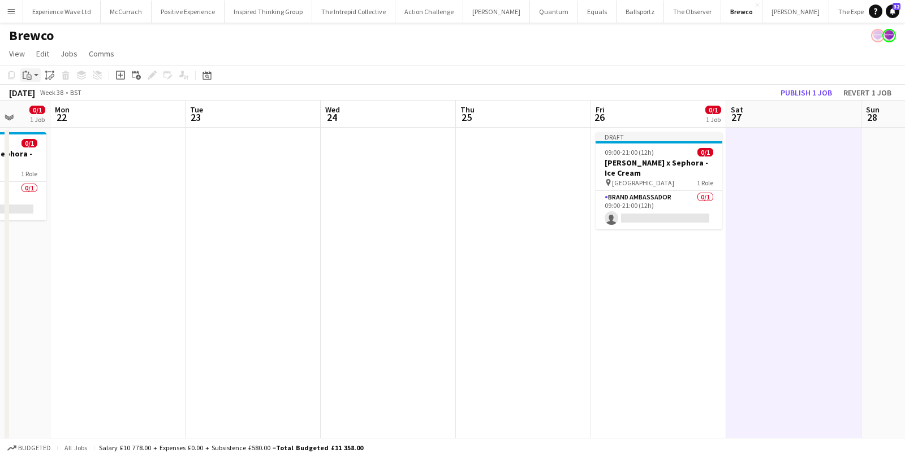
click at [36, 75] on app-action-btn "Paste" at bounding box center [30, 75] width 20 height 14
click at [51, 116] on link "Paste with crew Command Shift V" at bounding box center [74, 116] width 89 height 10
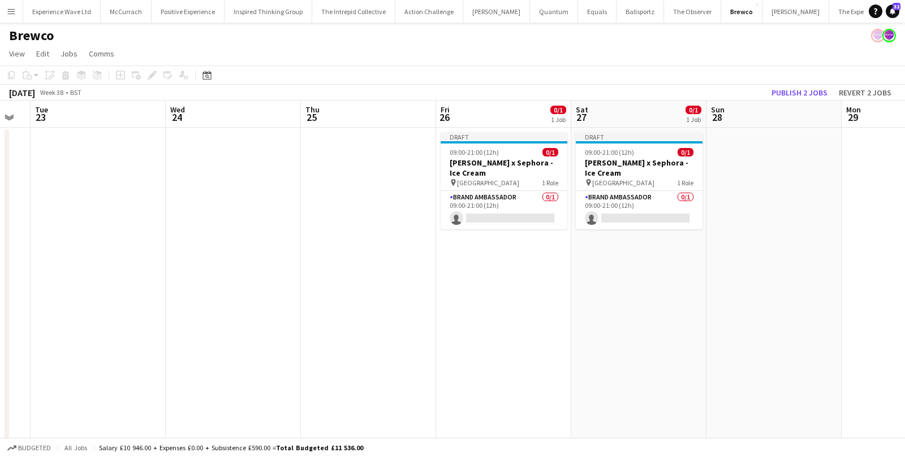
scroll to position [0, 377]
click at [759, 170] on app-date-cell at bounding box center [771, 307] width 135 height 359
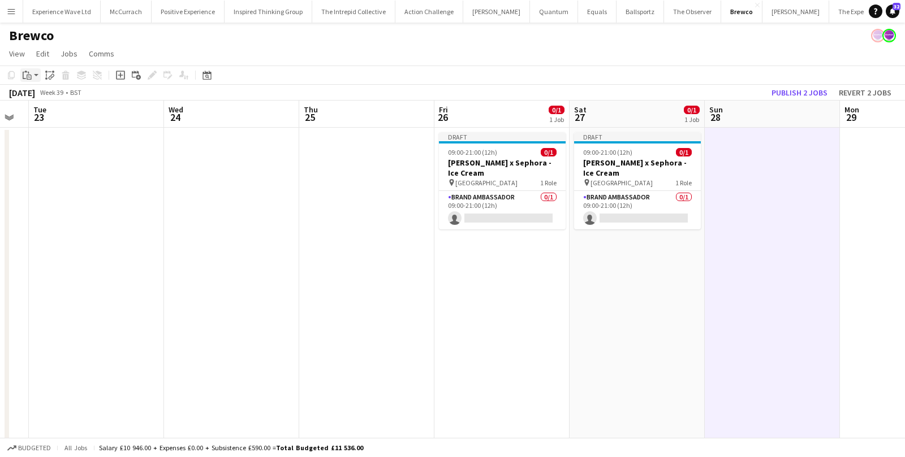
click at [34, 74] on app-action-btn "Paste" at bounding box center [30, 75] width 20 height 14
click at [42, 113] on link "Paste with crew Command Shift V" at bounding box center [74, 116] width 89 height 10
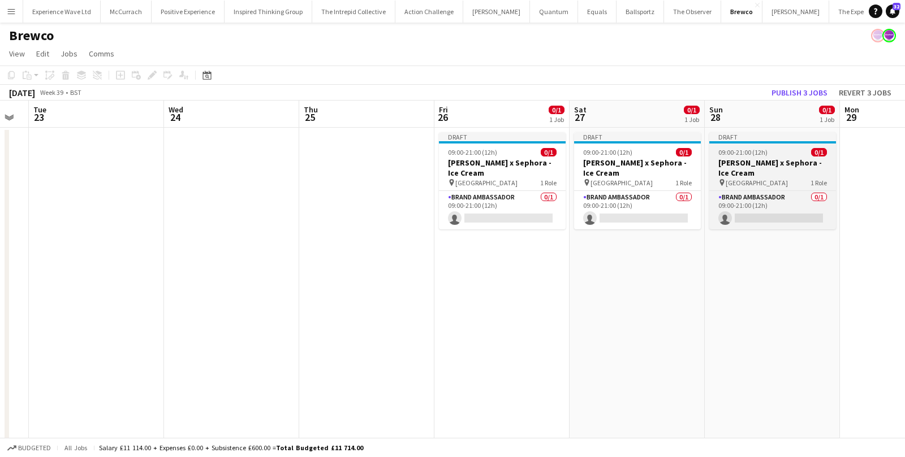
click at [762, 166] on h3 "Estée Lauder x Sephora - Ice Cream" at bounding box center [772, 168] width 127 height 20
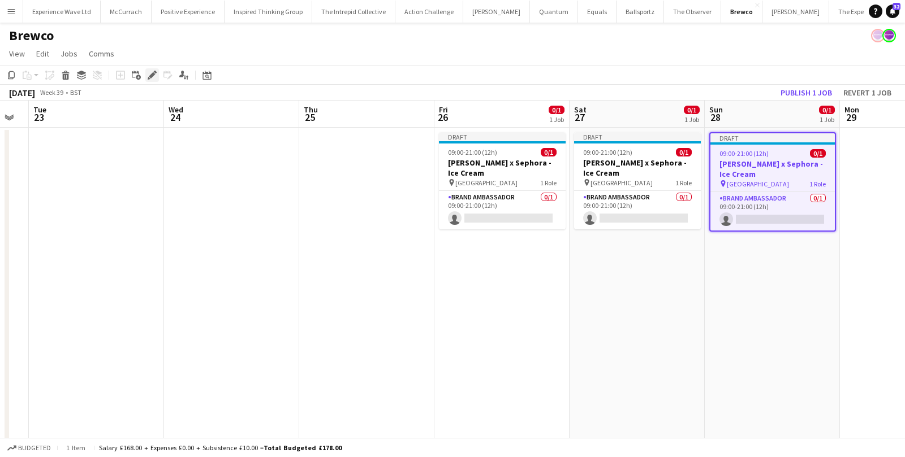
click at [148, 75] on icon "Edit" at bounding box center [152, 75] width 9 height 9
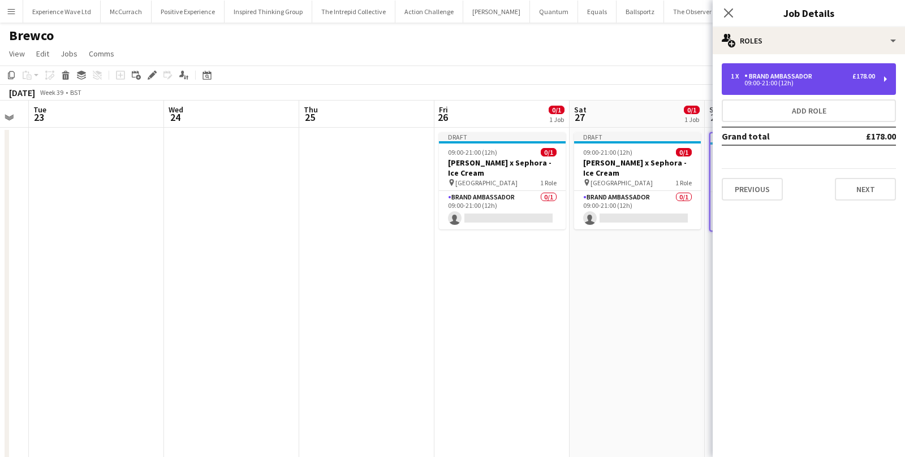
click at [866, 83] on div "09:00-21:00 (12h)" at bounding box center [802, 83] width 144 height 6
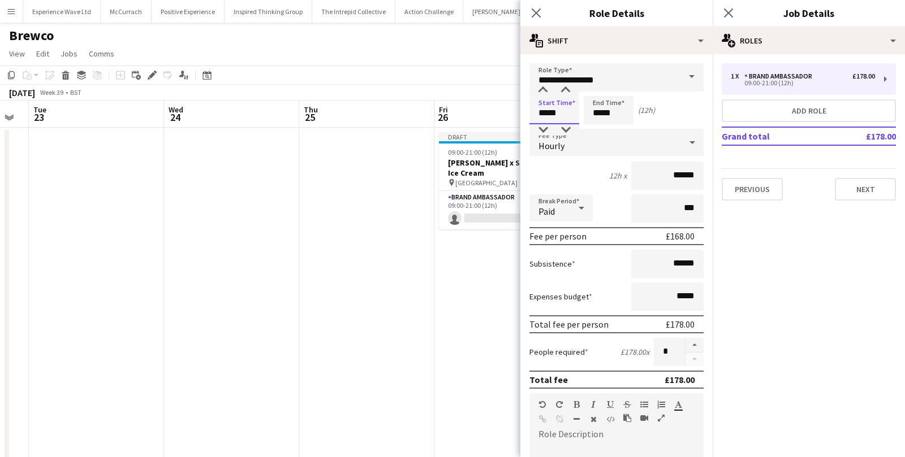
drag, startPoint x: 567, startPoint y: 109, endPoint x: 518, endPoint y: 113, distance: 48.8
click at [518, 113] on body "Menu Boards Boards Boards All jobs Status Workforce Workforce My Workforce Recr…" at bounding box center [452, 253] width 905 height 506
type input "*****"
click at [603, 174] on div "8h x ******" at bounding box center [616, 176] width 174 height 28
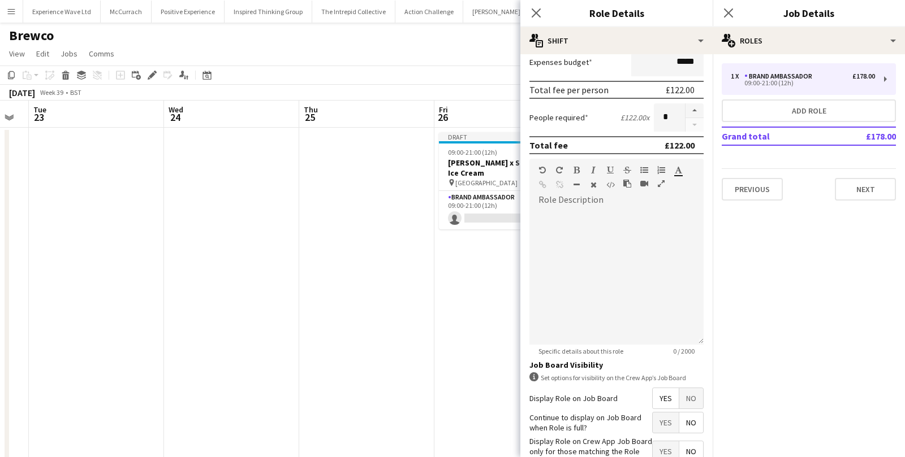
scroll to position [305, 0]
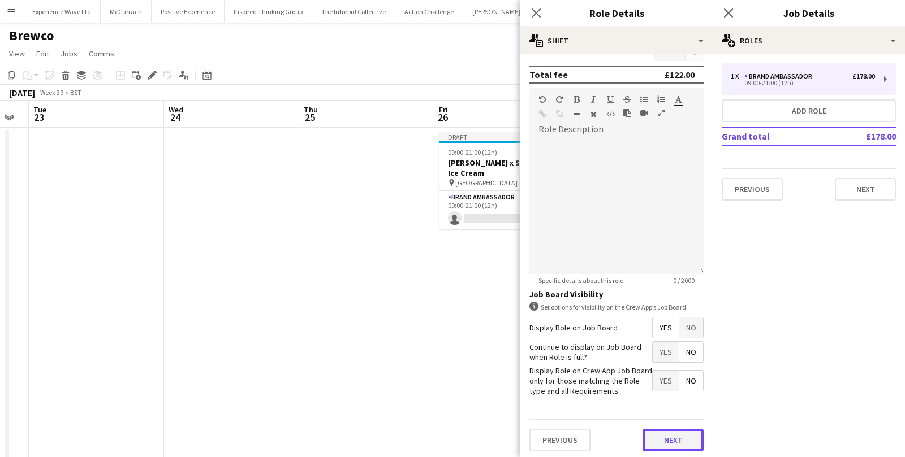
click at [688, 439] on button "Next" at bounding box center [672, 440] width 61 height 23
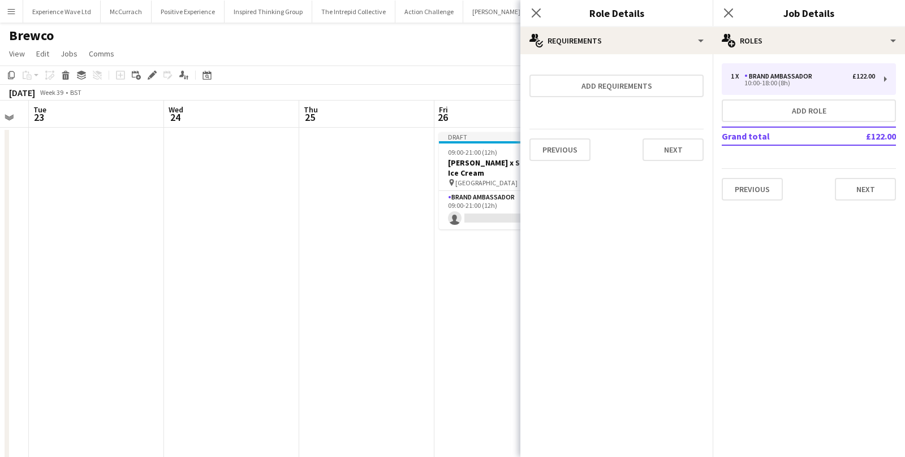
scroll to position [0, 0]
click at [669, 145] on button "Next" at bounding box center [672, 150] width 61 height 23
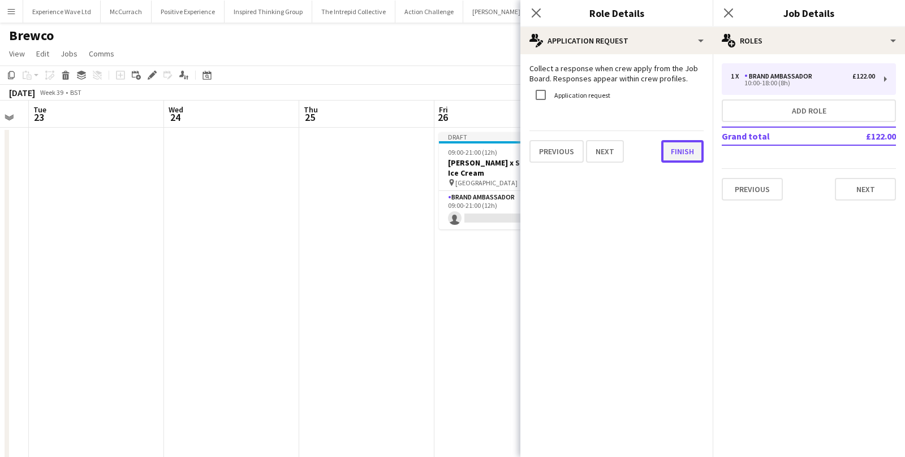
click at [672, 150] on button "Finish" at bounding box center [682, 151] width 42 height 23
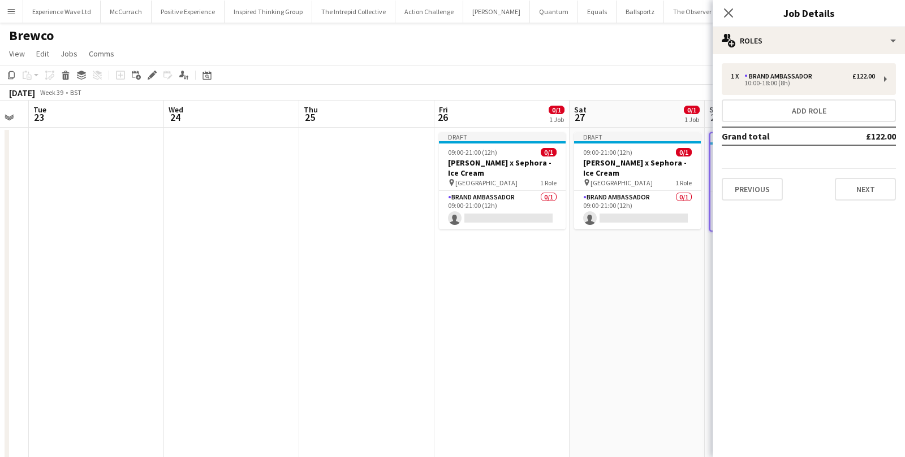
click at [519, 323] on app-date-cell "Draft 09:00-21:00 (12h) 0/1 Estée Lauder x Sephora - Ice Cream pin Trafford Cen…" at bounding box center [501, 307] width 135 height 359
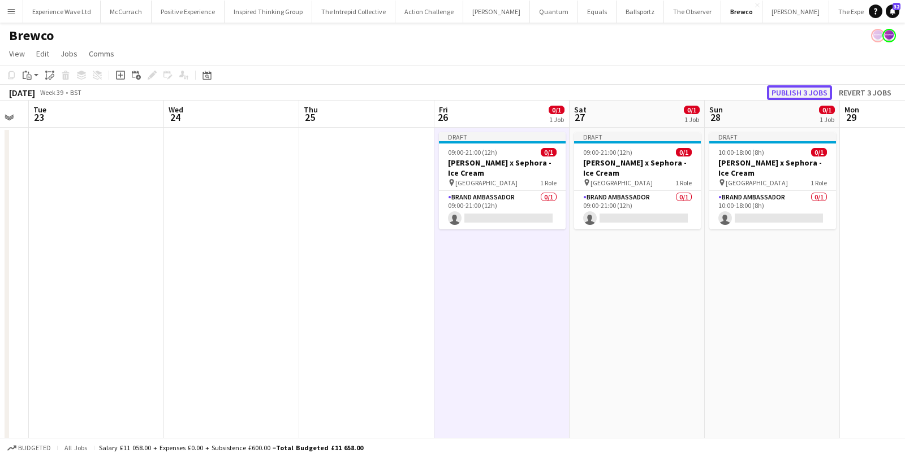
click at [796, 88] on button "Publish 3 jobs" at bounding box center [799, 92] width 65 height 15
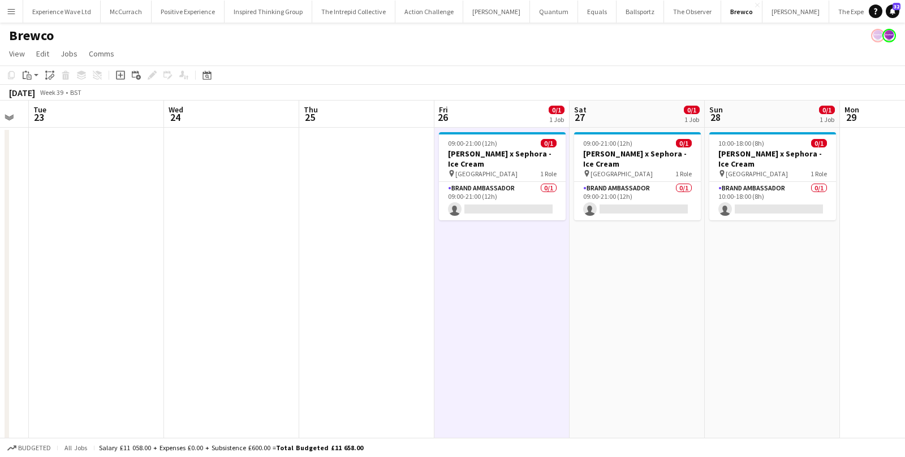
click at [11, 10] on app-icon "Menu" at bounding box center [11, 11] width 9 height 9
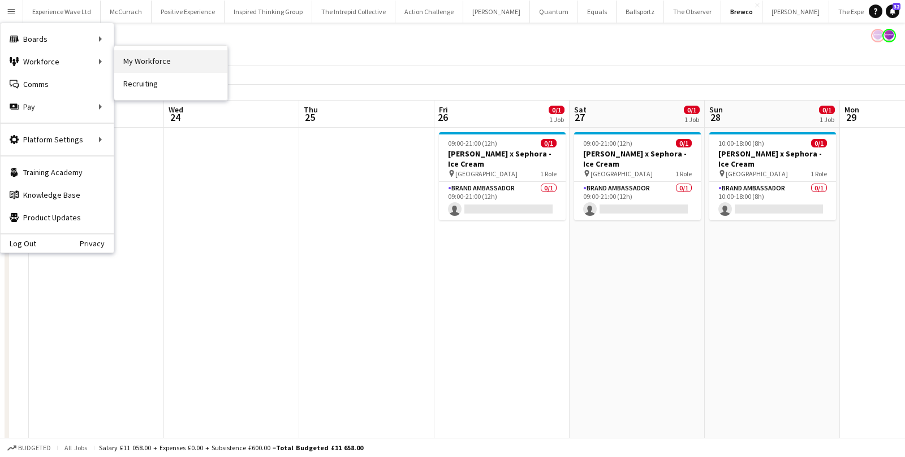
click at [166, 55] on link "My Workforce" at bounding box center [170, 61] width 113 height 23
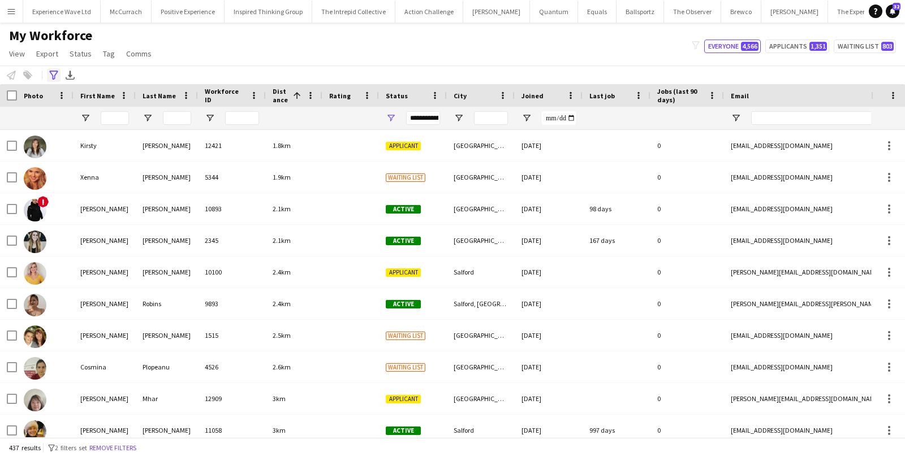
click at [53, 76] on icon "Advanced filters" at bounding box center [53, 75] width 9 height 9
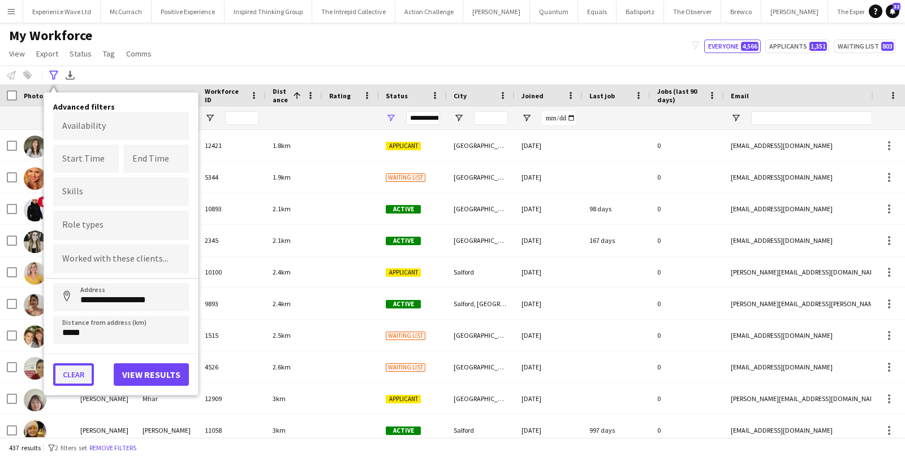
click at [77, 371] on button "Clear" at bounding box center [73, 375] width 41 height 23
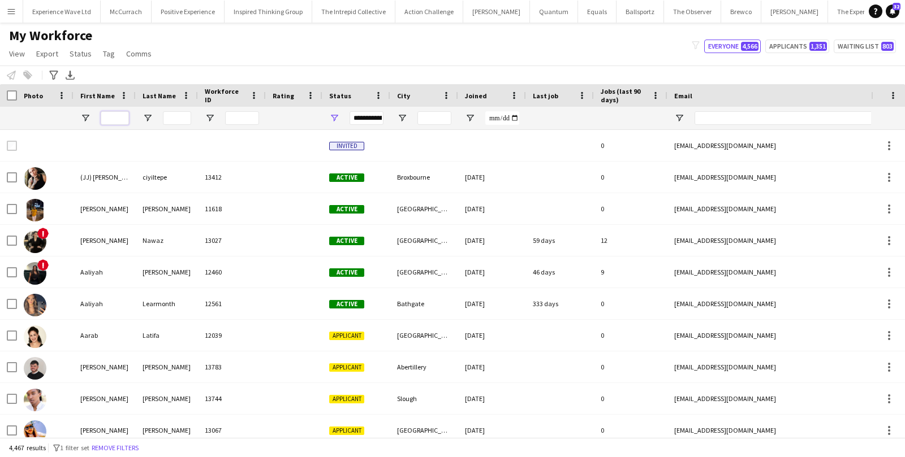
click at [123, 115] on input "First Name Filter Input" at bounding box center [115, 118] width 28 height 14
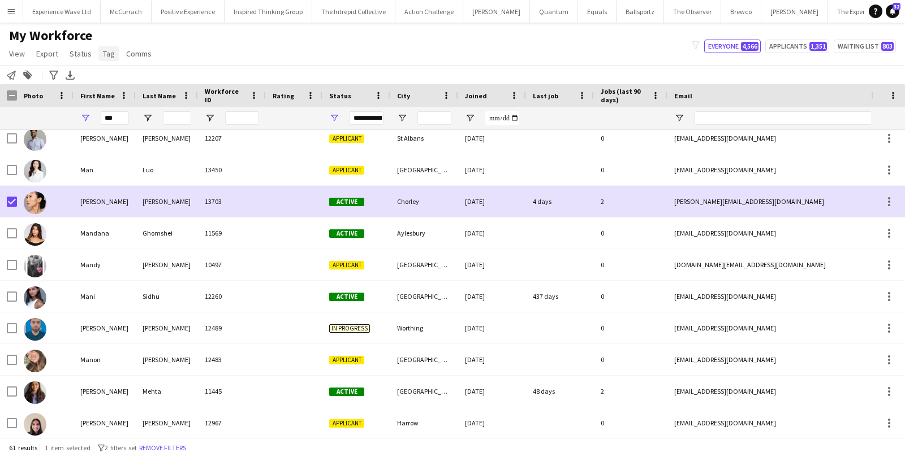
click at [114, 52] on link "Tag" at bounding box center [108, 53] width 21 height 15
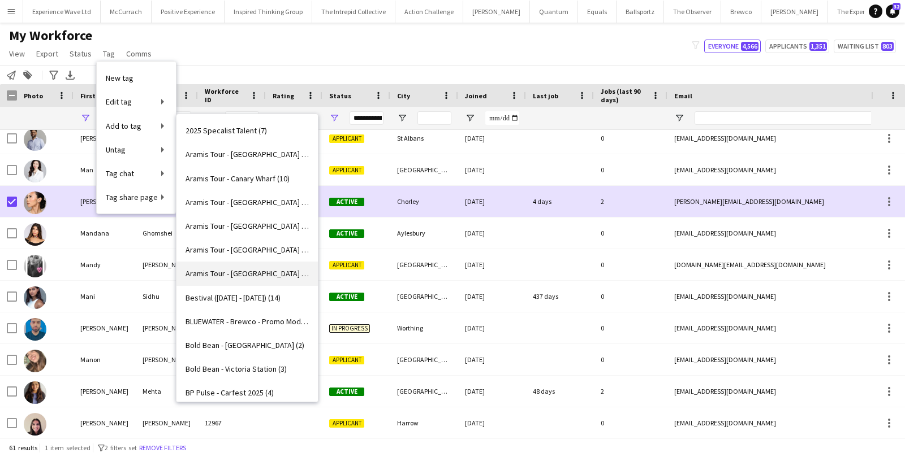
click at [240, 272] on span "Aramis Tour - MANCHESTER (3)" at bounding box center [246, 274] width 123 height 10
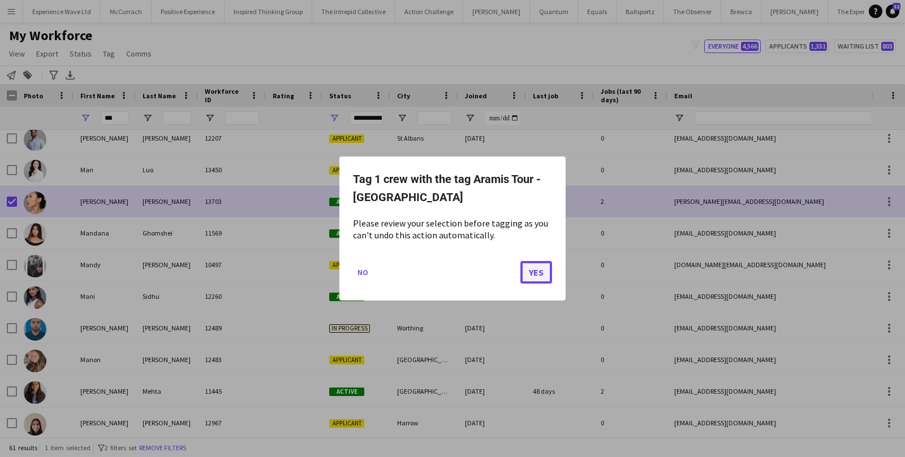
click at [527, 267] on button "Yes" at bounding box center [536, 272] width 32 height 23
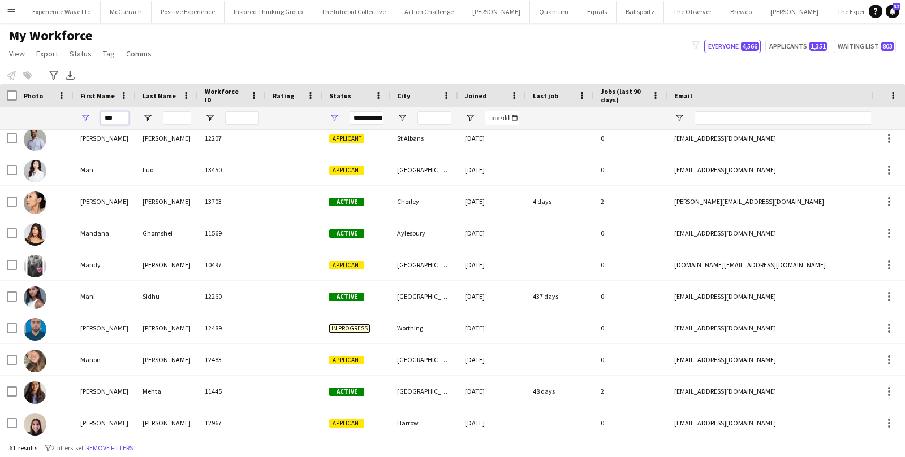
drag, startPoint x: 128, startPoint y: 114, endPoint x: 68, endPoint y: 109, distance: 60.1
click at [68, 109] on div "***" at bounding box center [613, 118] width 1226 height 23
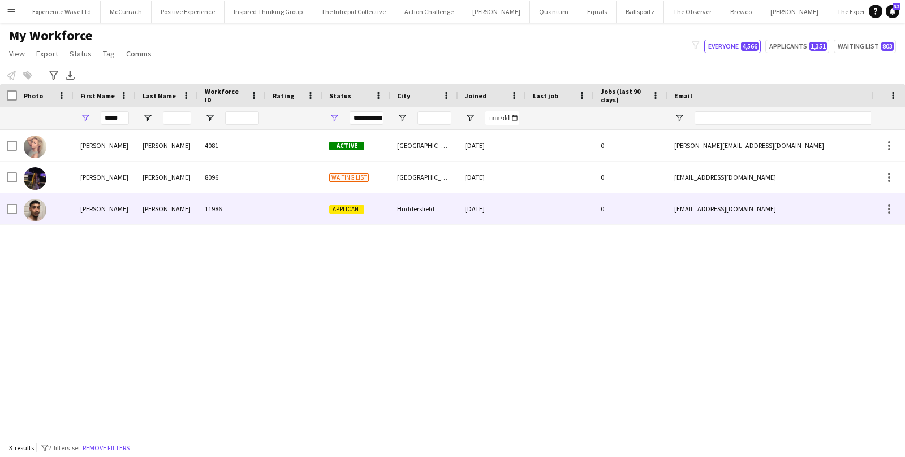
click at [63, 208] on div at bounding box center [45, 208] width 57 height 31
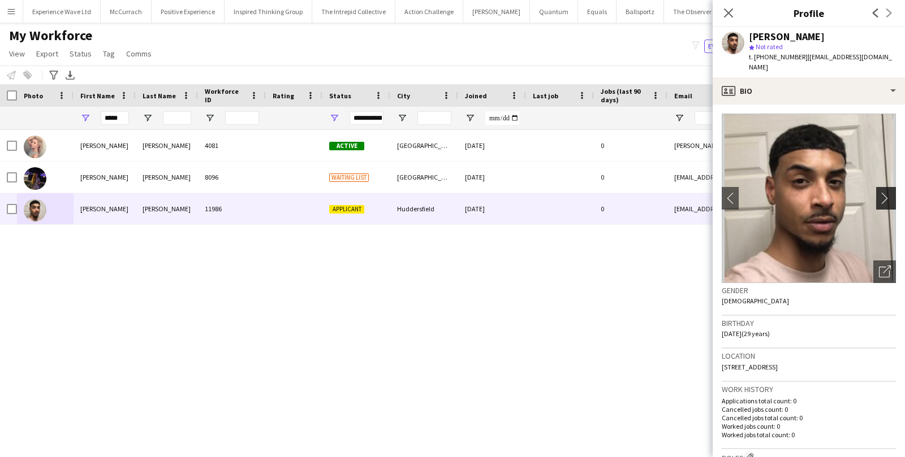
click at [890, 192] on app-icon "chevron-right" at bounding box center [888, 198] width 18 height 12
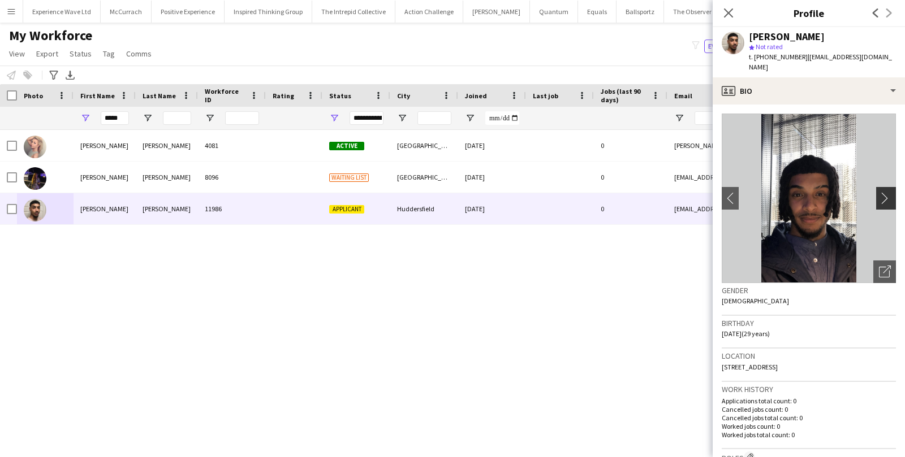
click at [890, 192] on app-icon "chevron-right" at bounding box center [888, 198] width 18 height 12
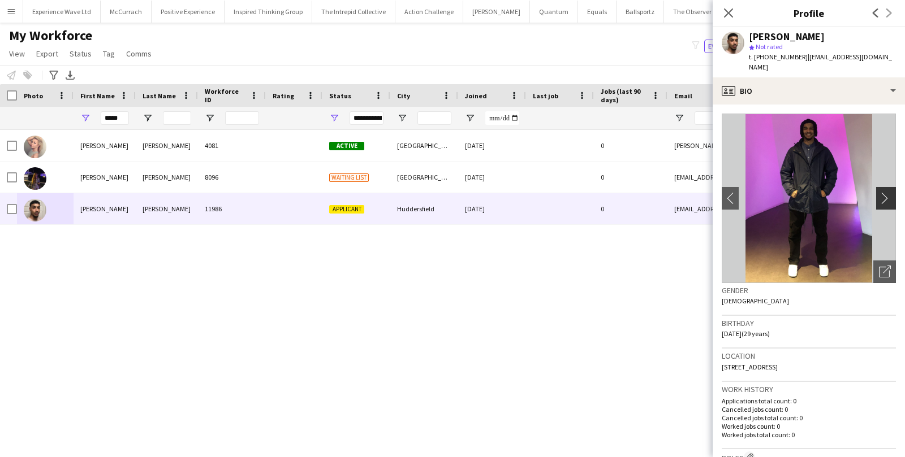
click at [885, 192] on app-icon "chevron-right" at bounding box center [888, 198] width 18 height 12
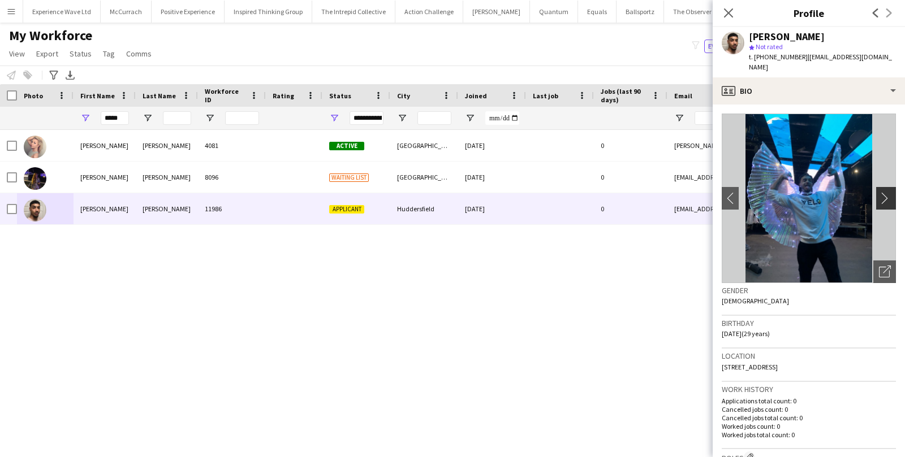
click at [885, 192] on app-icon "chevron-right" at bounding box center [888, 198] width 18 height 12
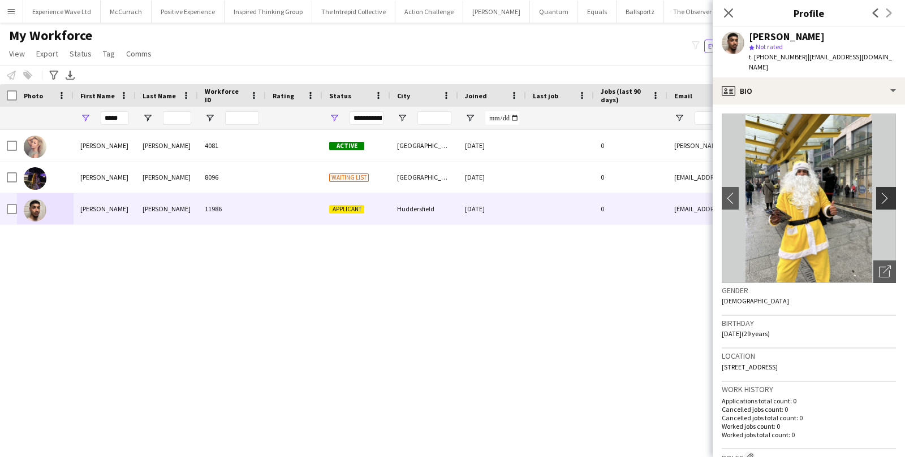
click at [885, 192] on app-icon "chevron-right" at bounding box center [888, 198] width 18 height 12
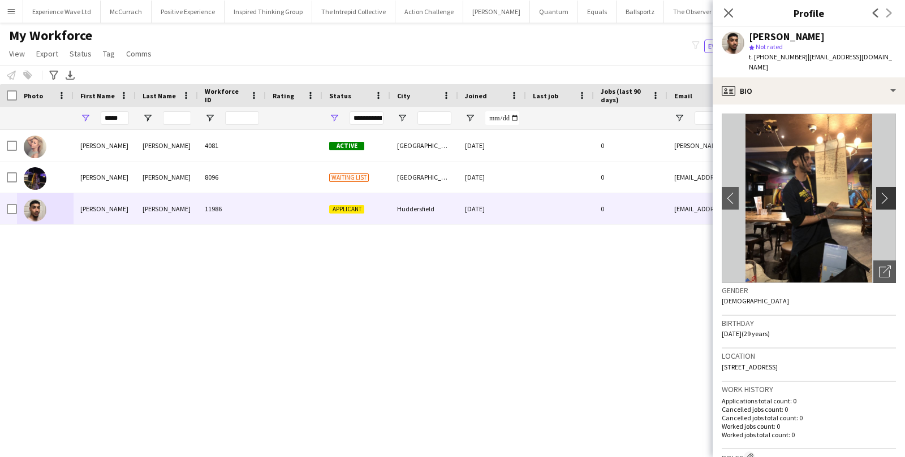
click at [885, 192] on app-icon "chevron-right" at bounding box center [888, 198] width 18 height 12
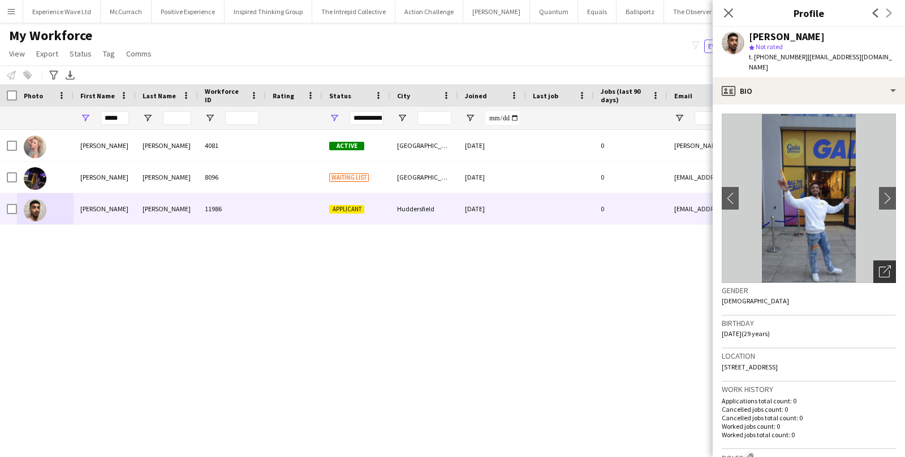
click at [889, 261] on div "Open photos pop-in" at bounding box center [884, 272] width 23 height 23
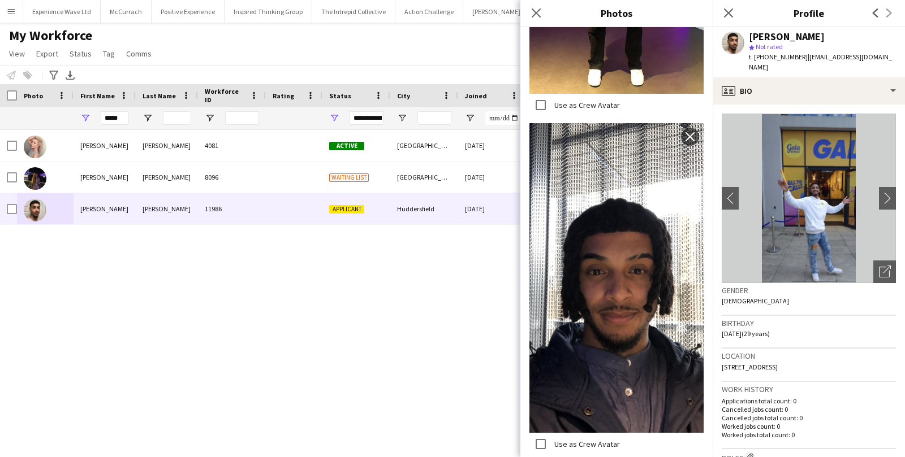
scroll to position [1961, 0]
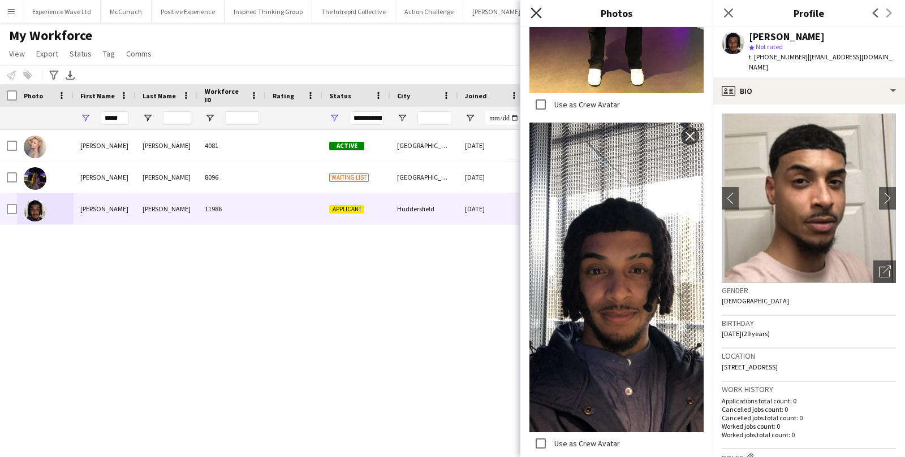
click at [537, 11] on icon at bounding box center [535, 12] width 11 height 11
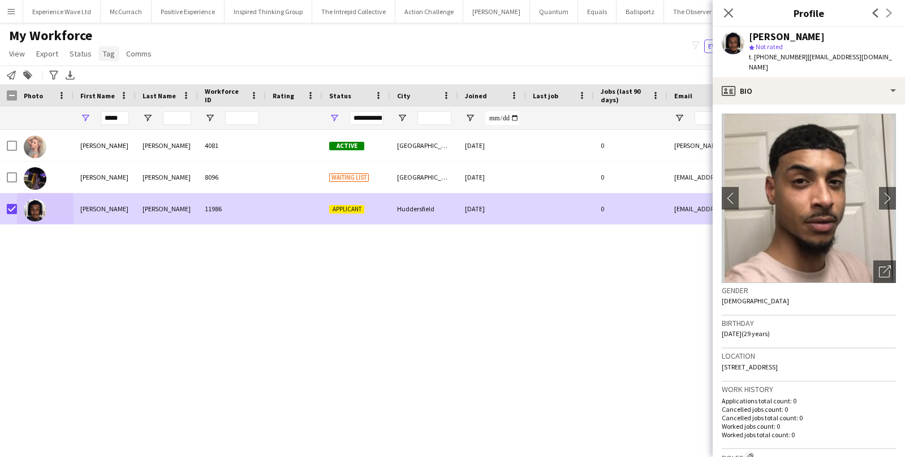
click at [100, 60] on link "Tag" at bounding box center [108, 53] width 21 height 15
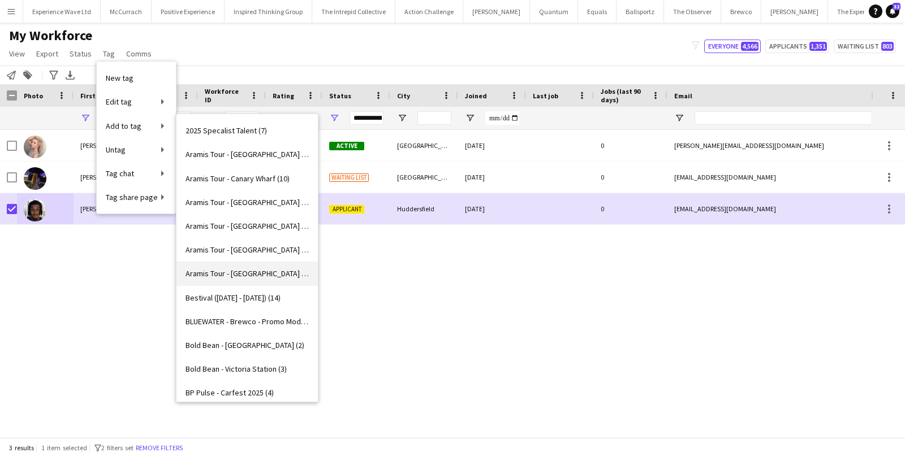
click at [213, 273] on span "Aramis Tour - MANCHESTER (4)" at bounding box center [246, 274] width 123 height 10
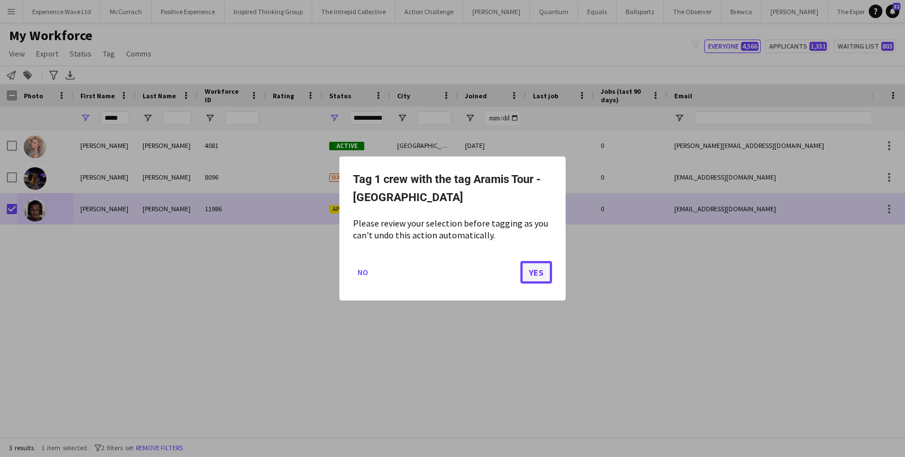
click at [538, 269] on button "Yes" at bounding box center [536, 272] width 32 height 23
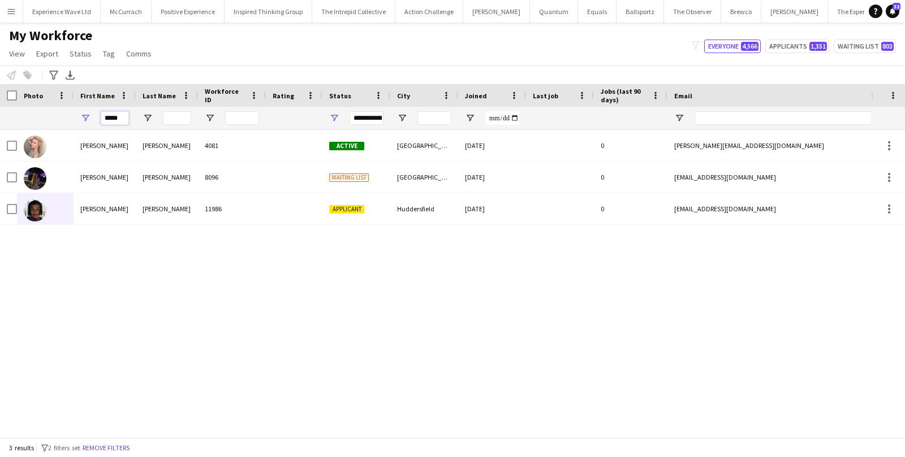
drag, startPoint x: 117, startPoint y: 117, endPoint x: 72, endPoint y: 116, distance: 45.2
click at [72, 116] on div "*****" at bounding box center [613, 118] width 1226 height 23
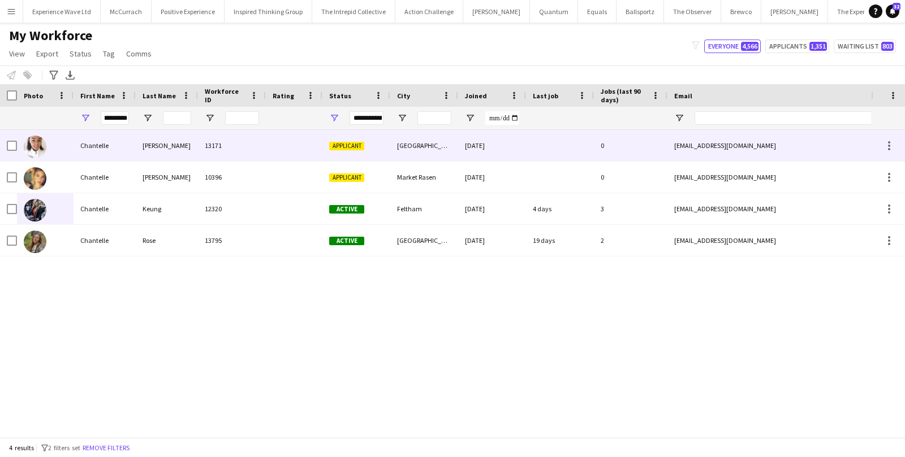
click at [94, 141] on div "Chantelle" at bounding box center [104, 145] width 62 height 31
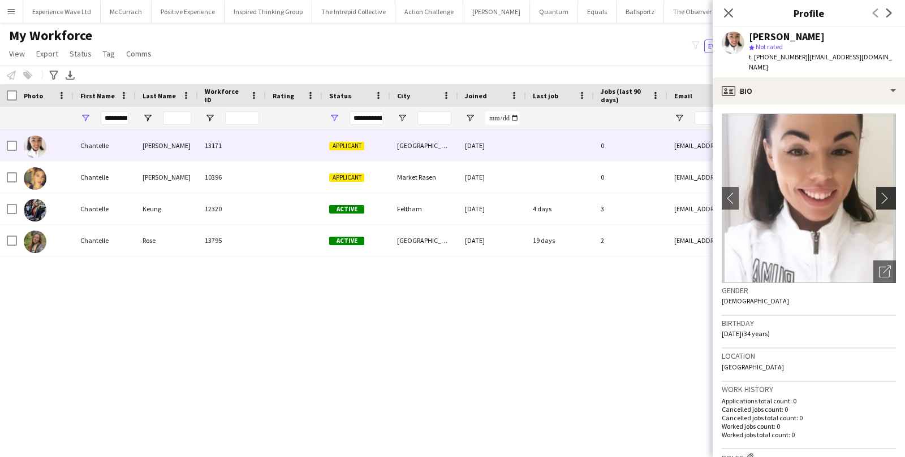
click at [892, 192] on app-icon "chevron-right" at bounding box center [888, 198] width 18 height 12
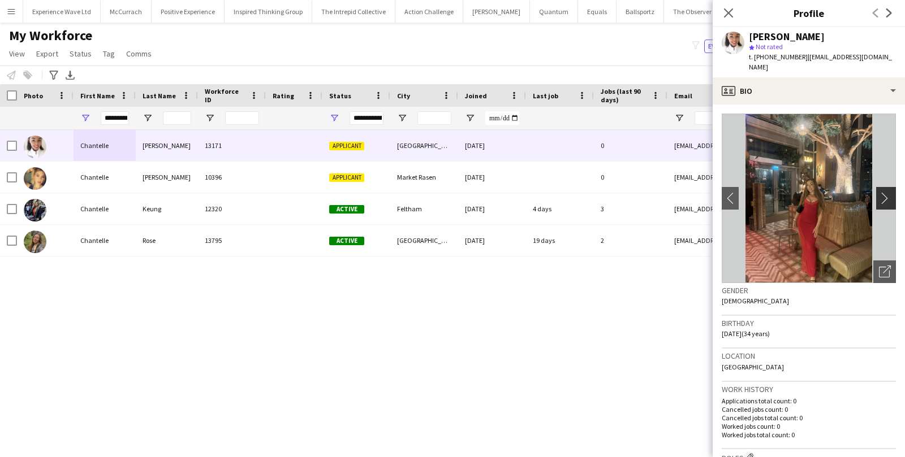
click at [887, 192] on app-icon "chevron-right" at bounding box center [888, 198] width 18 height 12
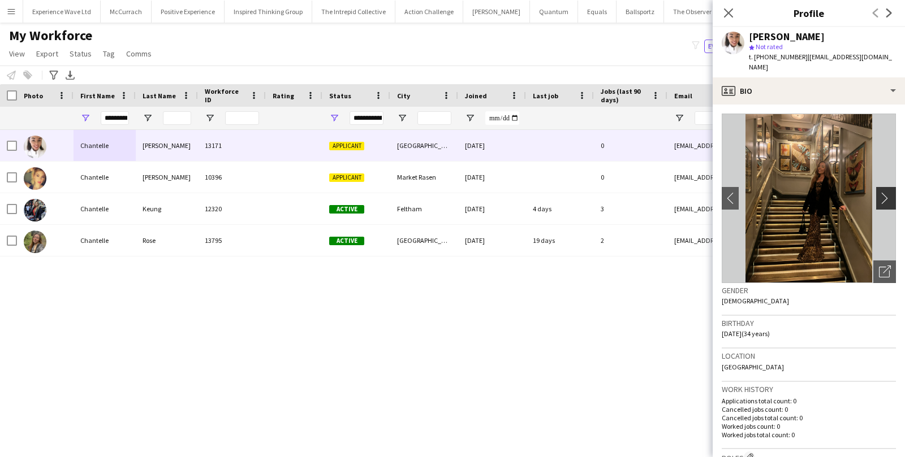
click at [887, 192] on app-icon "chevron-right" at bounding box center [888, 198] width 18 height 12
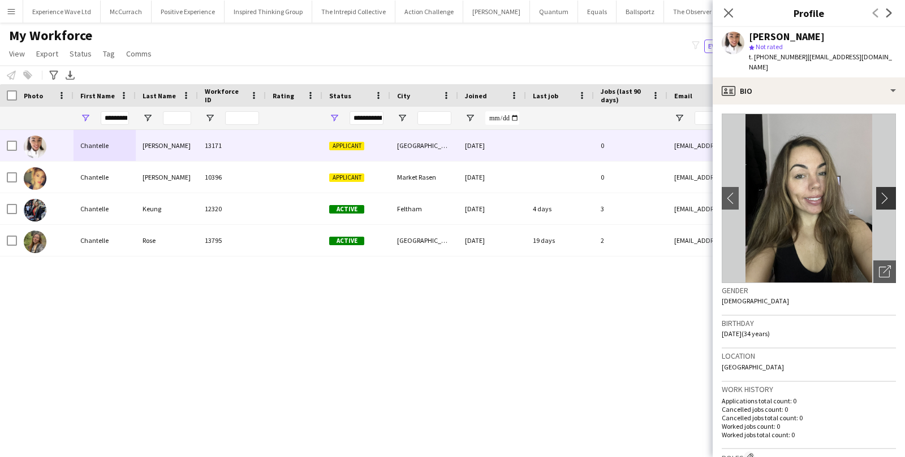
click at [887, 192] on app-icon "chevron-right" at bounding box center [888, 198] width 18 height 12
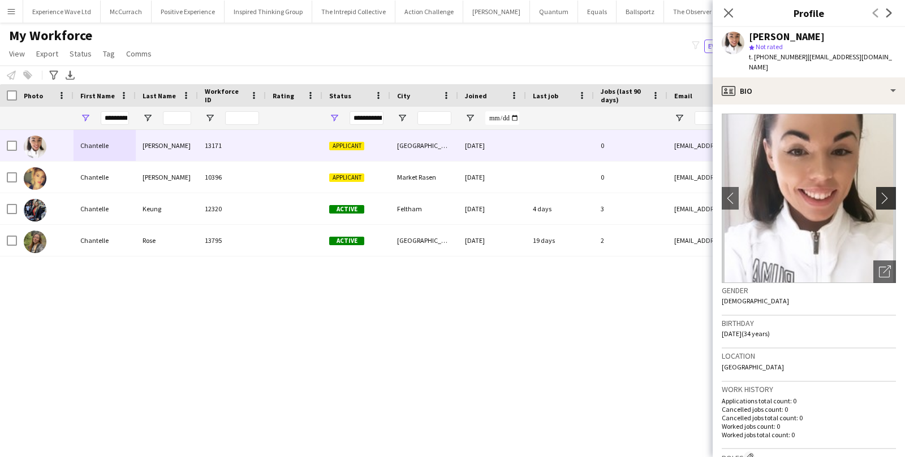
click at [887, 192] on app-icon "chevron-right" at bounding box center [888, 198] width 18 height 12
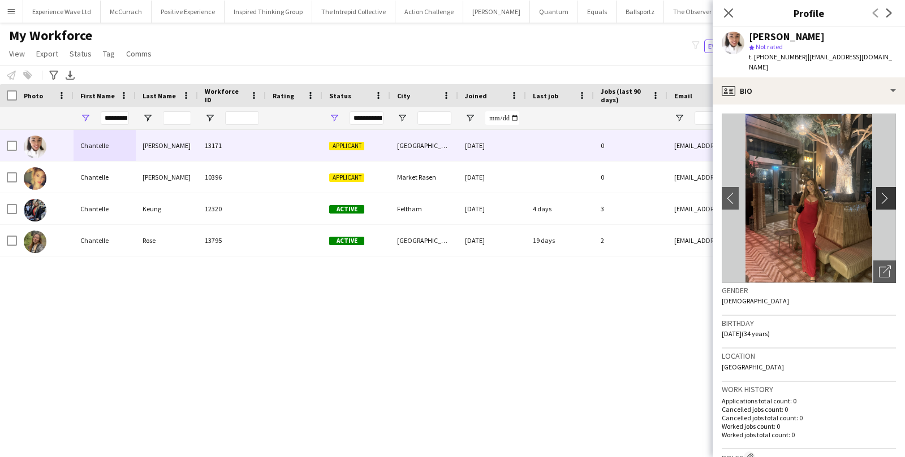
click at [890, 192] on app-icon "chevron-right" at bounding box center [888, 198] width 18 height 12
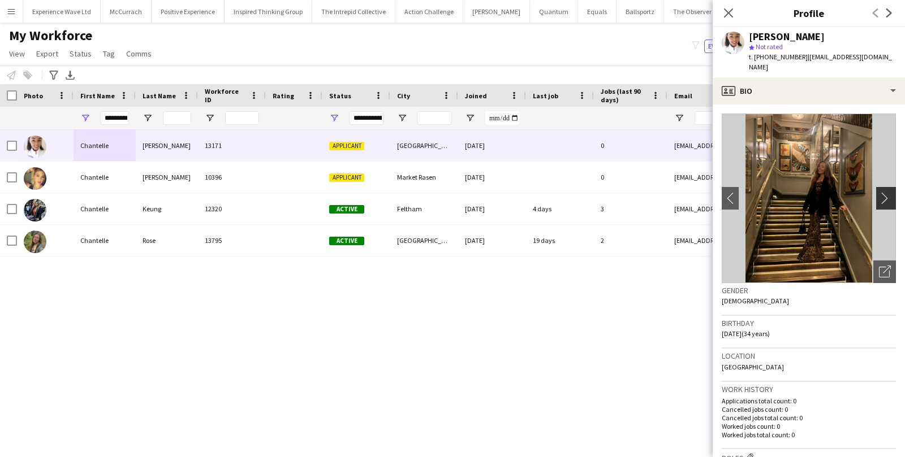
click at [885, 192] on app-icon "chevron-right" at bounding box center [888, 198] width 18 height 12
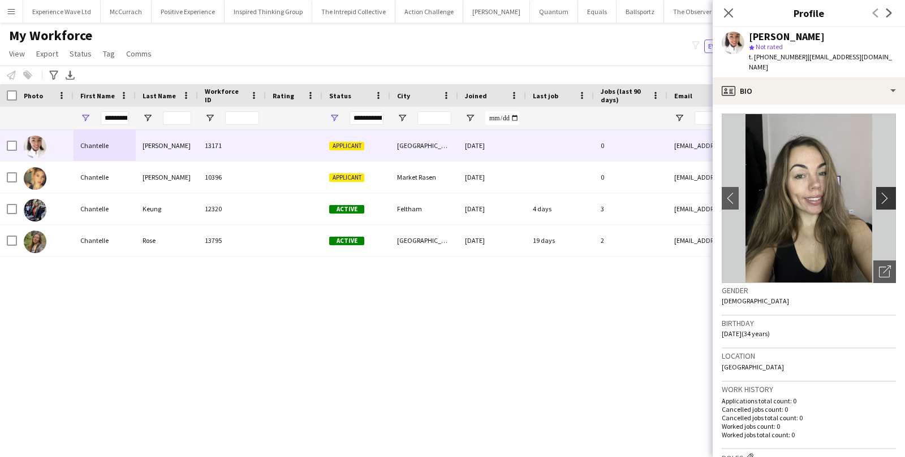
click at [885, 192] on app-icon "chevron-right" at bounding box center [888, 198] width 18 height 12
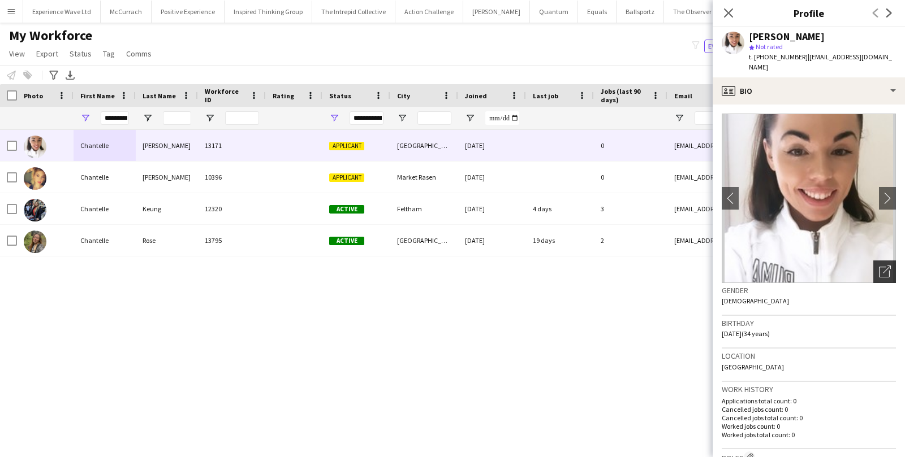
click at [882, 266] on icon "Open photos pop-in" at bounding box center [885, 272] width 12 height 12
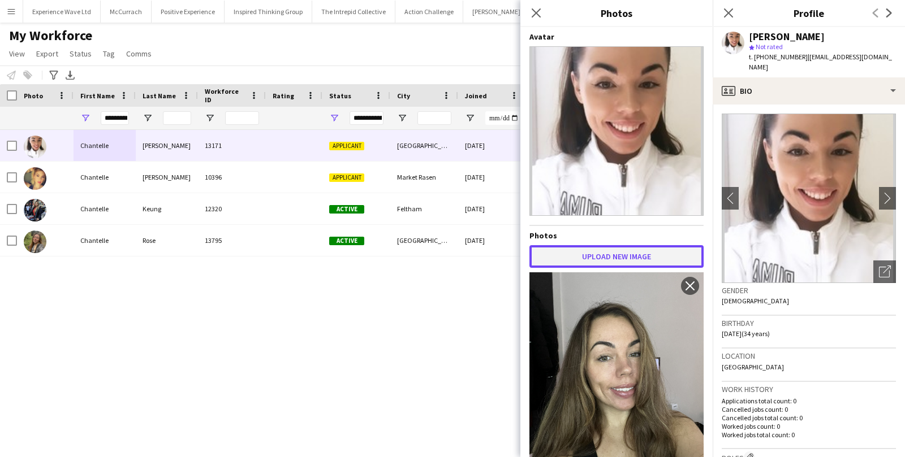
click at [594, 253] on button "Upload new image" at bounding box center [616, 256] width 174 height 23
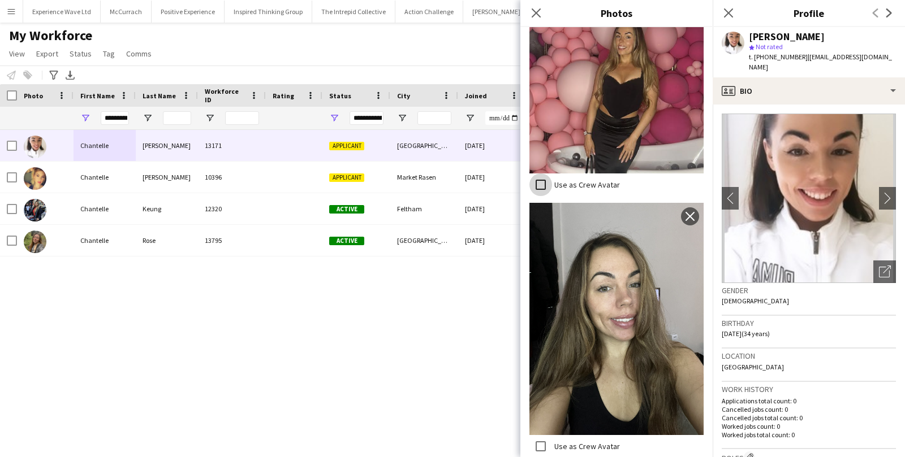
scroll to position [274, 0]
click at [536, 13] on icon at bounding box center [535, 12] width 11 height 11
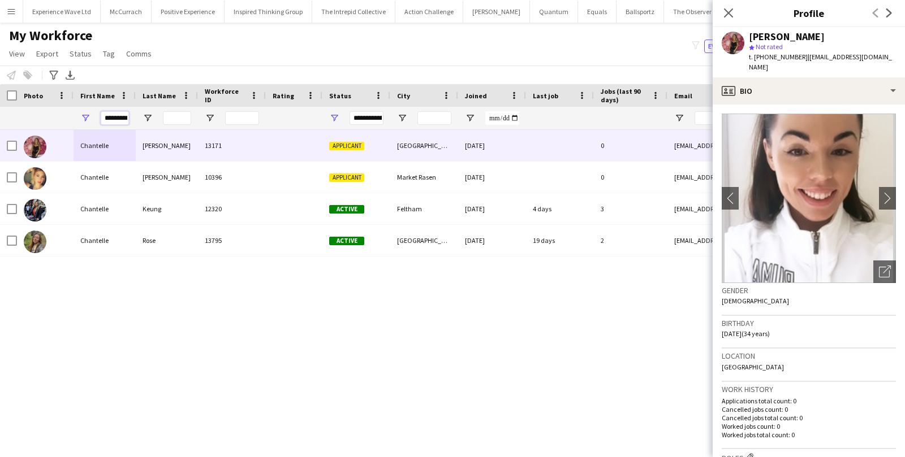
click at [119, 117] on input "*********" at bounding box center [115, 118] width 28 height 14
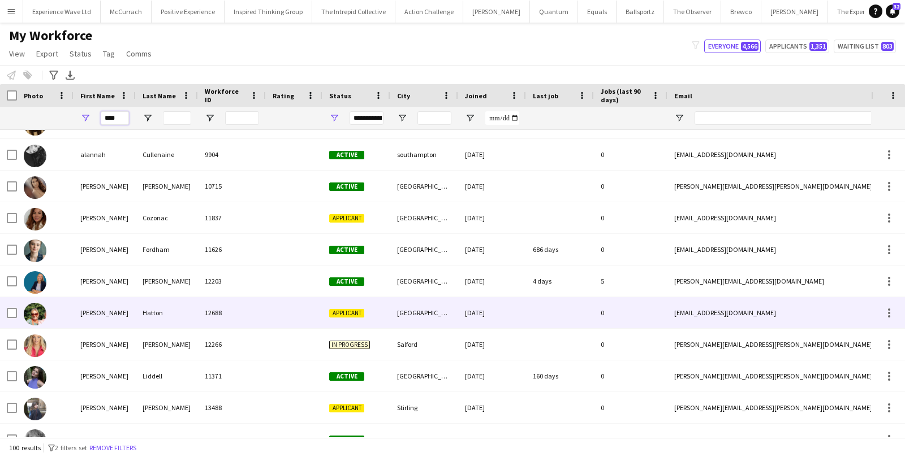
scroll to position [55, 0]
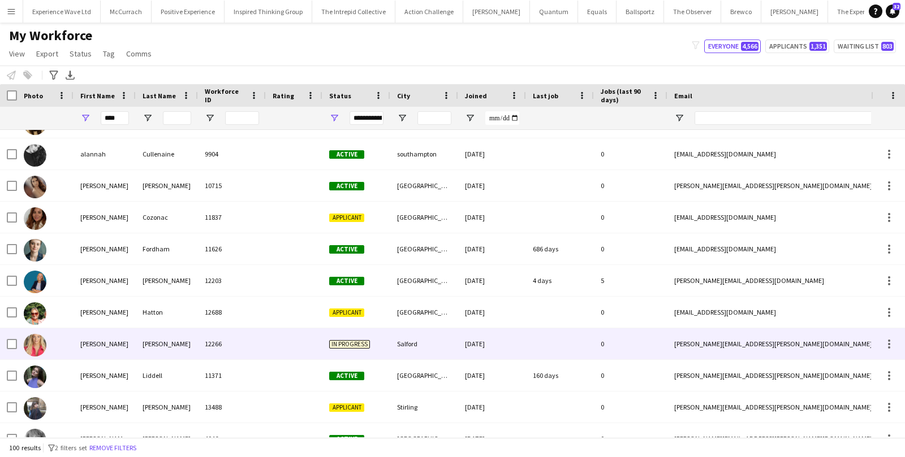
click at [137, 350] on div "lakin" at bounding box center [167, 343] width 62 height 31
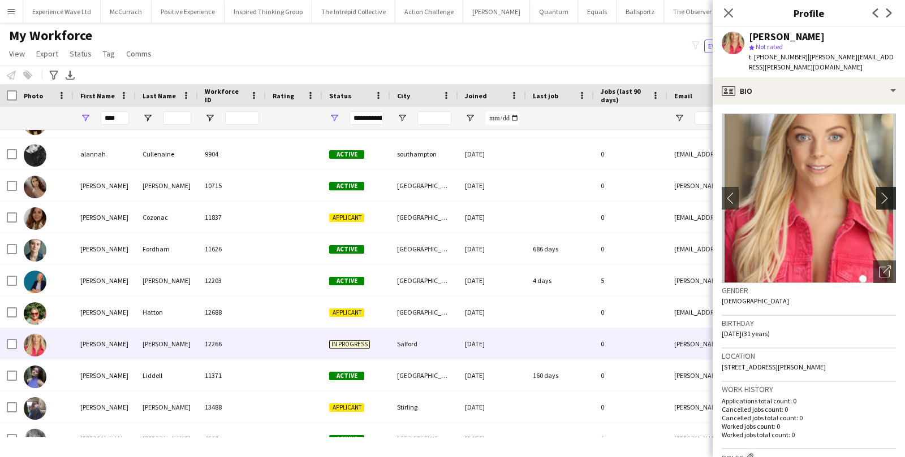
click at [884, 192] on app-icon "chevron-right" at bounding box center [888, 198] width 18 height 12
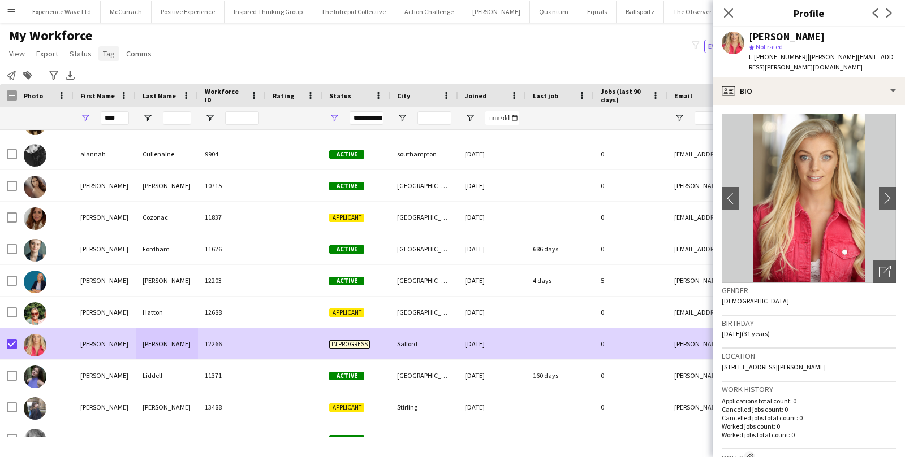
click at [105, 54] on span "Tag" at bounding box center [109, 54] width 12 height 10
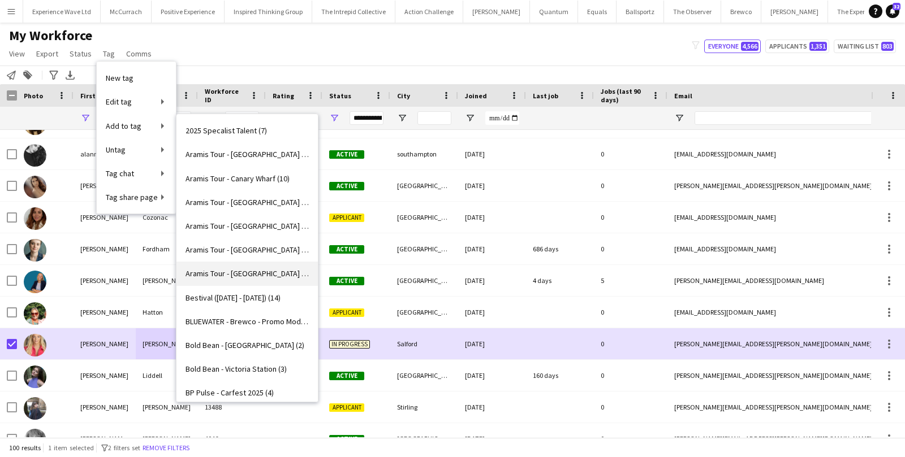
click at [235, 275] on span "Aramis Tour - MANCHESTER (5)" at bounding box center [246, 274] width 123 height 10
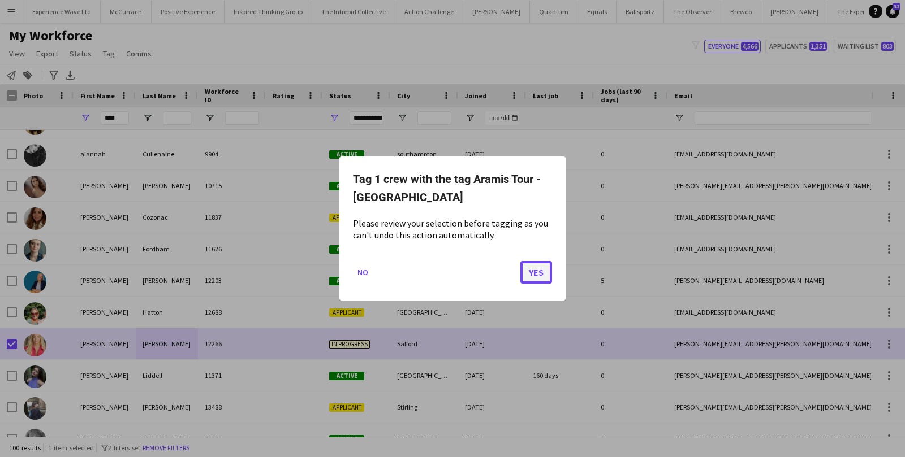
click at [539, 276] on button "Yes" at bounding box center [536, 272] width 32 height 23
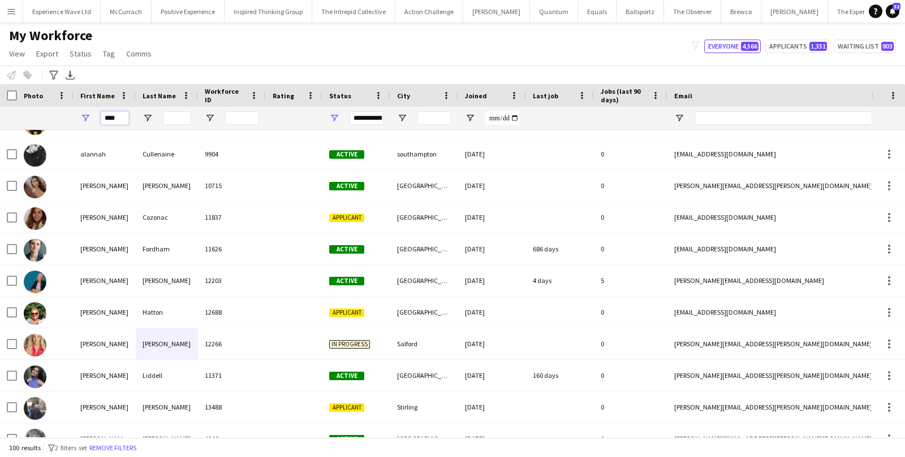
drag, startPoint x: 120, startPoint y: 117, endPoint x: 86, endPoint y: 118, distance: 33.9
click at [85, 118] on div "****" at bounding box center [104, 118] width 62 height 23
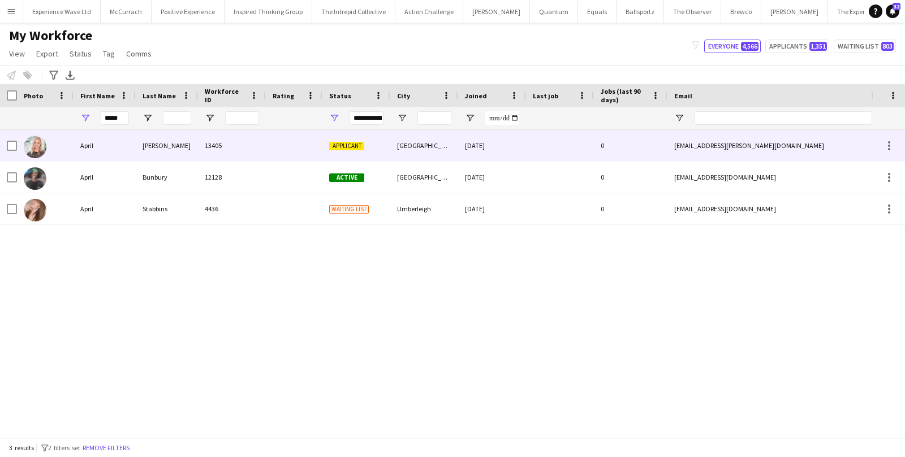
click at [85, 142] on div "April" at bounding box center [104, 145] width 62 height 31
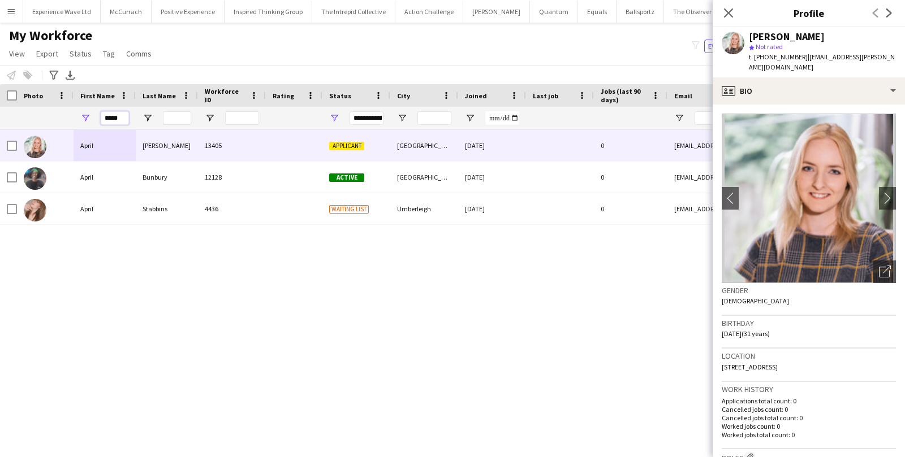
drag, startPoint x: 124, startPoint y: 120, endPoint x: 77, endPoint y: 119, distance: 46.4
click at [77, 119] on div "*****" at bounding box center [104, 118] width 62 height 23
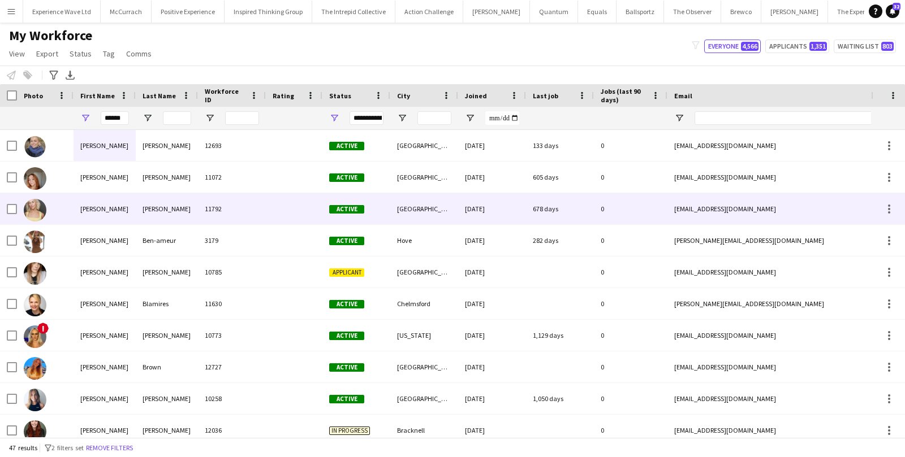
click at [81, 214] on div "[PERSON_NAME]" at bounding box center [104, 208] width 62 height 31
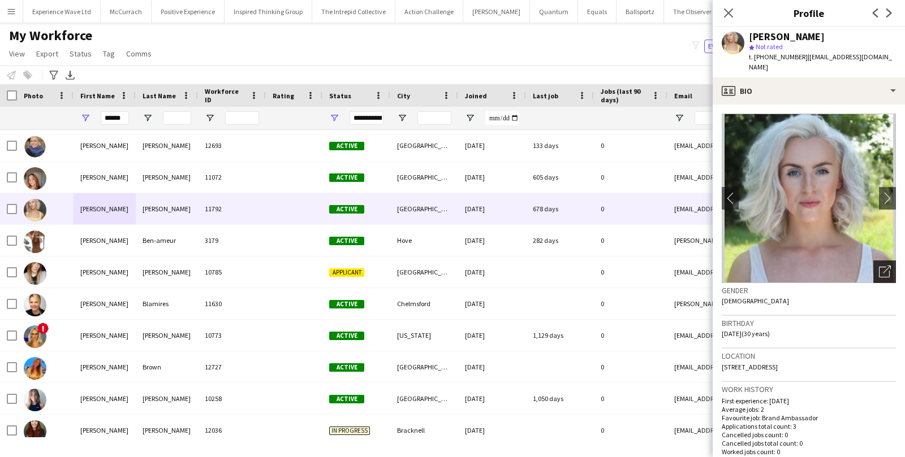
click at [888, 266] on icon "Open photos pop-in" at bounding box center [885, 272] width 12 height 12
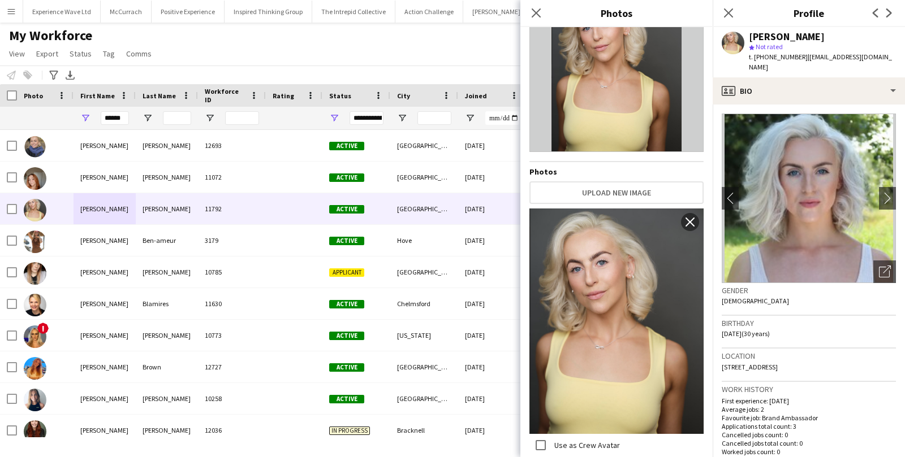
scroll to position [68, 0]
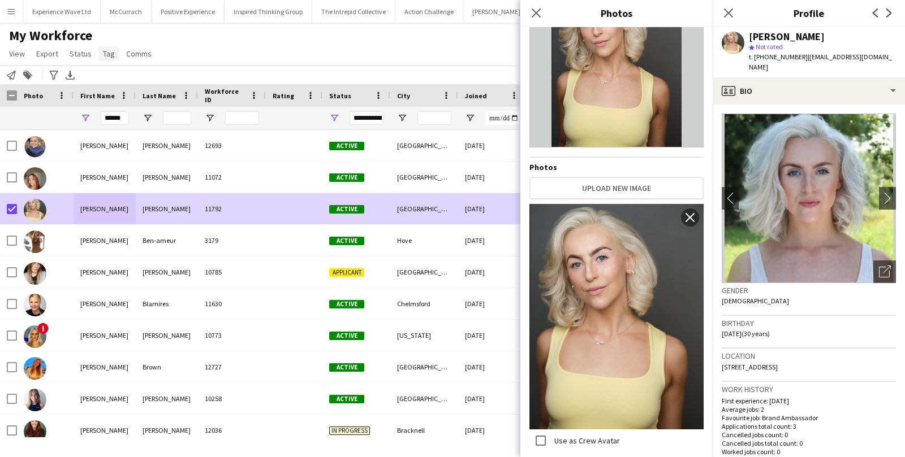
click at [107, 54] on span "Tag" at bounding box center [109, 54] width 12 height 10
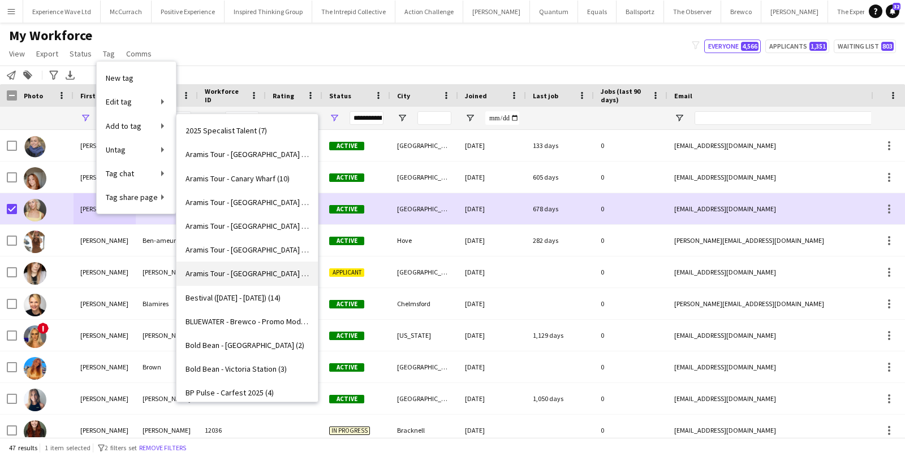
click at [230, 280] on link "Aramis Tour - MANCHESTER (6)" at bounding box center [246, 274] width 141 height 24
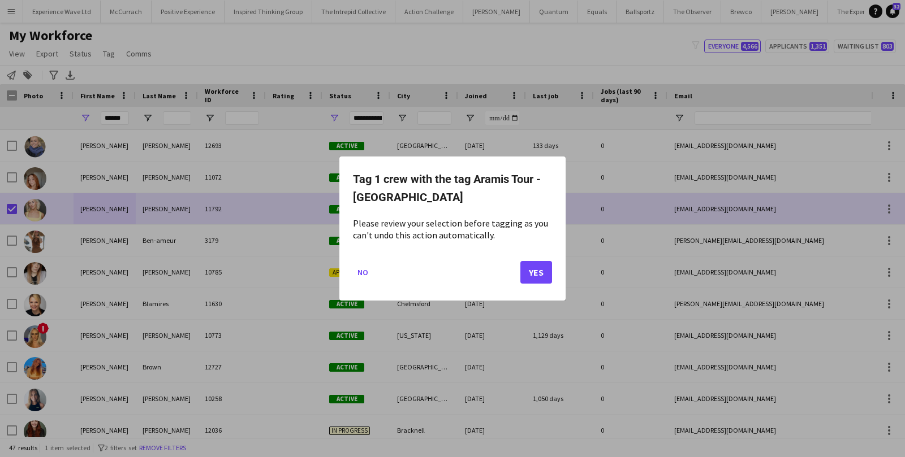
click at [540, 284] on mat-dialog-actions "No Yes" at bounding box center [452, 277] width 199 height 48
click at [538, 271] on button "Yes" at bounding box center [536, 272] width 32 height 23
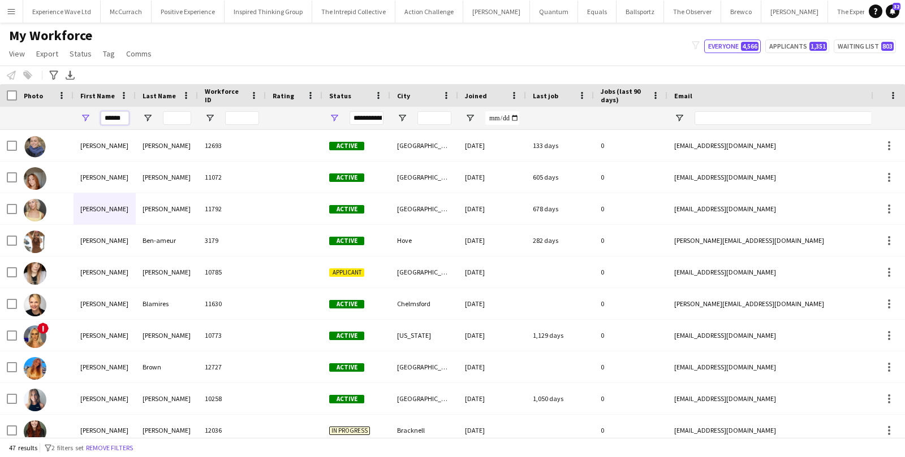
click at [121, 119] on input "******" at bounding box center [115, 118] width 28 height 14
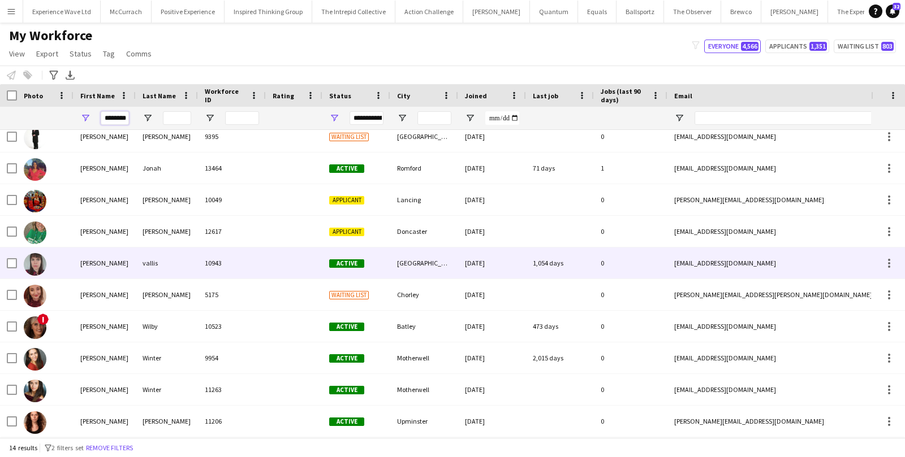
scroll to position [0, 0]
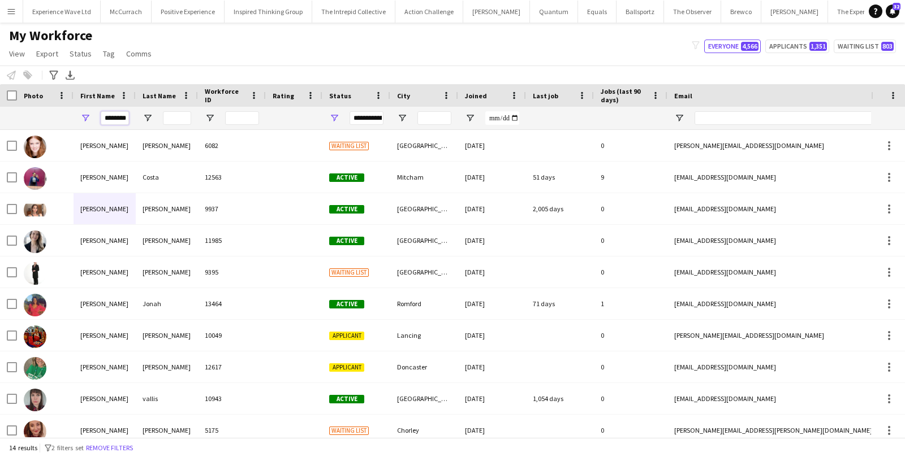
drag, startPoint x: 128, startPoint y: 118, endPoint x: 73, endPoint y: 114, distance: 55.0
click at [73, 114] on div "********" at bounding box center [104, 118] width 62 height 23
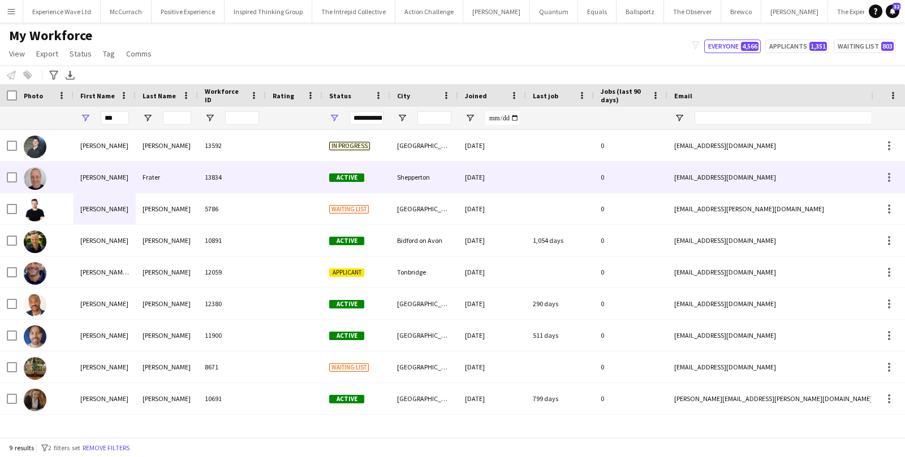
click at [127, 175] on div "Rob" at bounding box center [104, 177] width 62 height 31
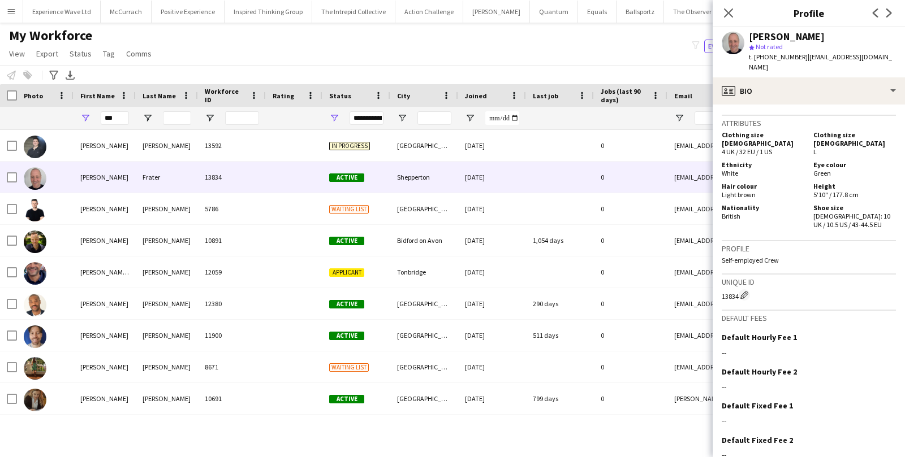
scroll to position [598, 0]
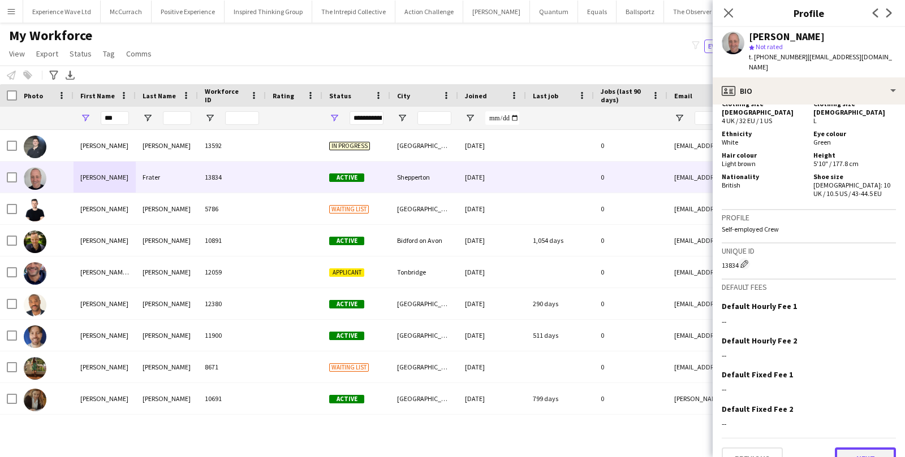
click at [866, 448] on button "Next" at bounding box center [864, 459] width 61 height 23
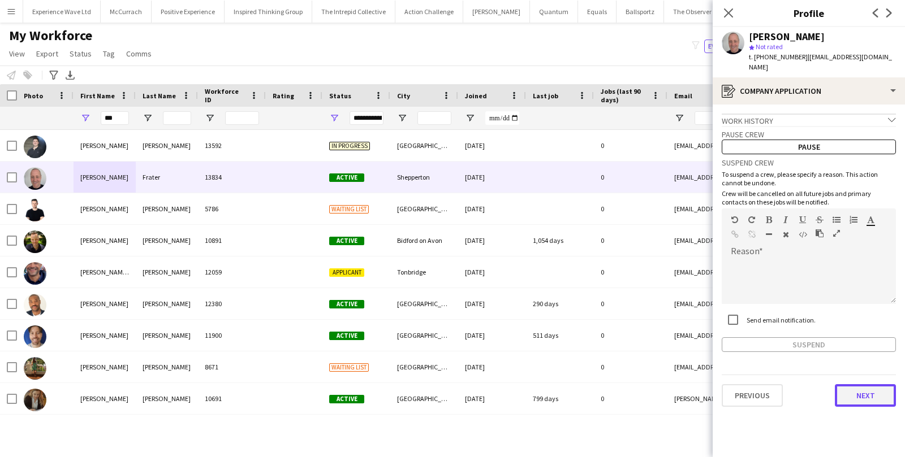
click at [868, 390] on button "Next" at bounding box center [864, 395] width 61 height 23
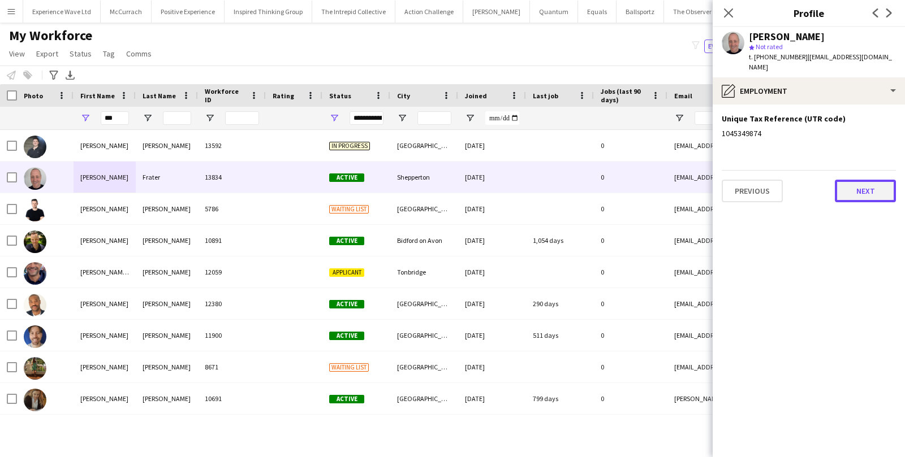
click at [863, 180] on button "Next" at bounding box center [864, 191] width 61 height 23
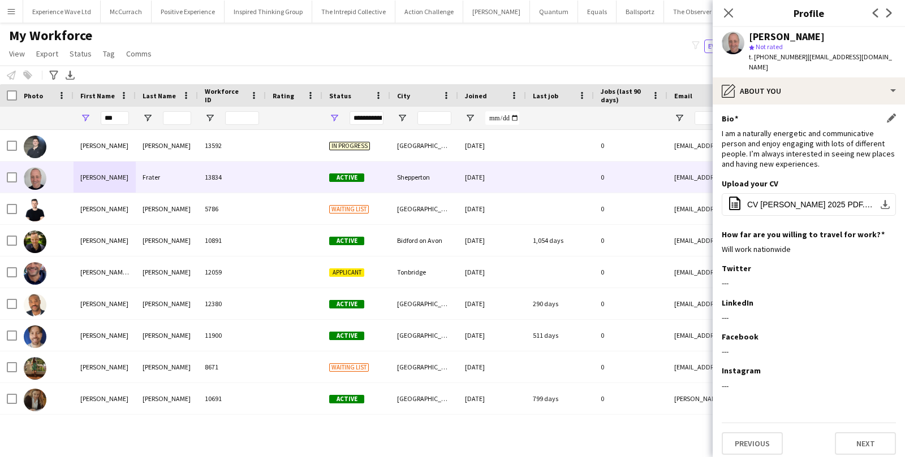
click at [828, 152] on div "I am a naturally energetic and communicative person and enjoy engaging with lot…" at bounding box center [808, 148] width 174 height 41
drag, startPoint x: 122, startPoint y: 116, endPoint x: 74, endPoint y: 116, distance: 48.1
click at [77, 116] on div "***" at bounding box center [104, 118] width 62 height 23
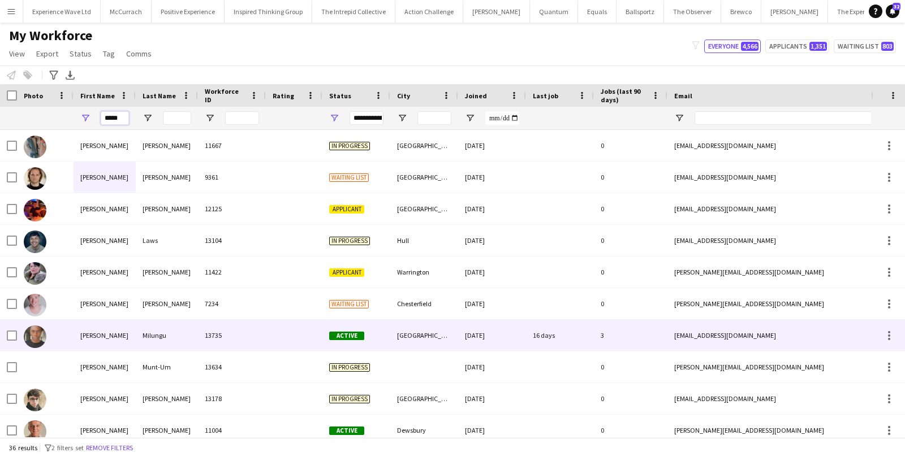
type input "*****"
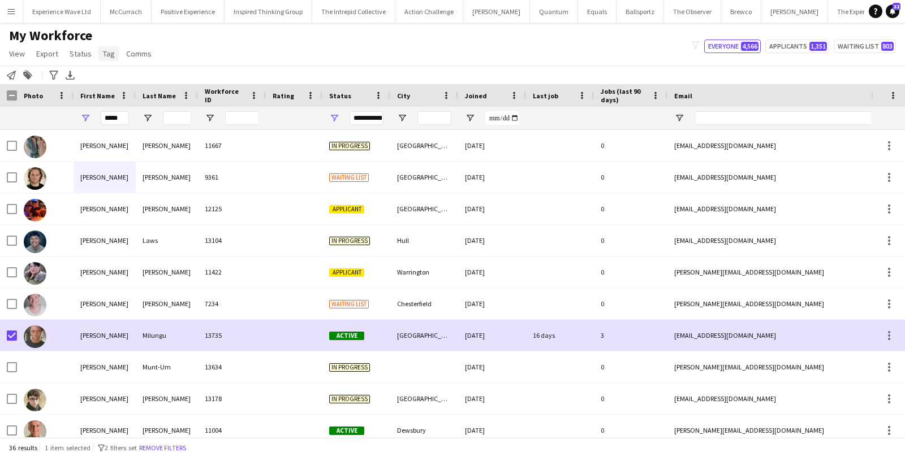
click at [111, 50] on span "Tag" at bounding box center [109, 54] width 12 height 10
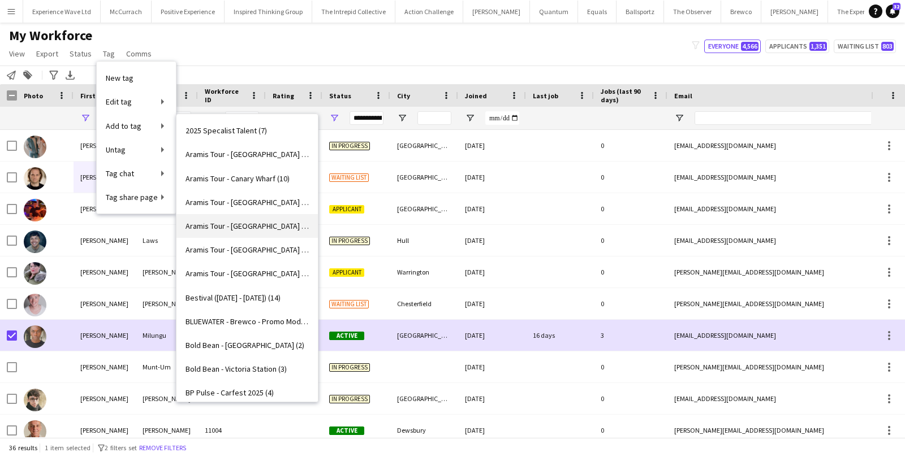
click at [250, 224] on span "Aramis Tour - LEICESTER (3)" at bounding box center [246, 226] width 123 height 10
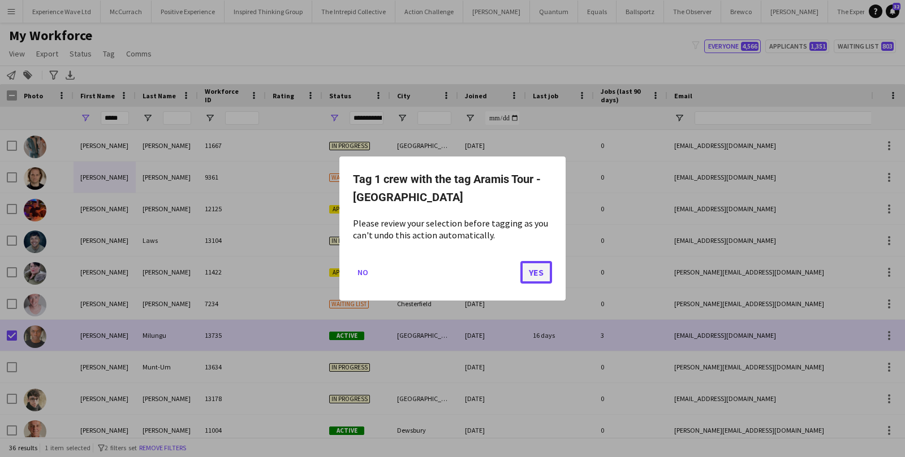
click at [527, 267] on button "Yes" at bounding box center [536, 272] width 32 height 23
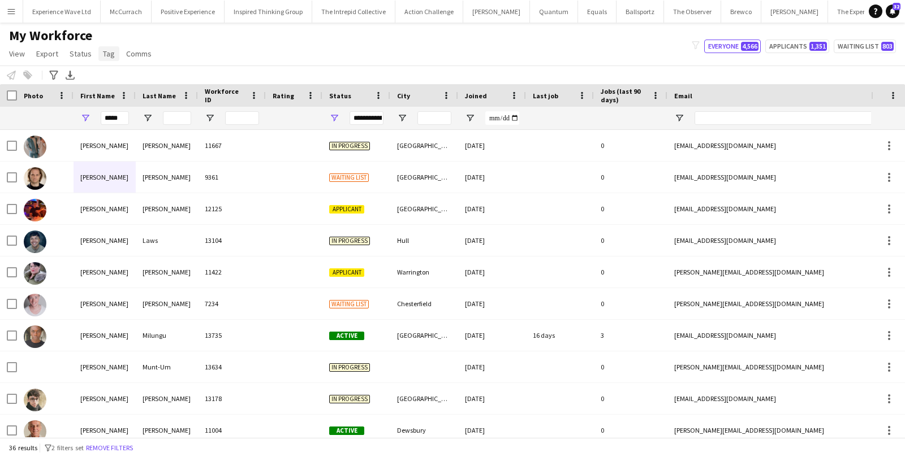
click at [107, 57] on span "Tag" at bounding box center [109, 54] width 12 height 10
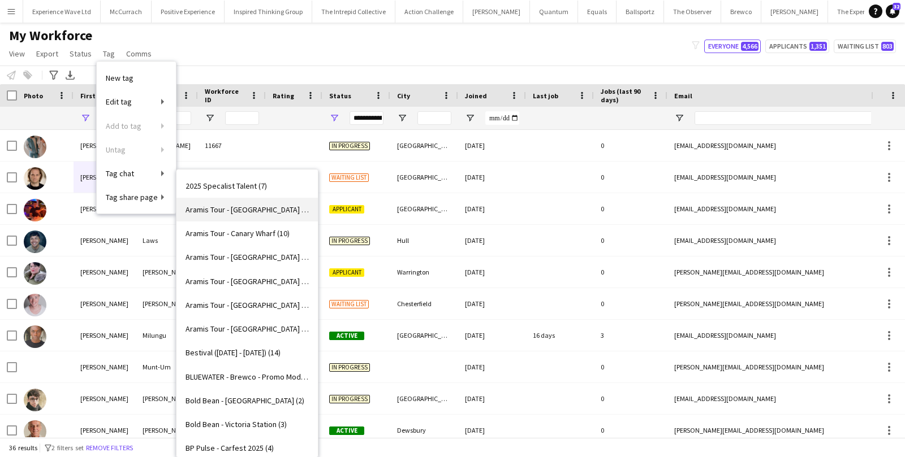
click at [219, 211] on span "Aramis Tour - [GEOGRAPHIC_DATA] (7)" at bounding box center [246, 210] width 123 height 10
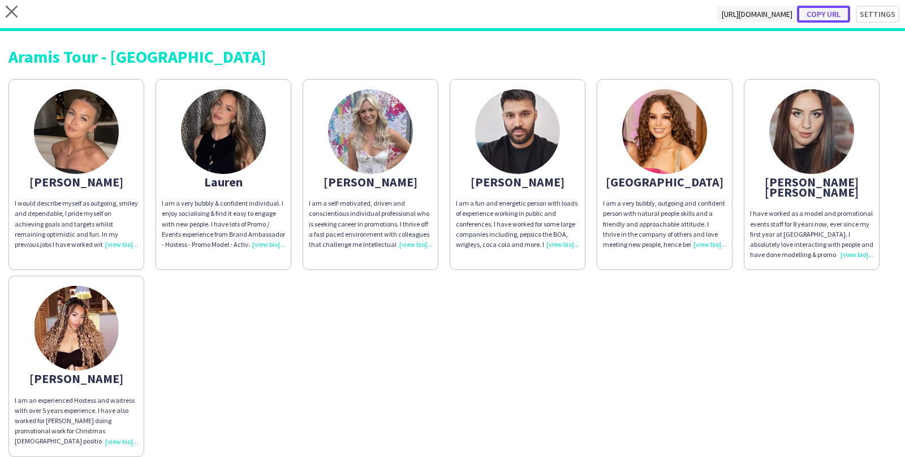
click at [829, 14] on button "Copy url" at bounding box center [823, 14] width 53 height 17
click at [18, 13] on div "close https://admin.liveforce.co/v2/s/9622b657-4381-4f1b-bd3f-7f4ee9a274ef Copy…" at bounding box center [452, 15] width 905 height 31
click at [15, 12] on icon "close" at bounding box center [12, 12] width 12 height 12
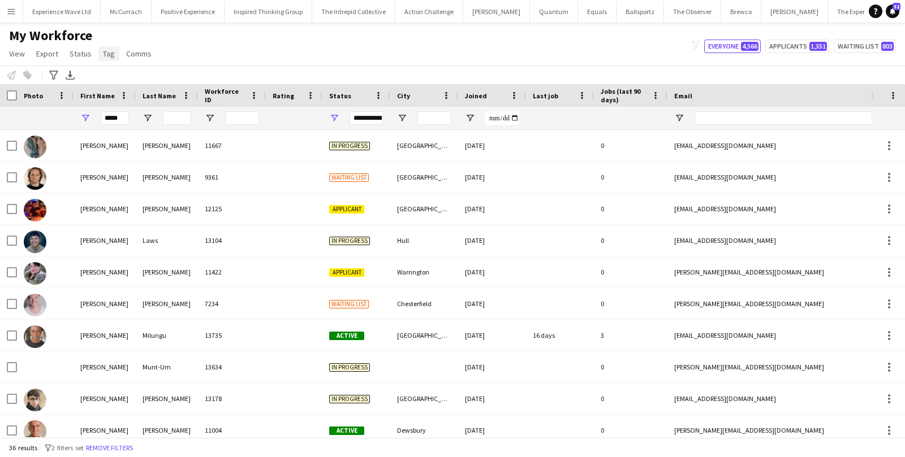
click at [107, 53] on span "Tag" at bounding box center [109, 54] width 12 height 10
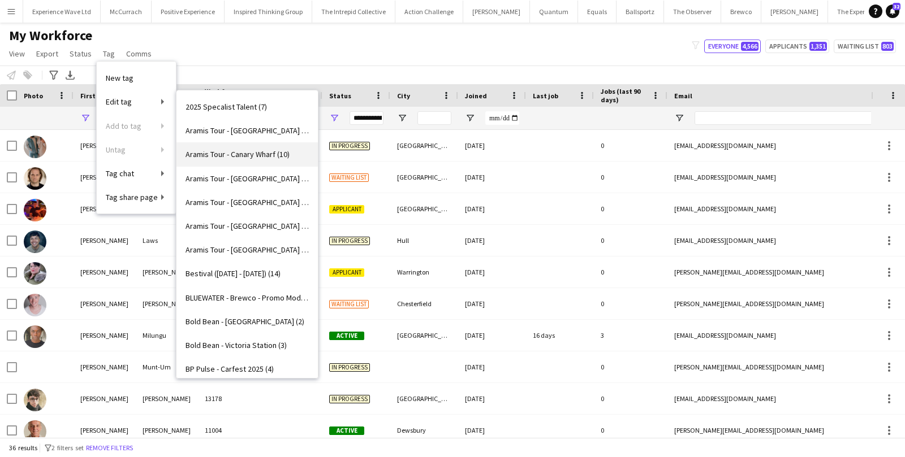
click at [224, 157] on span "Aramis Tour - Canary Wharf (10)" at bounding box center [237, 154] width 104 height 10
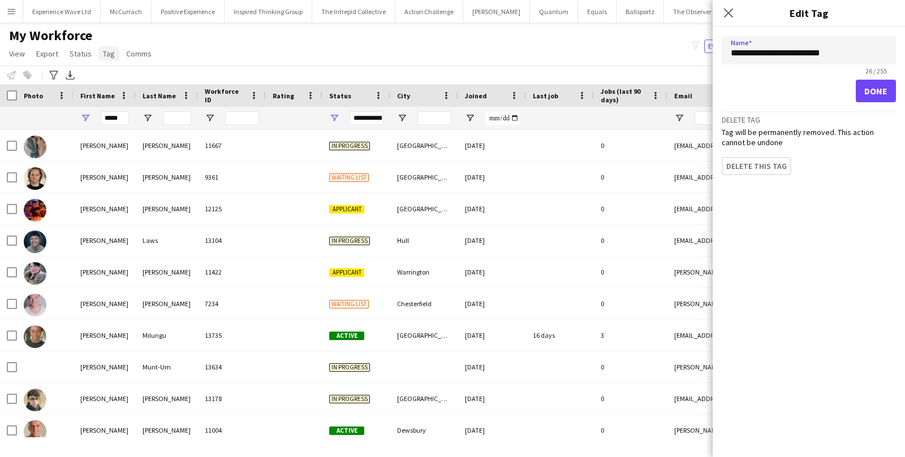
click at [103, 49] on span "Tag" at bounding box center [109, 54] width 12 height 10
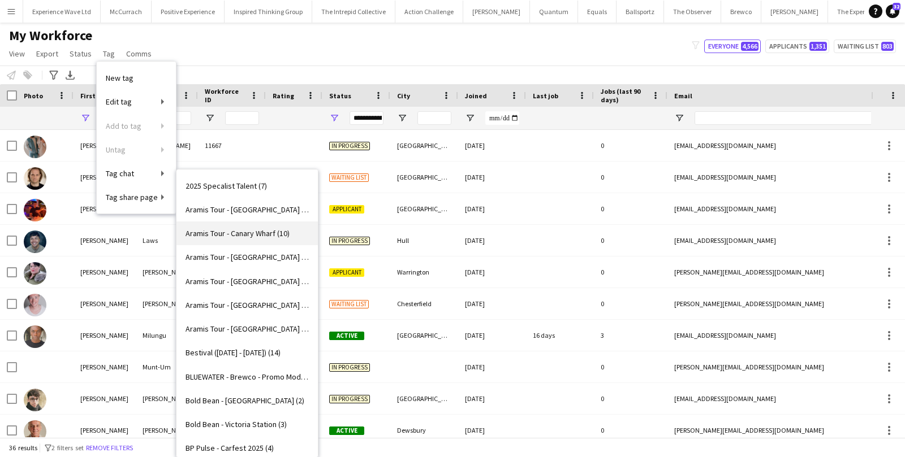
click at [235, 237] on span "Aramis Tour - Canary Wharf (10)" at bounding box center [237, 233] width 104 height 10
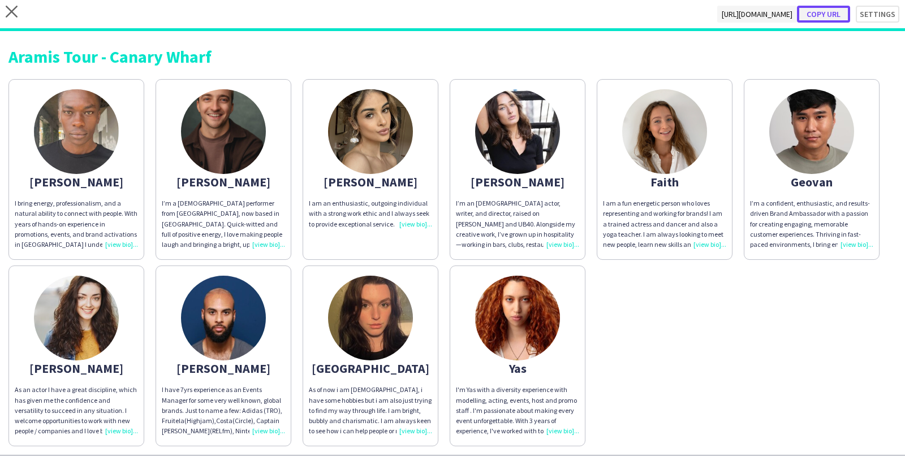
click at [840, 15] on button "Copy url" at bounding box center [823, 14] width 53 height 17
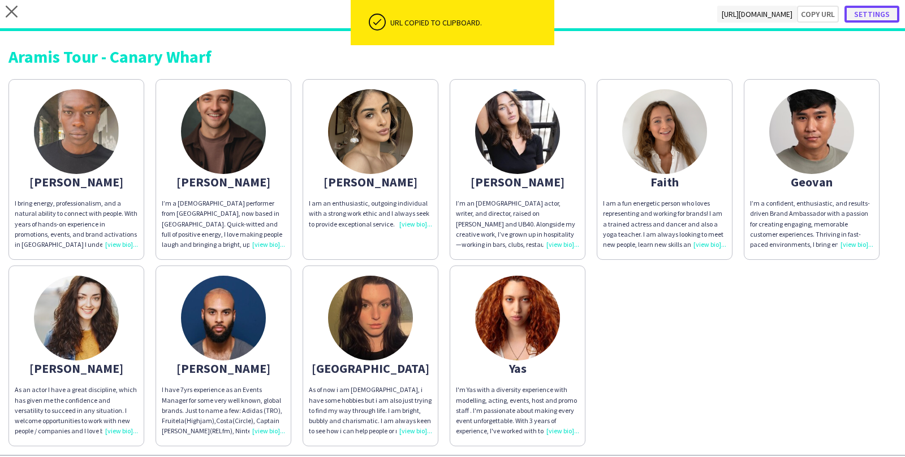
click at [894, 15] on button "Settings" at bounding box center [871, 14] width 55 height 17
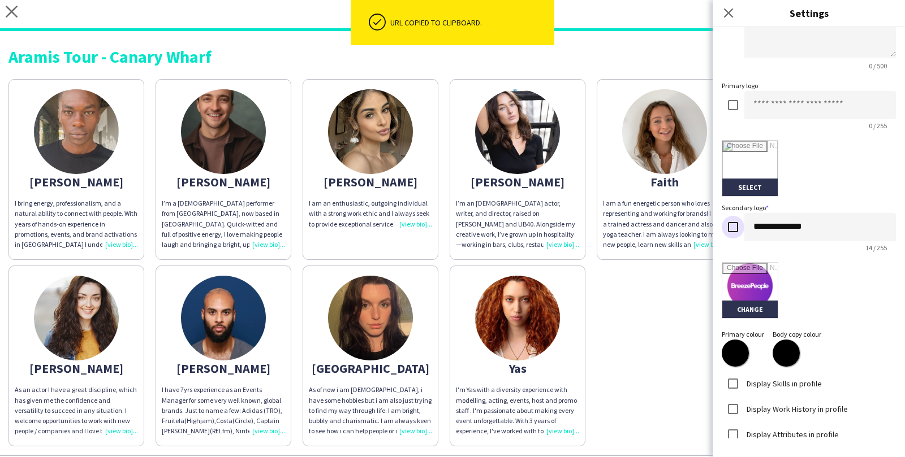
scroll to position [208, 0]
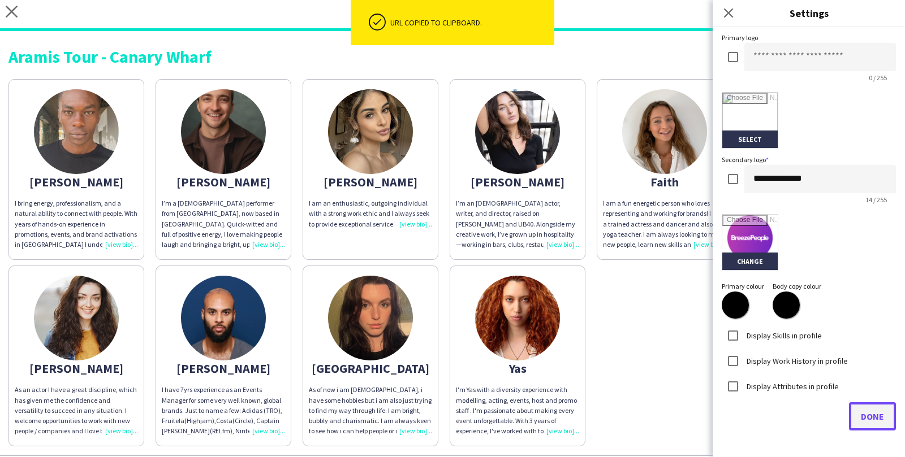
click at [873, 413] on span "Done" at bounding box center [871, 416] width 23 height 11
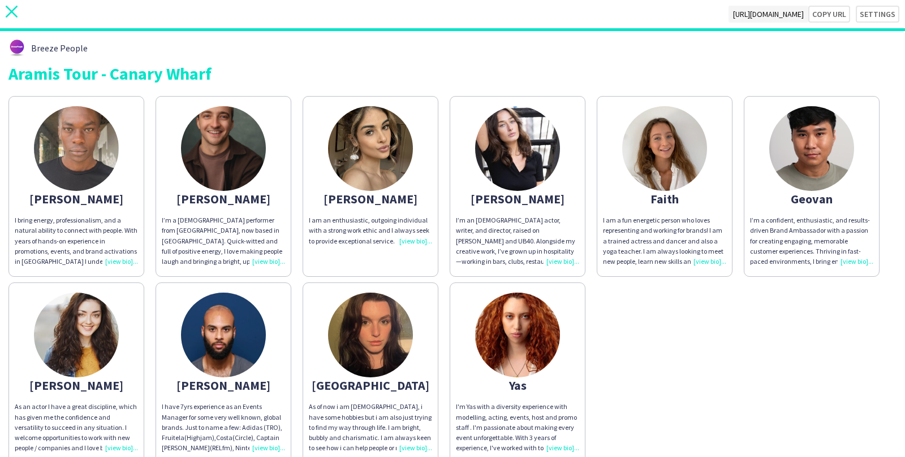
click at [14, 8] on icon at bounding box center [12, 12] width 12 height 12
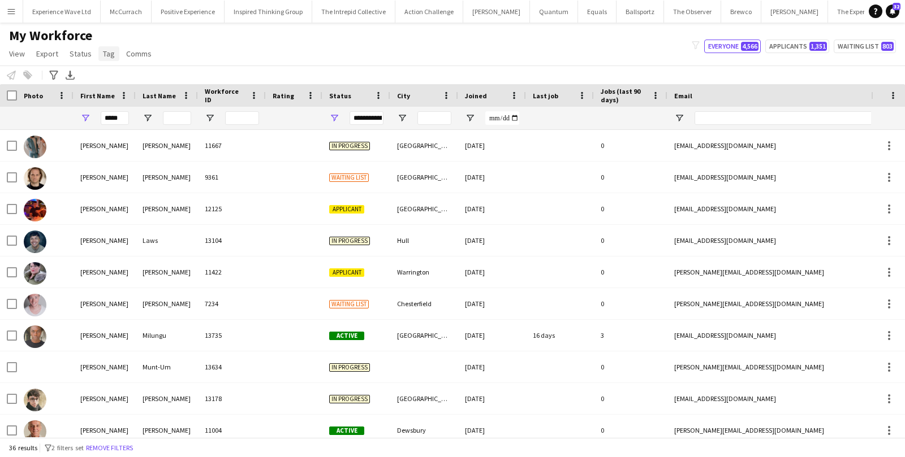
click at [106, 47] on link "Tag" at bounding box center [108, 53] width 21 height 15
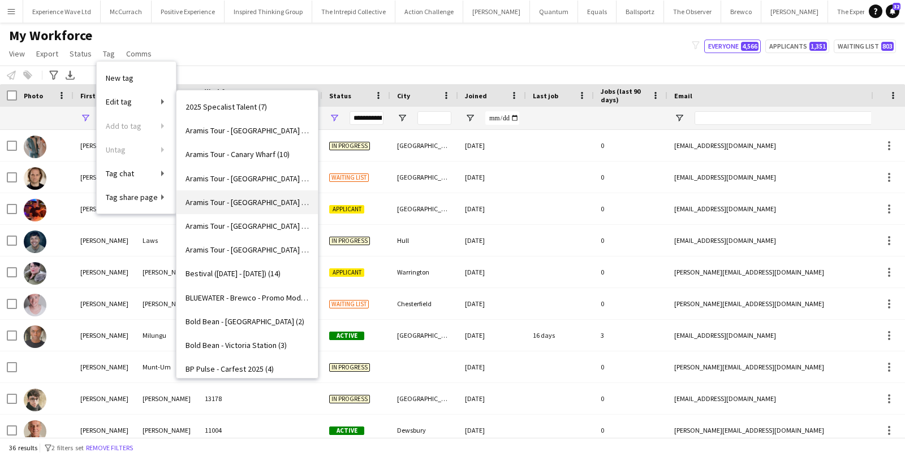
click at [229, 206] on span "Aramis Tour - [GEOGRAPHIC_DATA] (4)" at bounding box center [246, 202] width 123 height 10
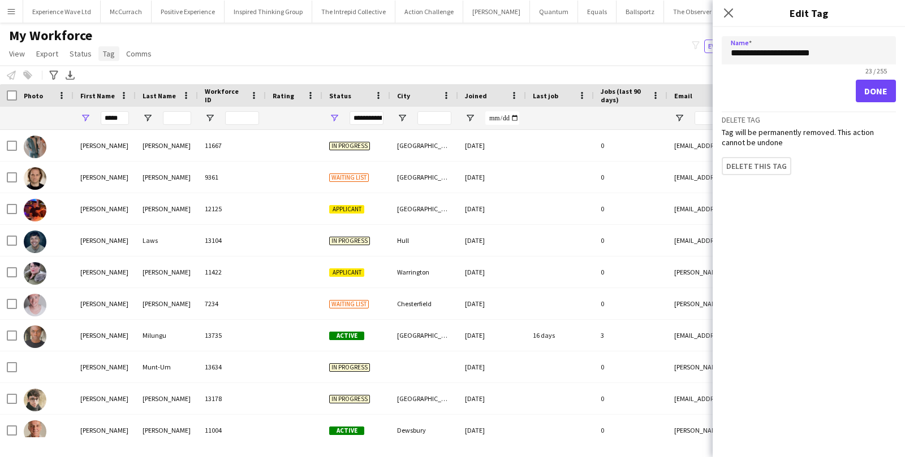
click at [105, 58] on link "Tag" at bounding box center [108, 53] width 21 height 15
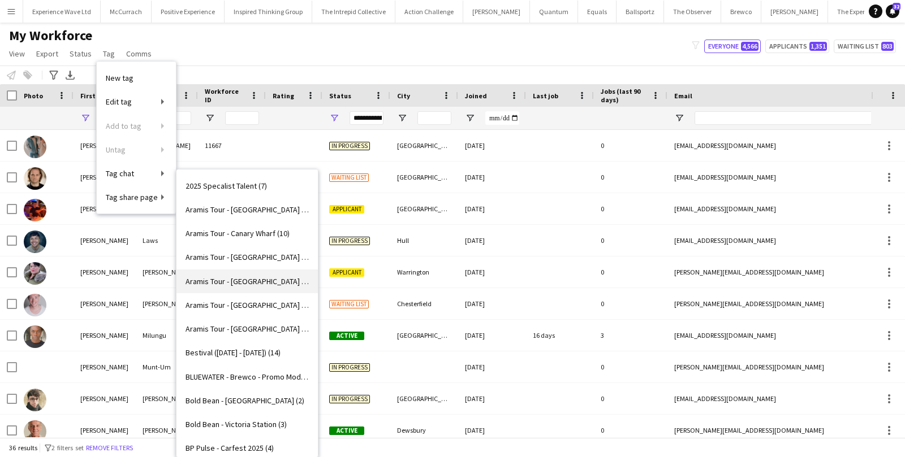
click at [235, 279] on span "Aramis Tour - [GEOGRAPHIC_DATA] (4)" at bounding box center [246, 281] width 123 height 10
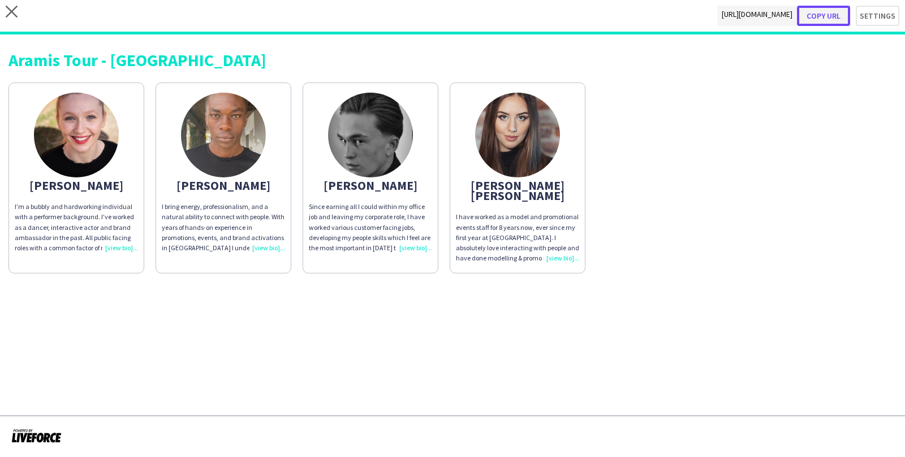
click at [828, 16] on button "Copy url" at bounding box center [823, 16] width 53 height 20
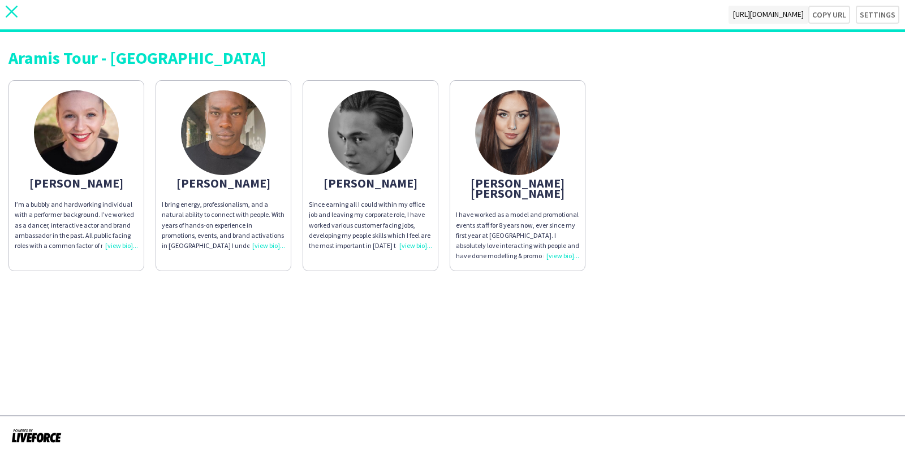
click at [14, 10] on icon "close" at bounding box center [12, 12] width 12 height 12
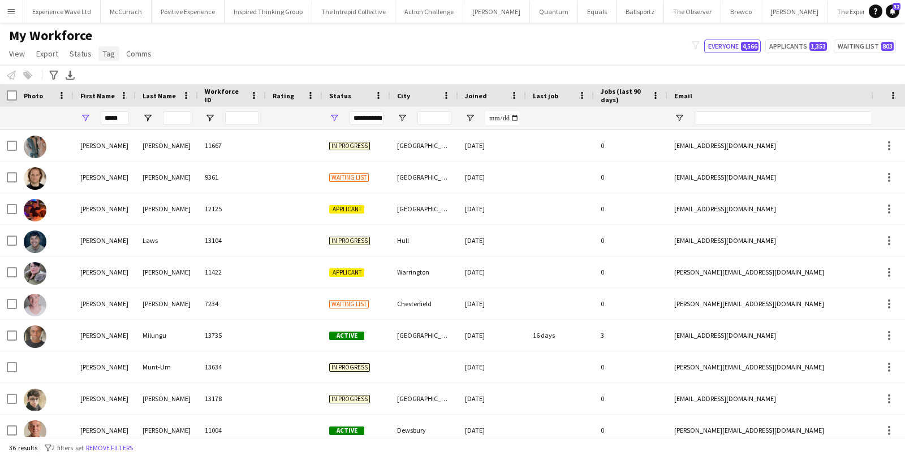
click at [109, 55] on span "Tag" at bounding box center [109, 54] width 12 height 10
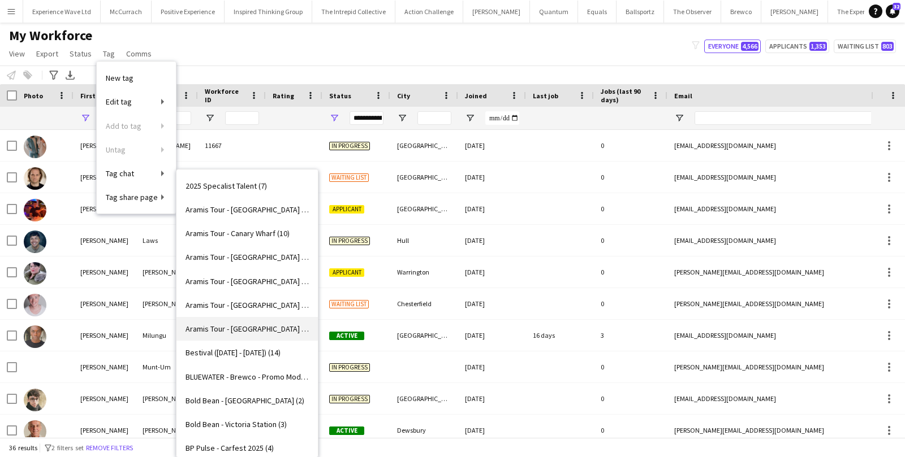
click at [236, 320] on link "Aramis Tour - [GEOGRAPHIC_DATA] (7)" at bounding box center [246, 329] width 141 height 24
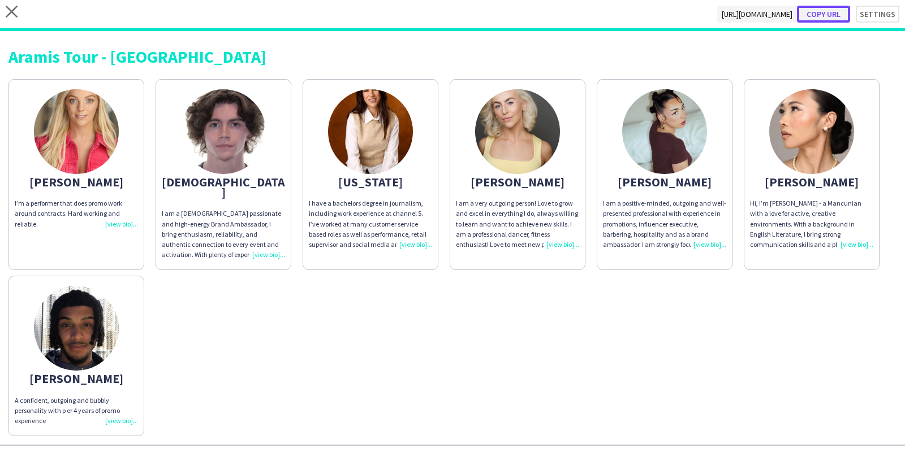
click at [822, 16] on button "Copy url" at bounding box center [823, 14] width 53 height 17
type textarea "**********"
click at [12, 15] on icon "close" at bounding box center [12, 12] width 12 height 12
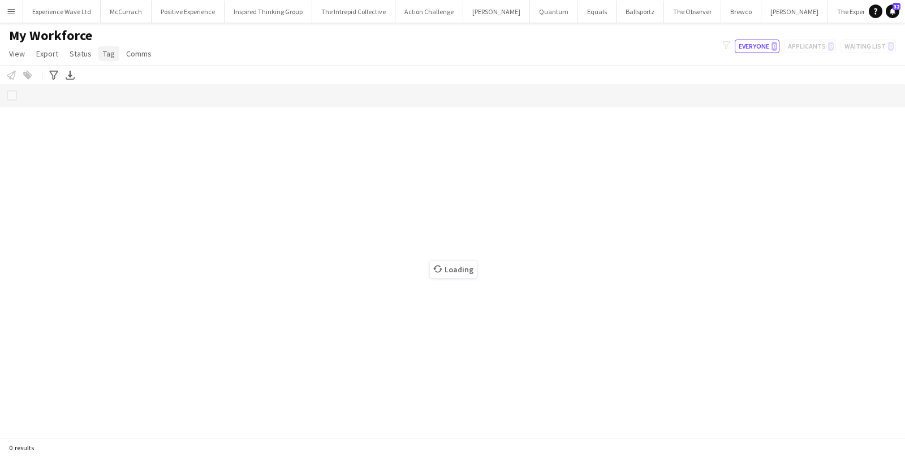
click at [105, 54] on span "Tag" at bounding box center [109, 54] width 12 height 10
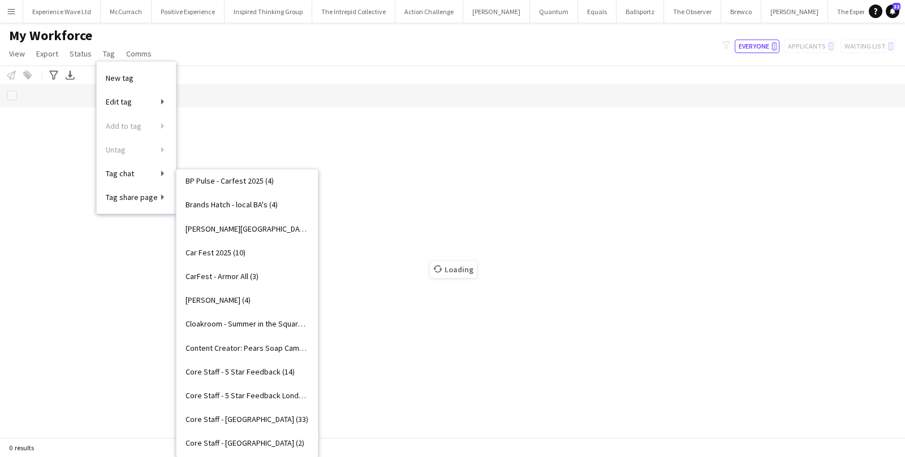
scroll to position [240, 0]
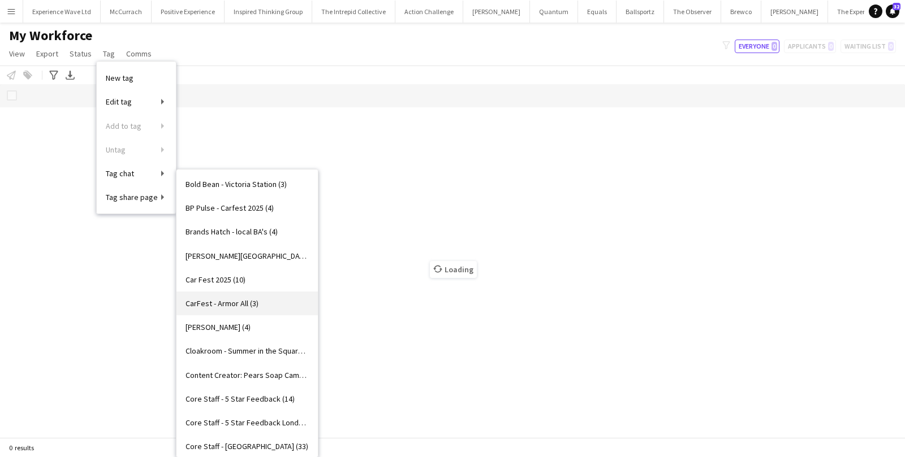
click at [244, 301] on span "CarFest - Armor All (3)" at bounding box center [221, 304] width 73 height 10
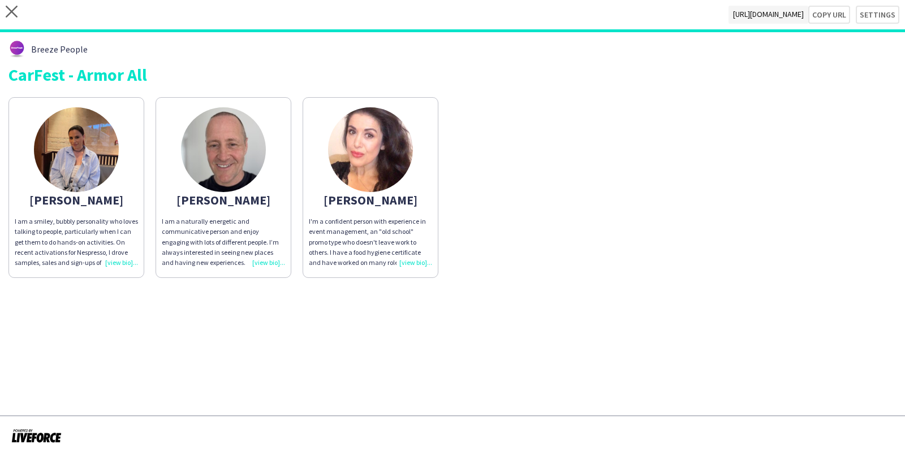
click at [263, 262] on div "I am a naturally energetic and communicative person and enjoy engaging with lot…" at bounding box center [223, 242] width 123 height 51
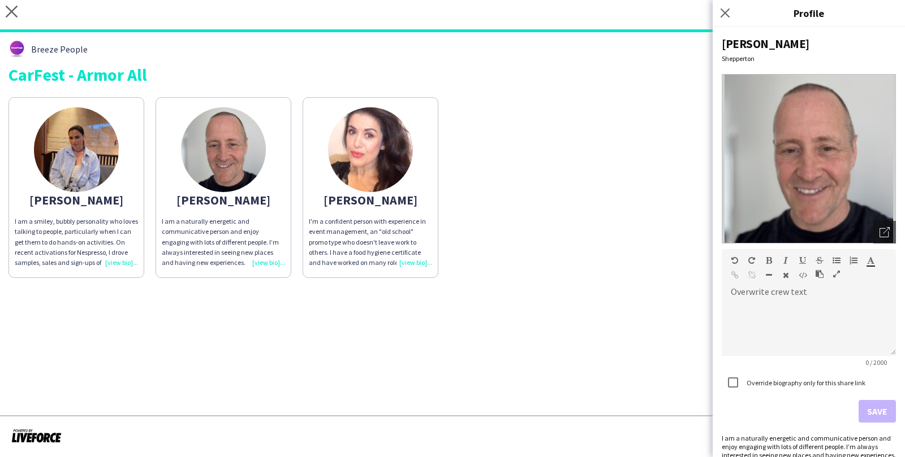
scroll to position [11, 0]
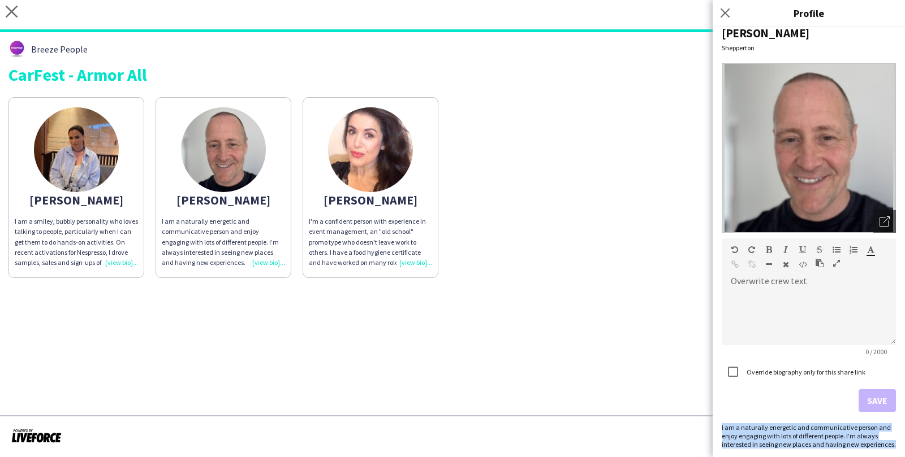
drag, startPoint x: 722, startPoint y: 426, endPoint x: 889, endPoint y: 448, distance: 168.8
click at [889, 448] on div "Rob Shepperton Open photos pop-in Overwrite crew text default Heading 1 Heading…" at bounding box center [808, 242] width 192 height 430
copy div "I am a naturally energetic and communicative person and enjoy engaging with lot…"
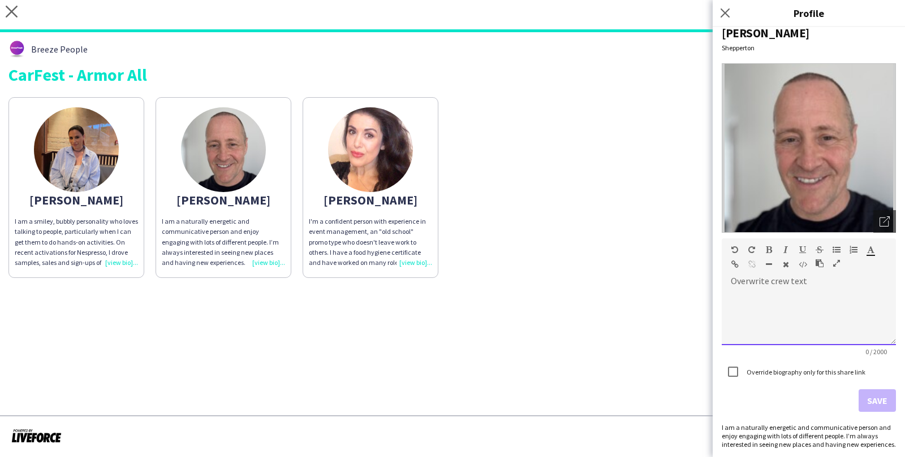
click at [767, 295] on div at bounding box center [808, 317] width 174 height 57
paste div
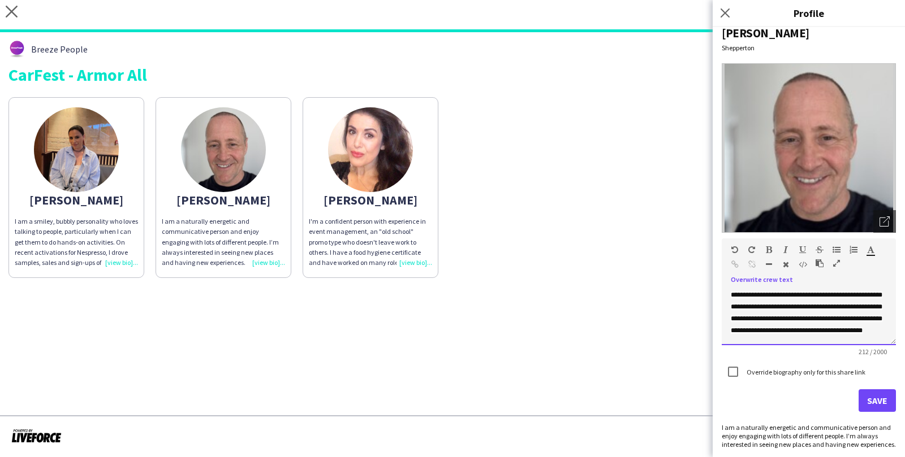
scroll to position [4, 0]
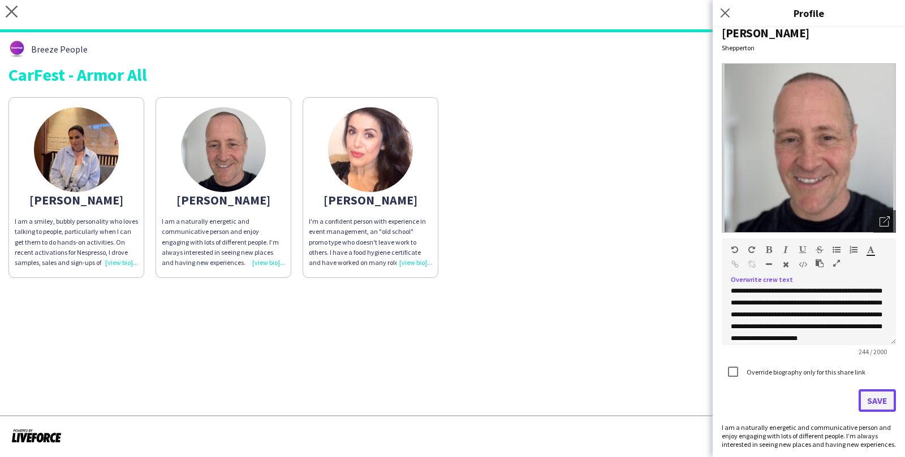
click at [880, 403] on button "Save" at bounding box center [876, 401] width 37 height 23
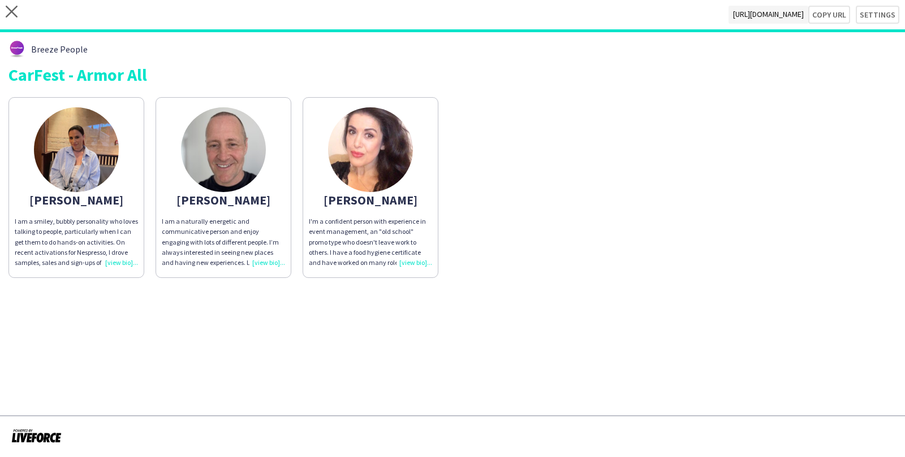
click at [261, 259] on div "I am a naturally energetic and communicative person and enjoy engaging with lot…" at bounding box center [223, 242] width 123 height 51
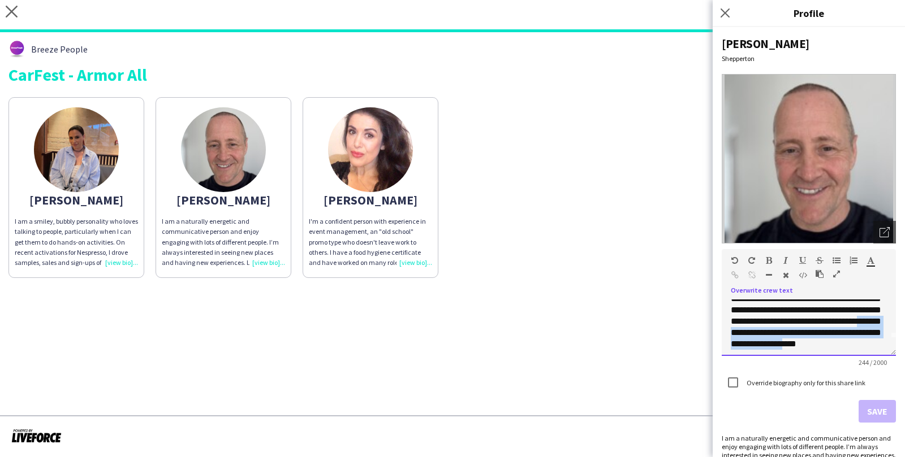
scroll to position [24, 0]
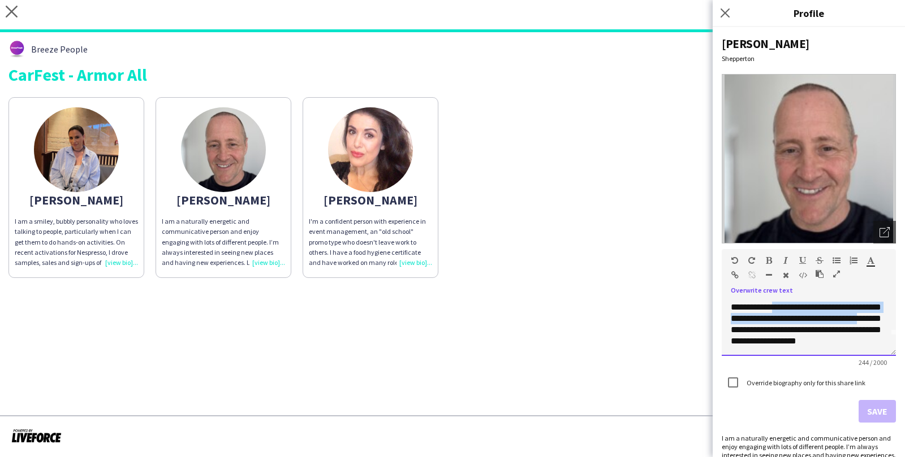
drag, startPoint x: 864, startPoint y: 351, endPoint x: 729, endPoint y: 321, distance: 137.8
click at [729, 321] on div "**********" at bounding box center [808, 328] width 174 height 57
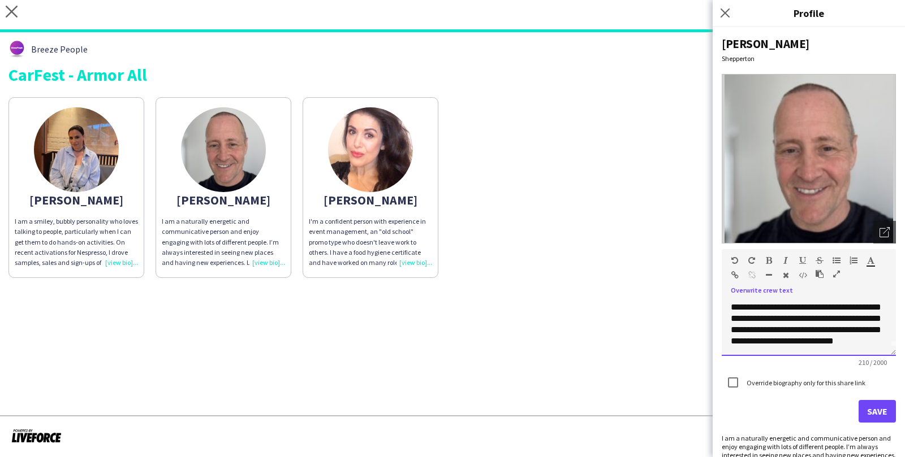
scroll to position [20, 0]
click at [840, 341] on div "**********" at bounding box center [808, 328] width 174 height 57
click at [869, 409] on button "Save" at bounding box center [876, 411] width 37 height 23
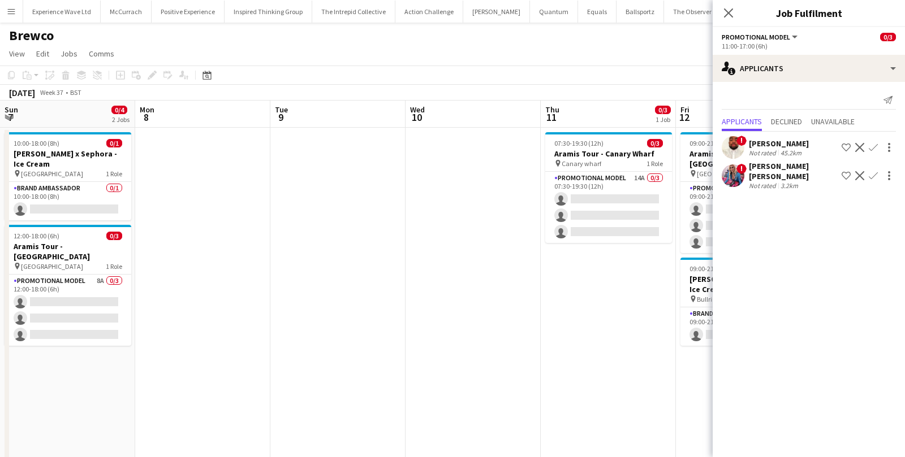
scroll to position [0, 408]
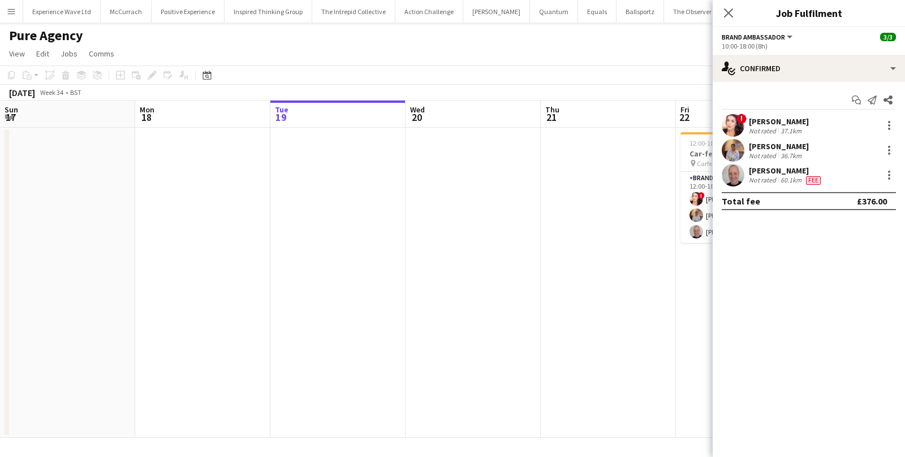
scroll to position [0, 388]
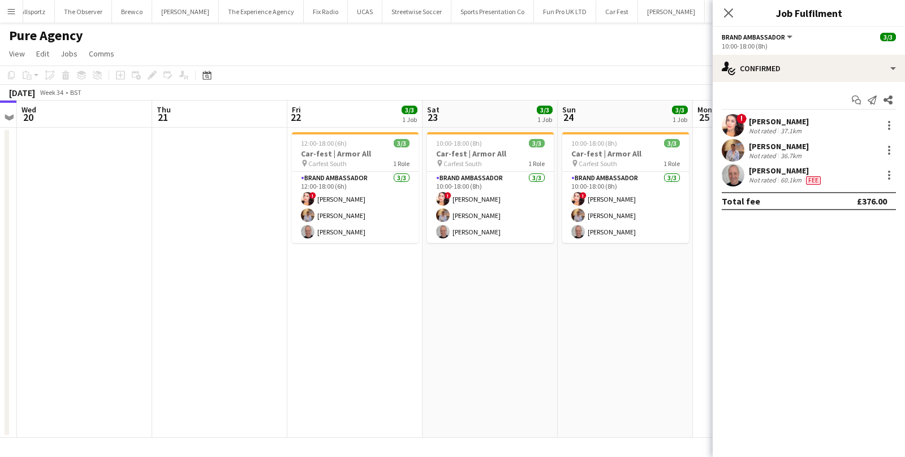
click at [8, 11] on app-icon "Menu" at bounding box center [11, 11] width 9 height 9
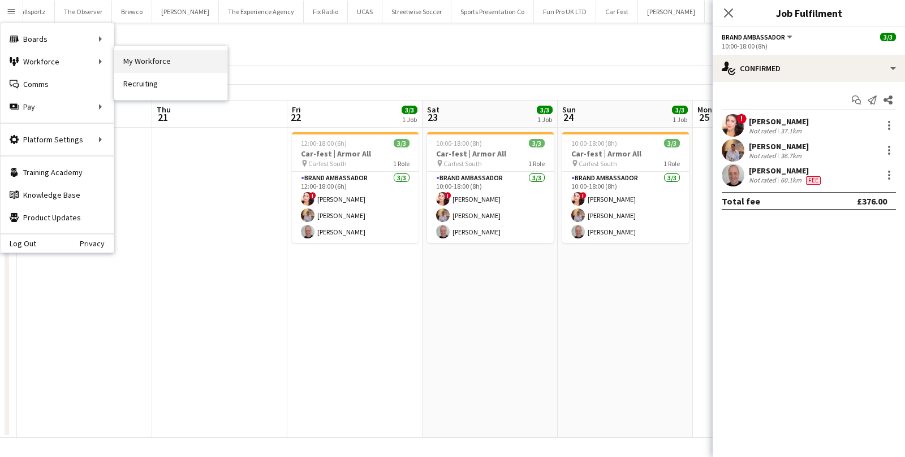
click at [168, 64] on link "My Workforce" at bounding box center [170, 61] width 113 height 23
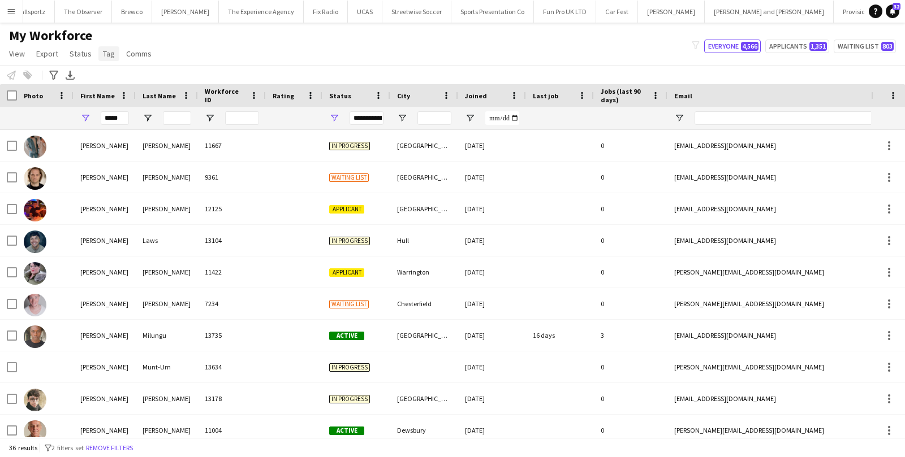
click at [105, 58] on span "Tag" at bounding box center [109, 54] width 12 height 10
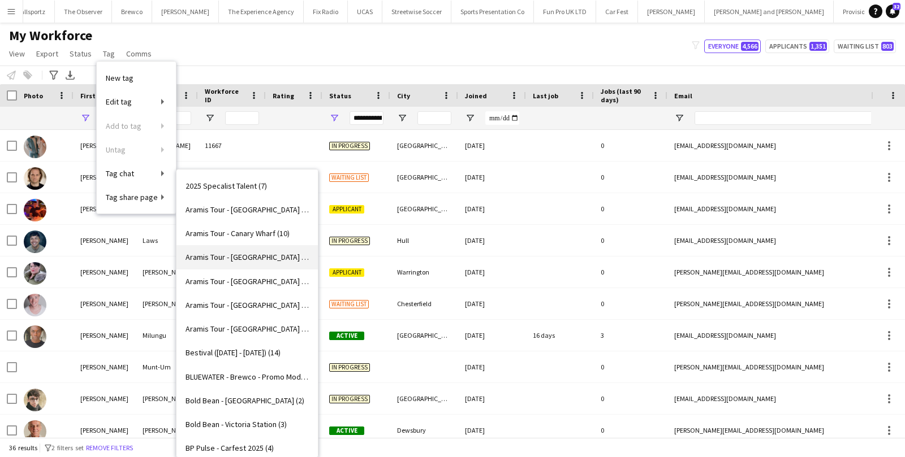
click at [229, 254] on span "Aramis Tour - [GEOGRAPHIC_DATA] (4)" at bounding box center [246, 257] width 123 height 10
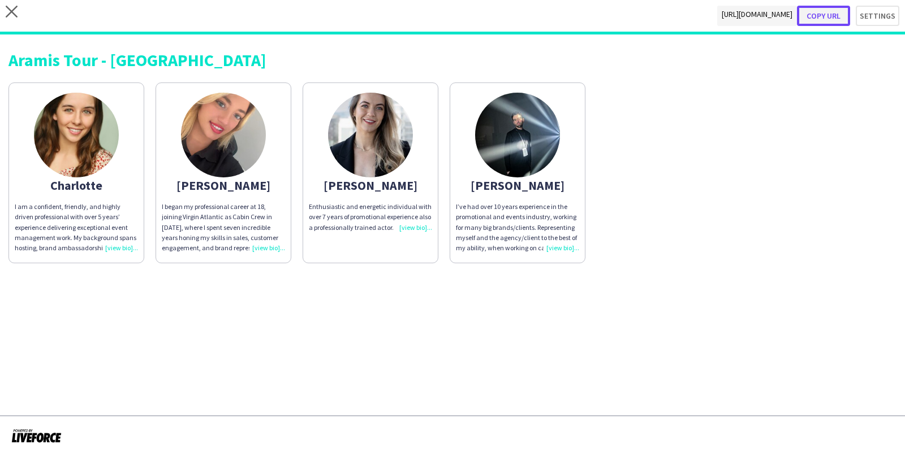
click at [819, 16] on button "Copy url" at bounding box center [823, 16] width 53 height 20
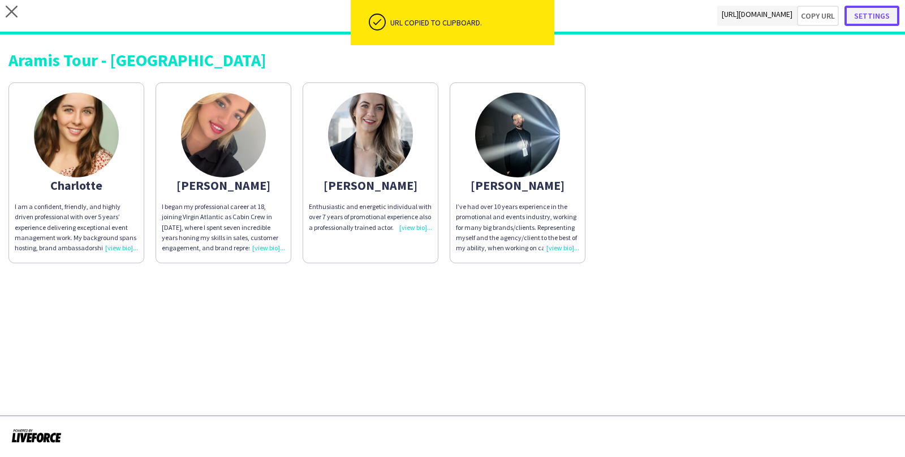
click at [867, 14] on button "Settings" at bounding box center [871, 16] width 55 height 20
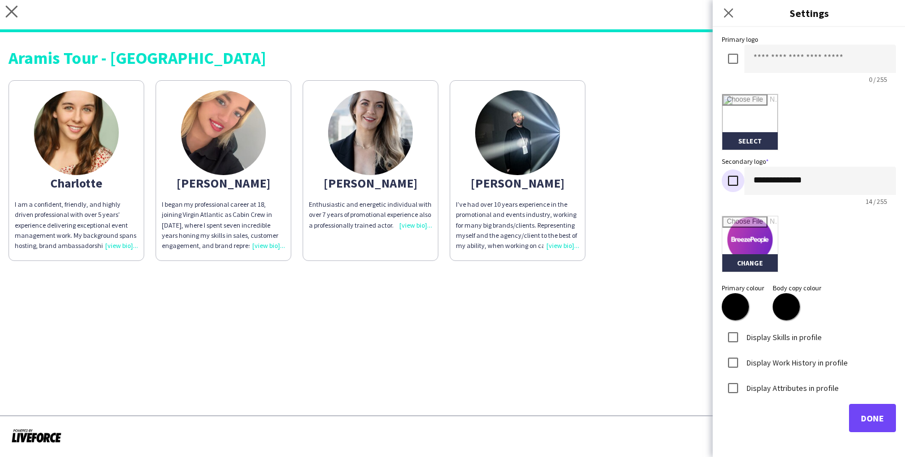
scroll to position [208, 0]
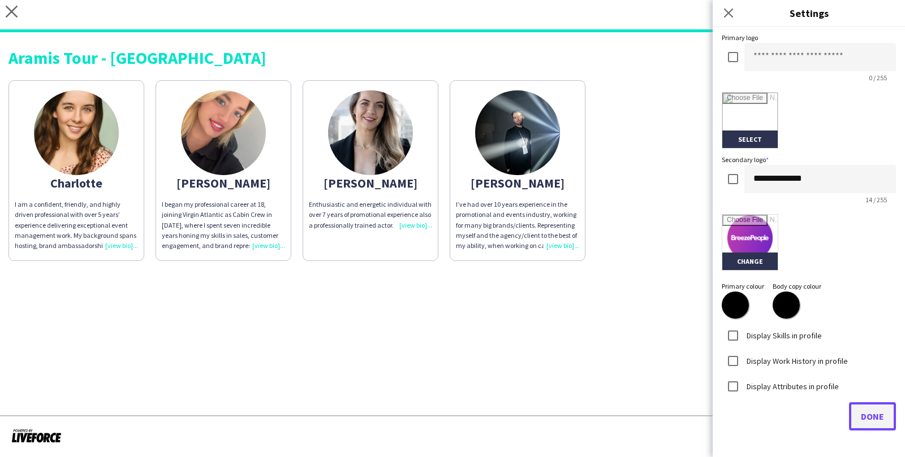
click at [869, 422] on button "Done" at bounding box center [872, 417] width 47 height 28
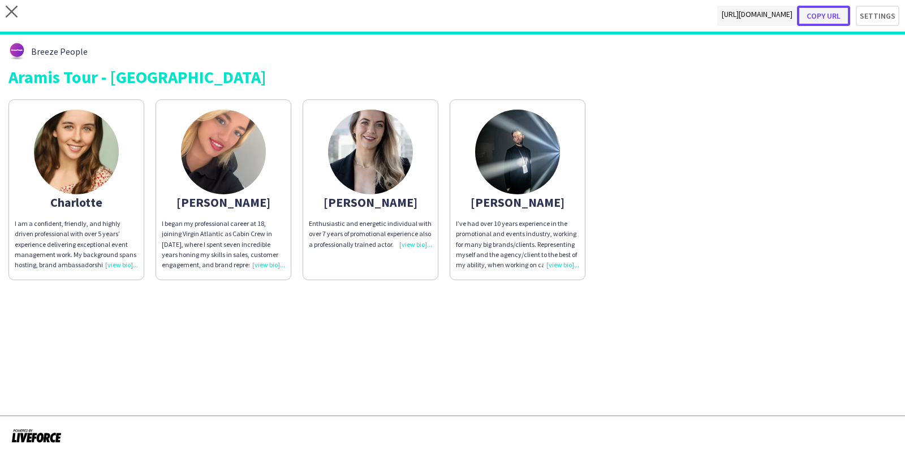
click at [834, 17] on button "Copy url" at bounding box center [823, 16] width 53 height 20
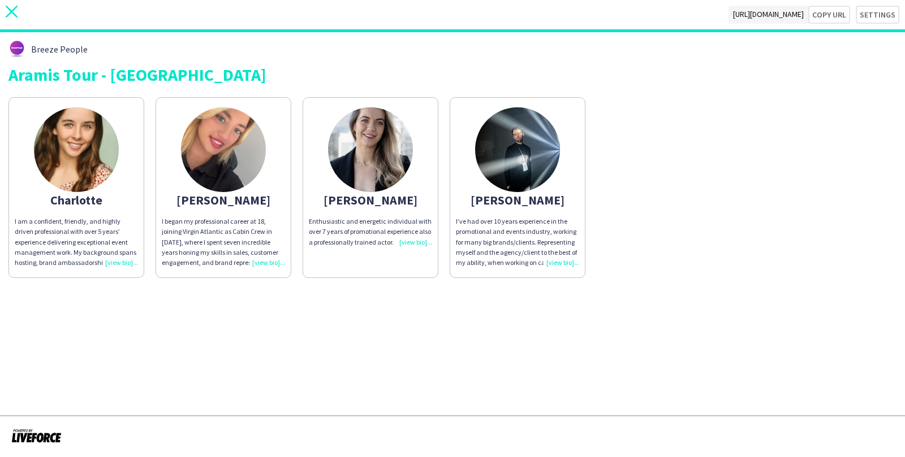
click at [10, 8] on icon "close" at bounding box center [12, 12] width 12 height 12
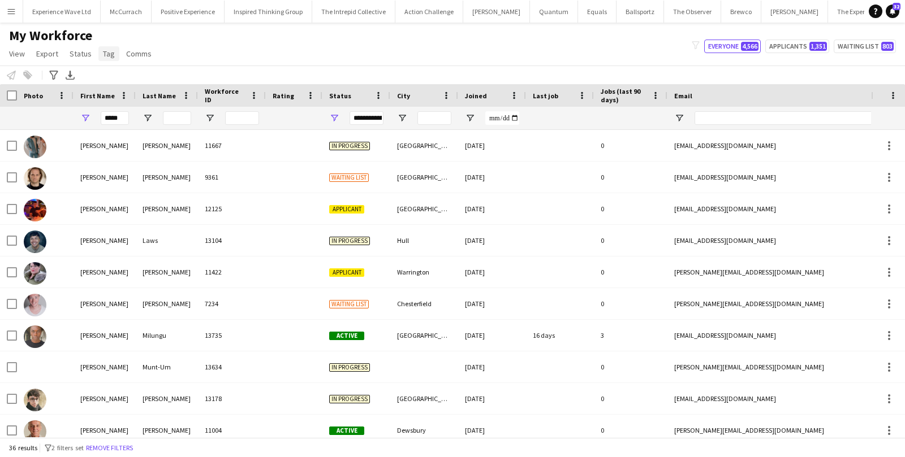
click at [106, 59] on link "Tag" at bounding box center [108, 53] width 21 height 15
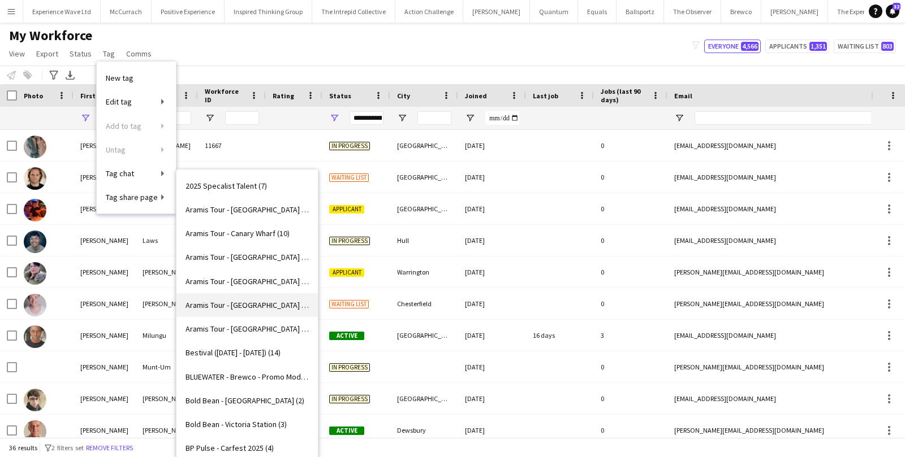
click at [238, 307] on span "Aramis Tour - [GEOGRAPHIC_DATA] (6)" at bounding box center [246, 305] width 123 height 10
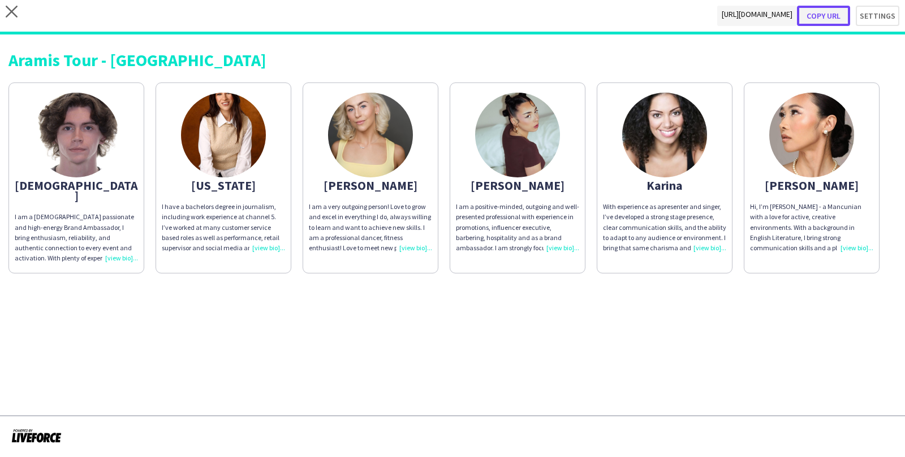
click at [824, 14] on button "Copy url" at bounding box center [823, 16] width 53 height 20
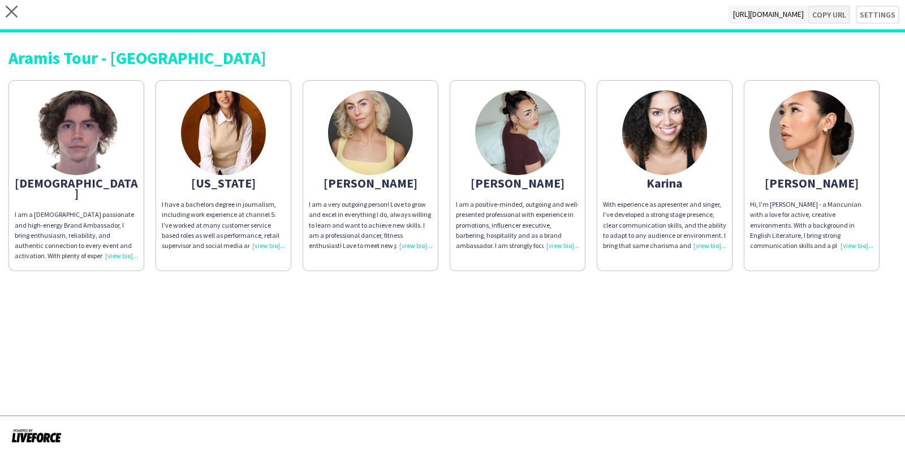
type textarea "**********"
click at [12, 7] on icon "close" at bounding box center [12, 12] width 12 height 12
